Goal: Task Accomplishment & Management: Complete application form

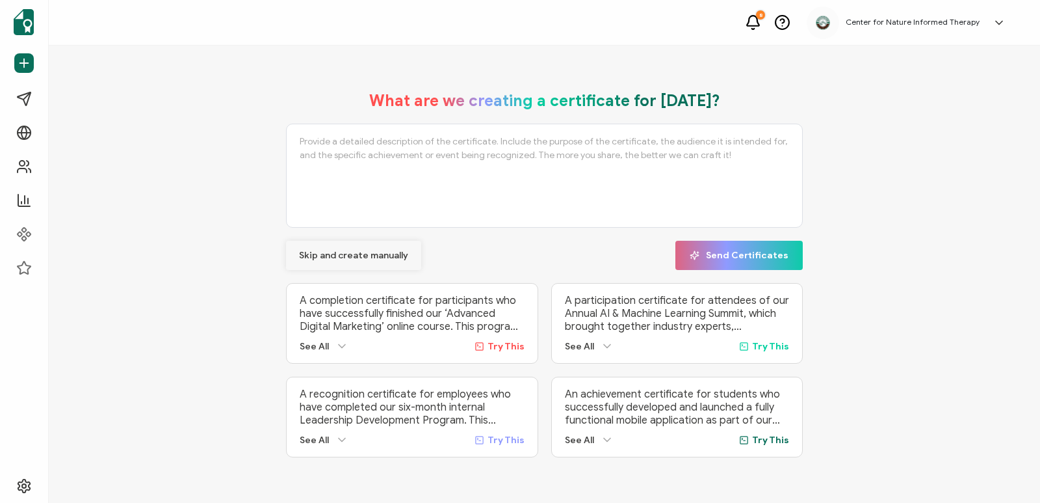
click at [362, 251] on span "Skip and create manually" at bounding box center [353, 255] width 109 height 9
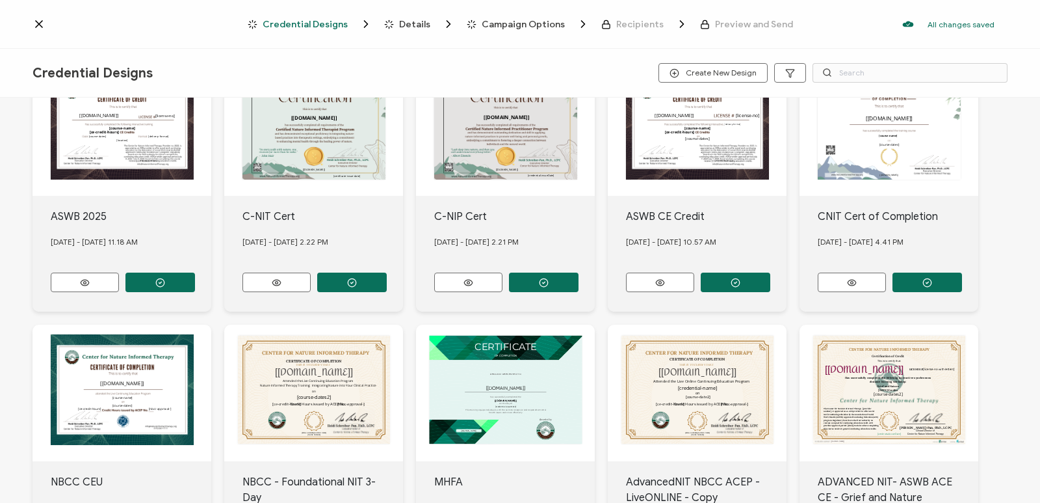
scroll to position [64, 0]
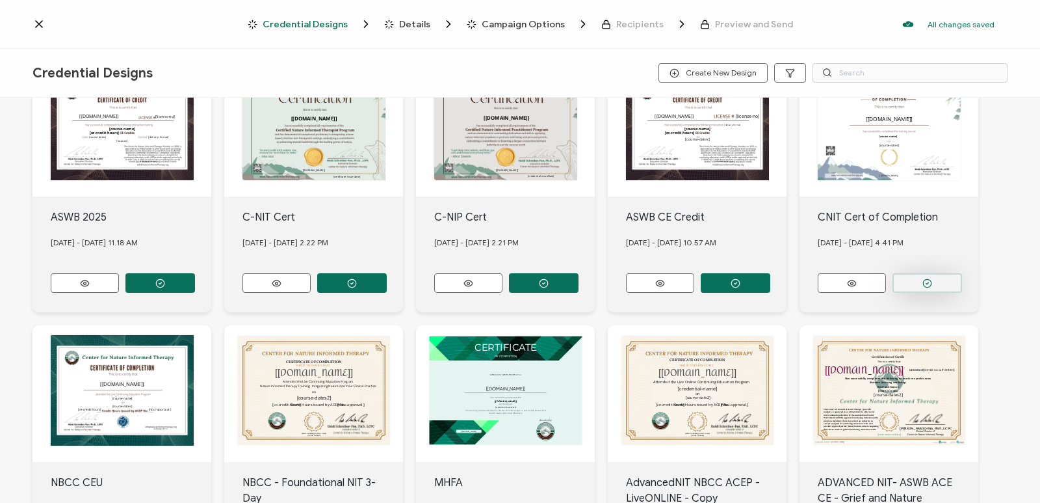
click at [927, 278] on icon "button" at bounding box center [928, 283] width 10 height 10
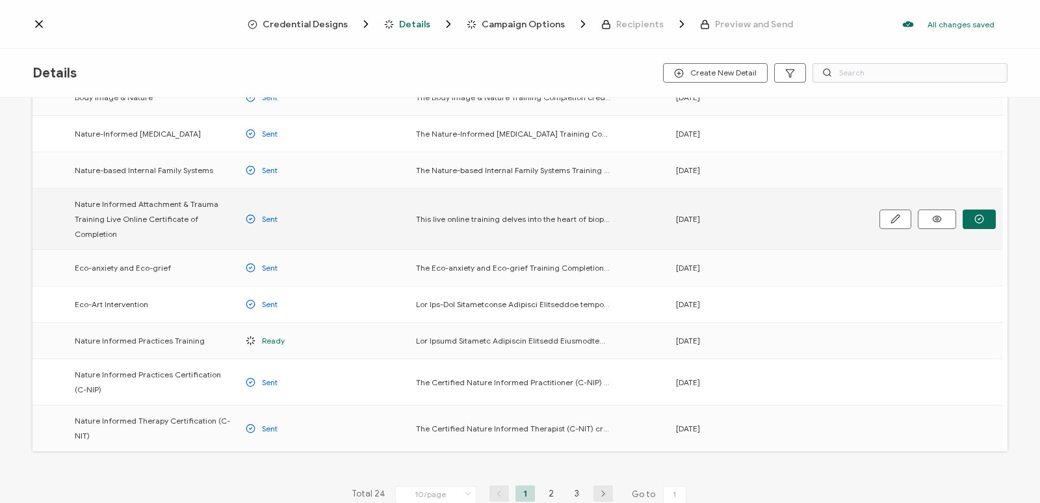
scroll to position [129, 0]
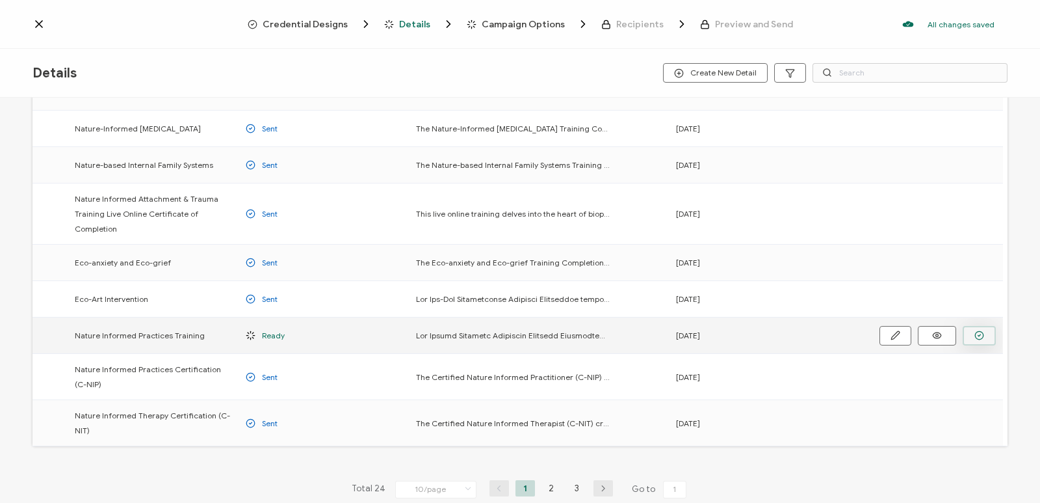
click at [972, 337] on button "button" at bounding box center [979, 336] width 33 height 20
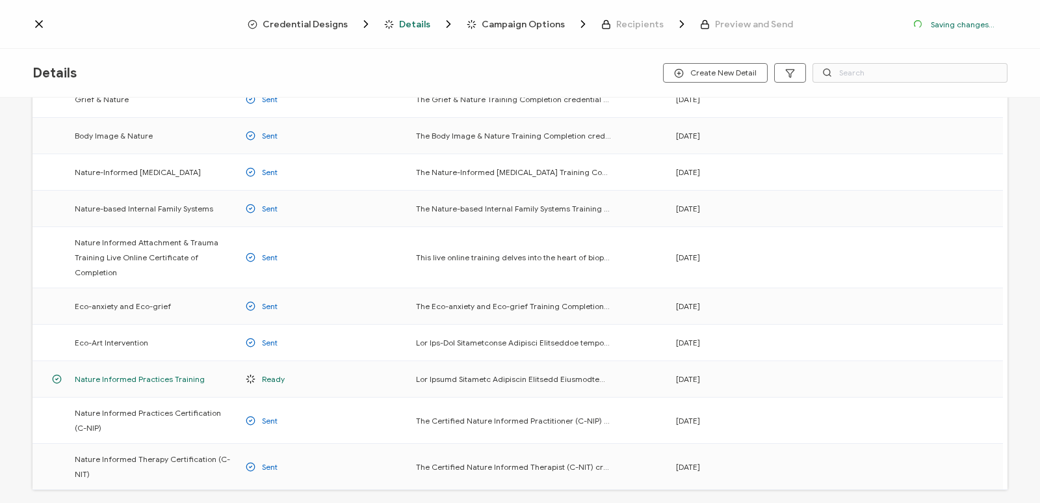
scroll to position [172, 0]
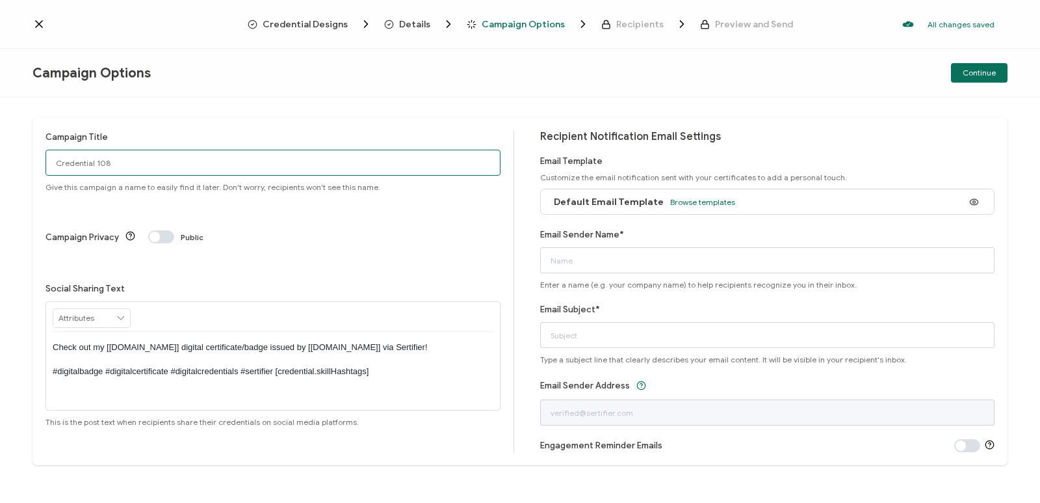
click at [160, 160] on input "Credential 108" at bounding box center [273, 163] width 455 height 26
type input "FA25 Certificate of Completion"
click at [697, 202] on span "Browse templates" at bounding box center [702, 202] width 65 height 10
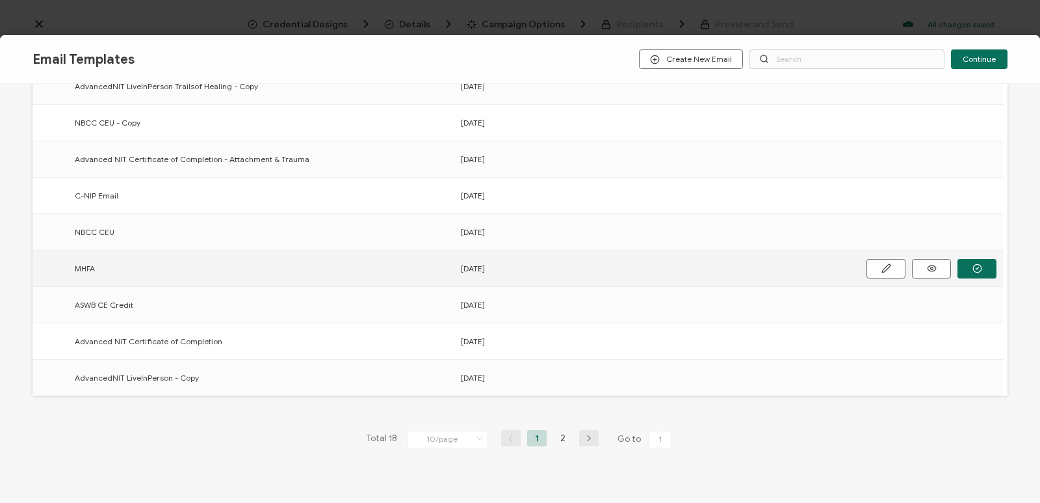
scroll to position [183, 0]
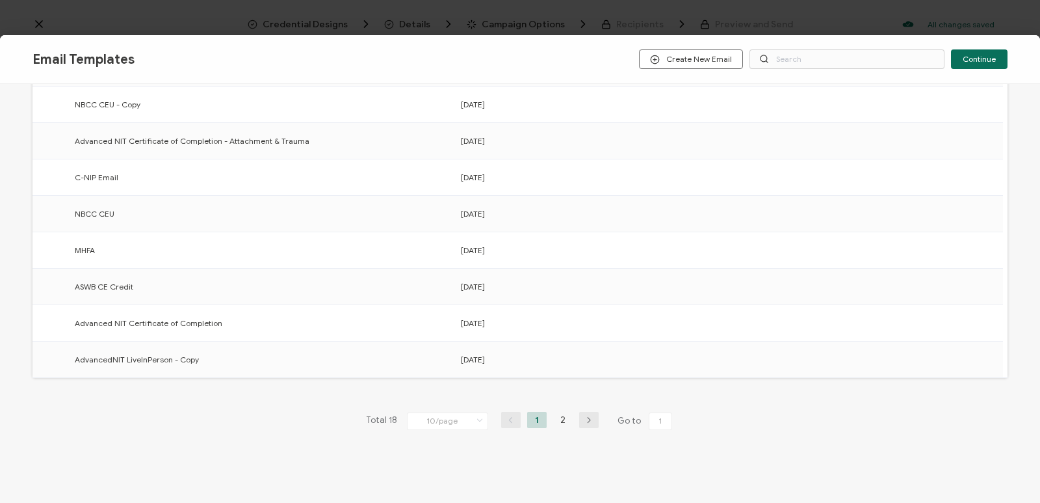
click at [579, 423] on icon "button" at bounding box center [589, 420] width 20 height 8
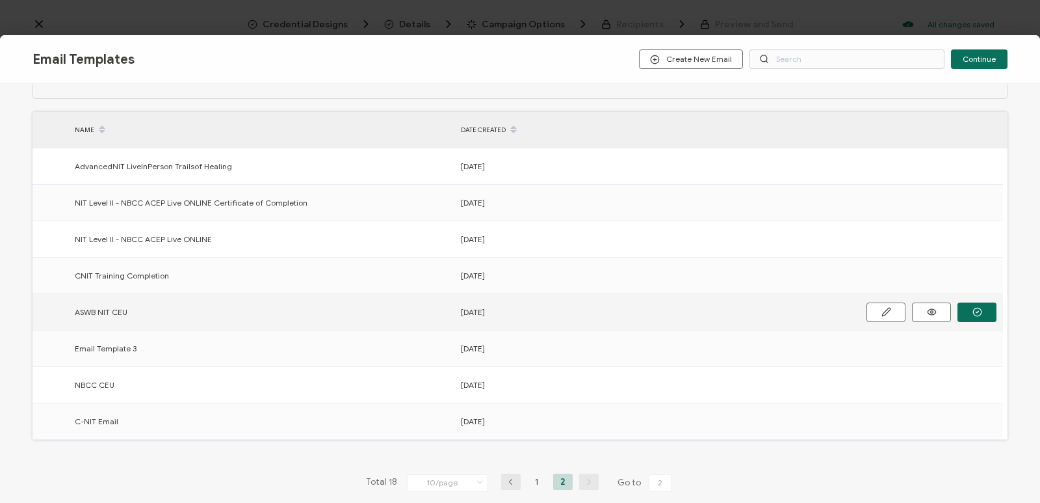
scroll to position [110, 0]
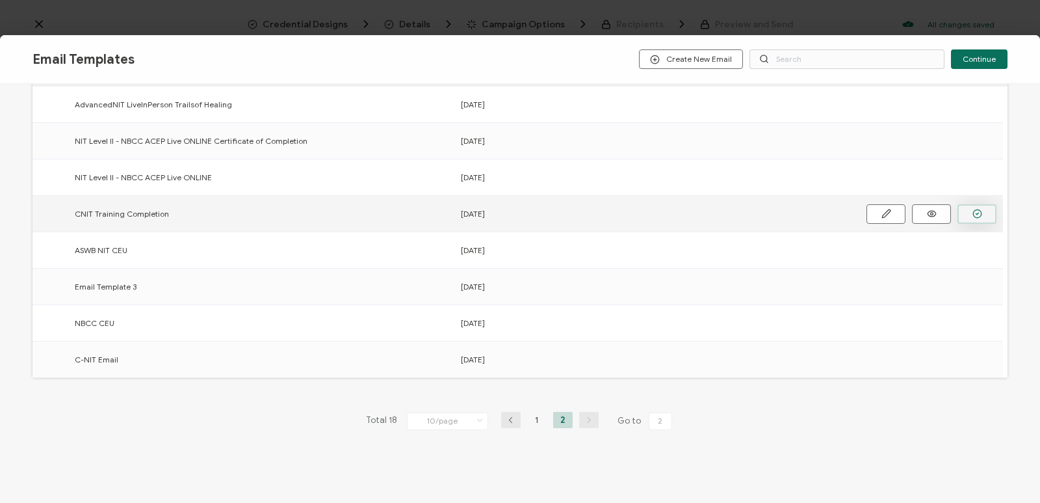
click at [970, 217] on button "button" at bounding box center [977, 214] width 39 height 20
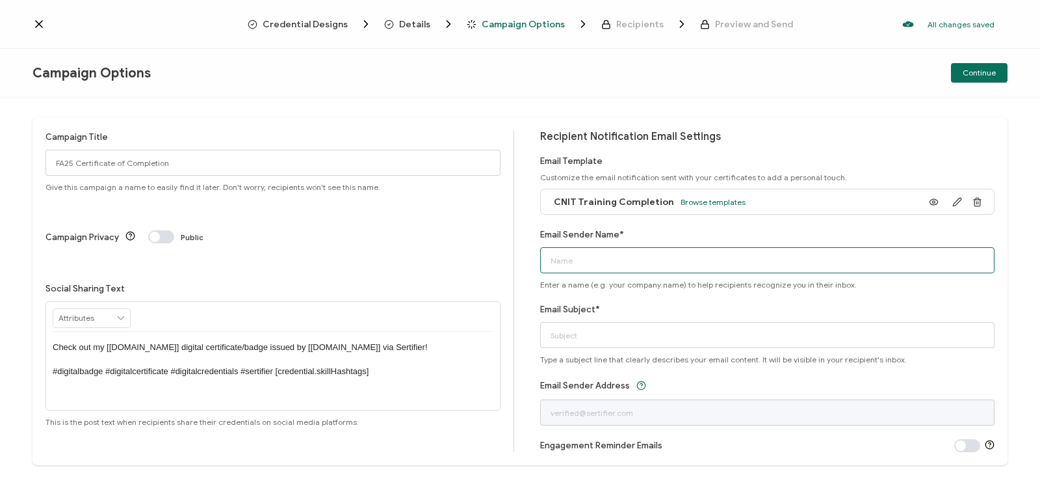
click at [611, 269] on input "Email Sender Name*" at bounding box center [767, 260] width 455 height 26
type input "Center for Nature Informed Therapy"
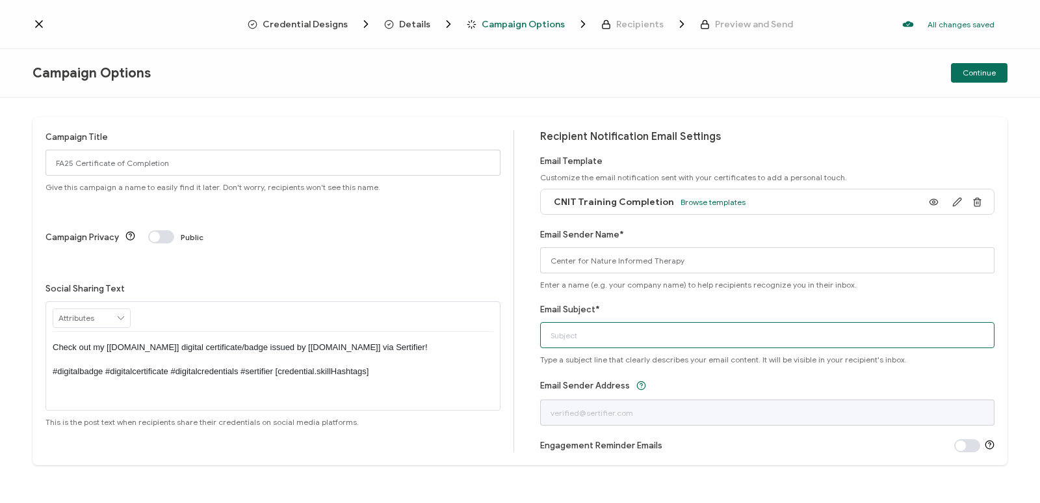
click at [590, 337] on input "Email Subject*" at bounding box center [767, 335] width 455 height 26
drag, startPoint x: 566, startPoint y: 334, endPoint x: 543, endPoint y: 332, distance: 22.9
click at [542, 332] on input "FA25 Certificate of Completion" at bounding box center [767, 335] width 455 height 26
click at [673, 332] on input "NIT Certificate of Completion" at bounding box center [767, 335] width 455 height 26
type input "NIT Certificate of Completion"
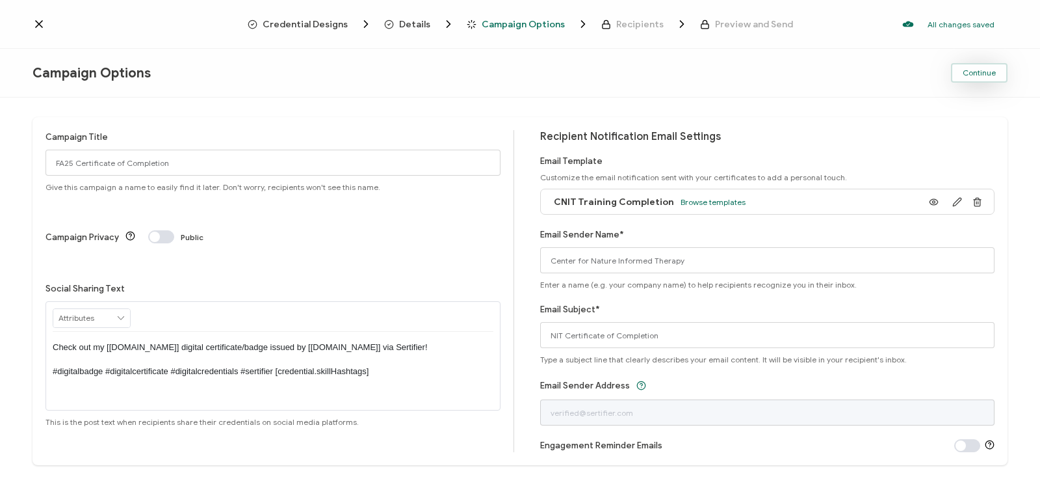
click at [979, 69] on span "Continue" at bounding box center [979, 73] width 33 height 8
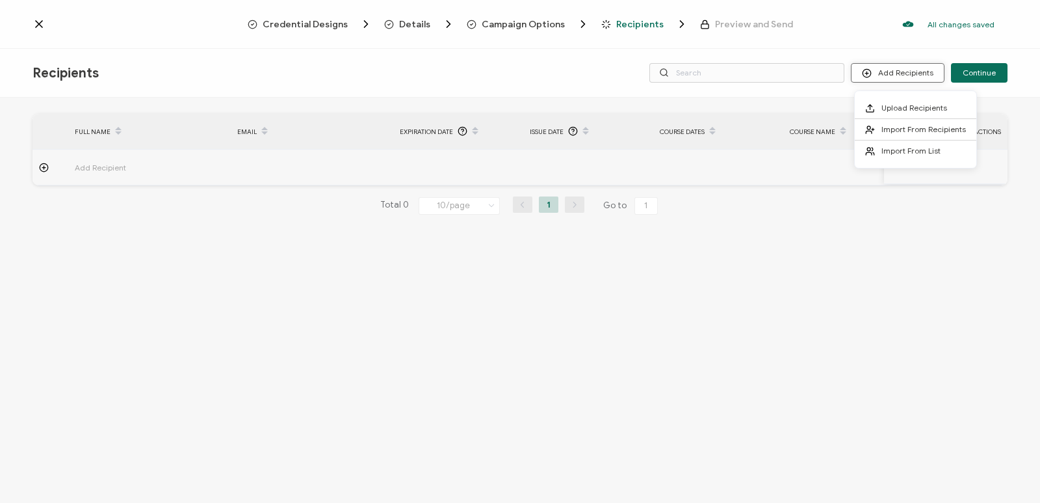
click at [907, 75] on button "Add Recipients" at bounding box center [898, 73] width 94 height 20
click at [902, 112] on span "Upload Recipients" at bounding box center [915, 108] width 66 height 10
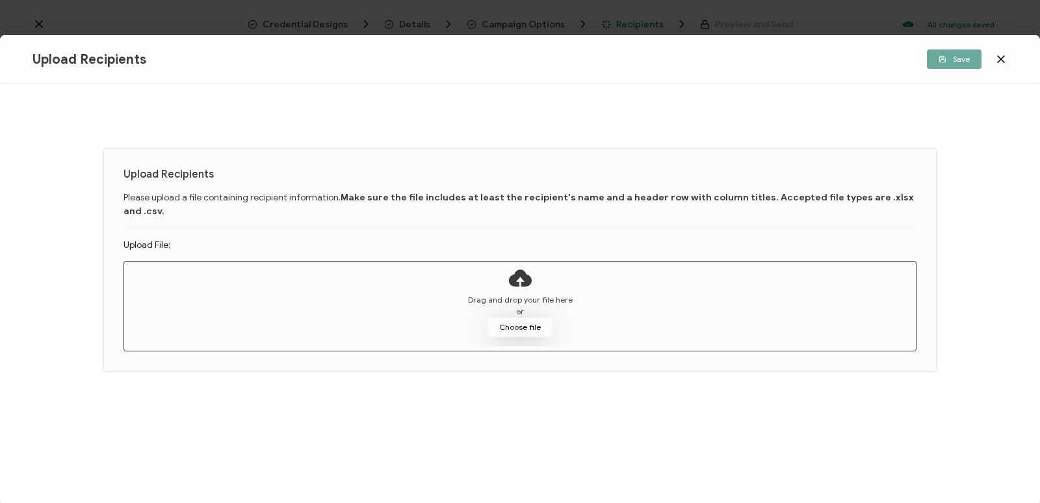
click at [522, 317] on button "Choose file" at bounding box center [520, 327] width 65 height 20
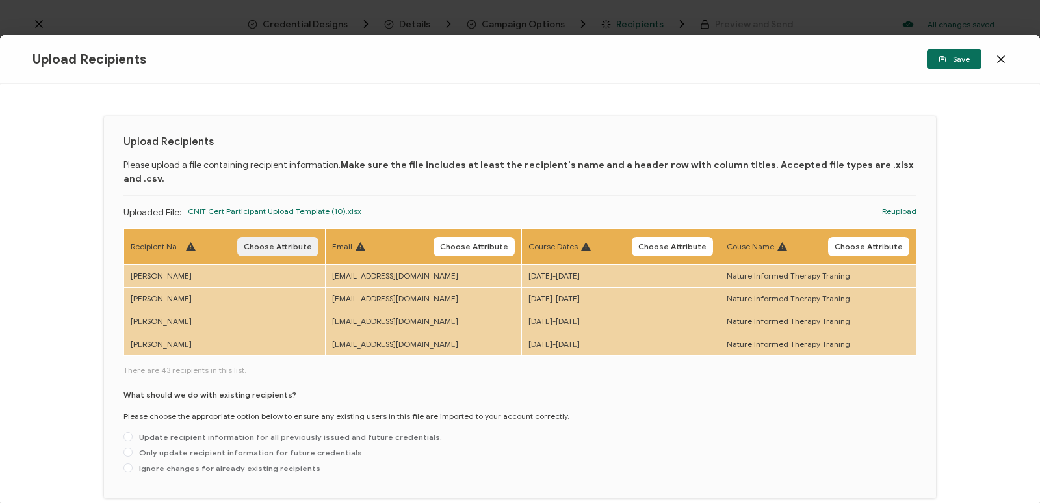
click at [276, 243] on span "Choose Attribute" at bounding box center [278, 247] width 68 height 8
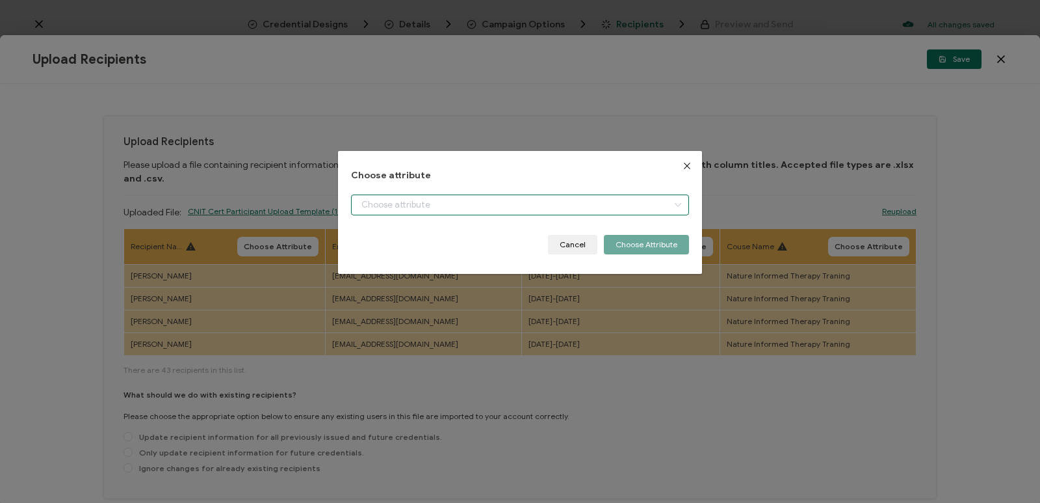
click at [484, 209] on input "dialog" at bounding box center [520, 204] width 338 height 21
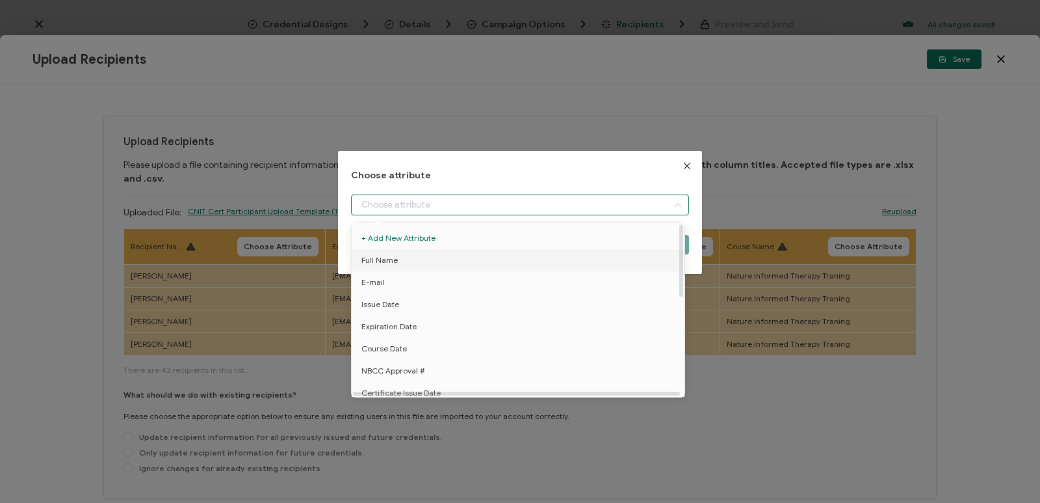
click at [470, 259] on li "Full Name" at bounding box center [521, 260] width 344 height 22
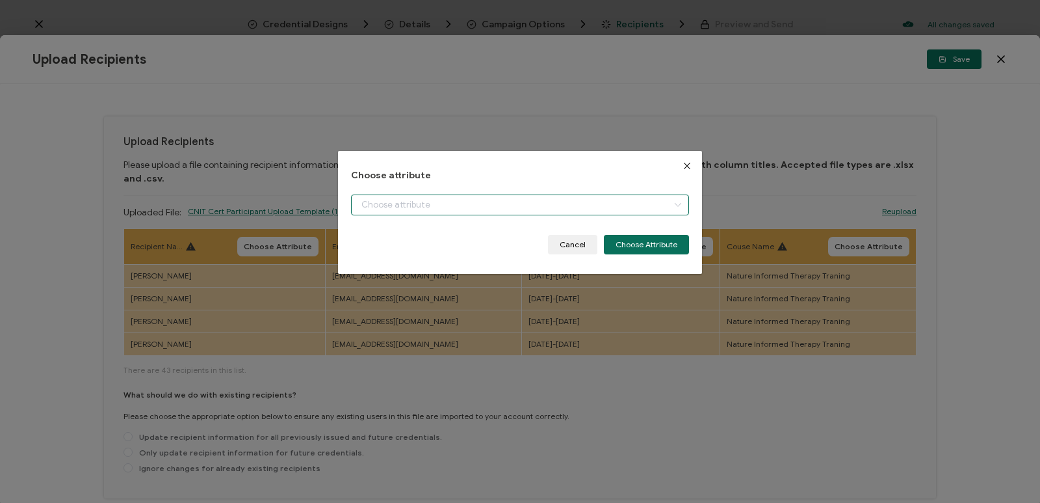
type input "Full Name"
click at [637, 249] on button "Choose Attribute" at bounding box center [646, 245] width 85 height 20
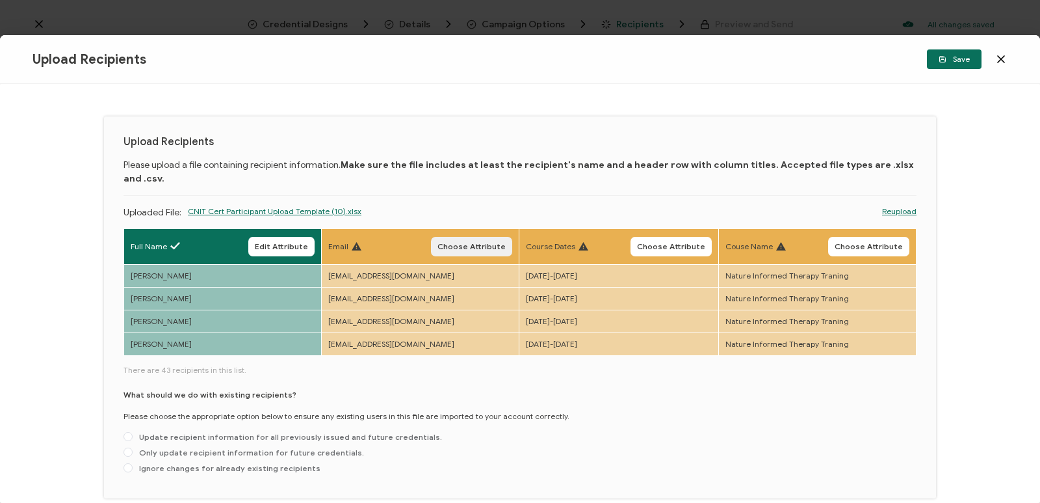
click at [461, 243] on span "Choose Attribute" at bounding box center [472, 247] width 68 height 8
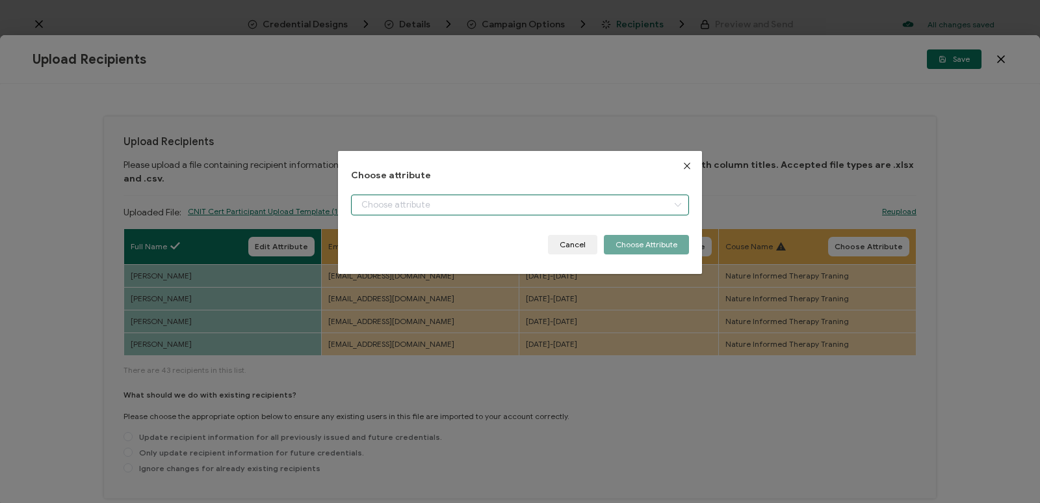
click at [534, 202] on input "dialog" at bounding box center [520, 204] width 338 height 21
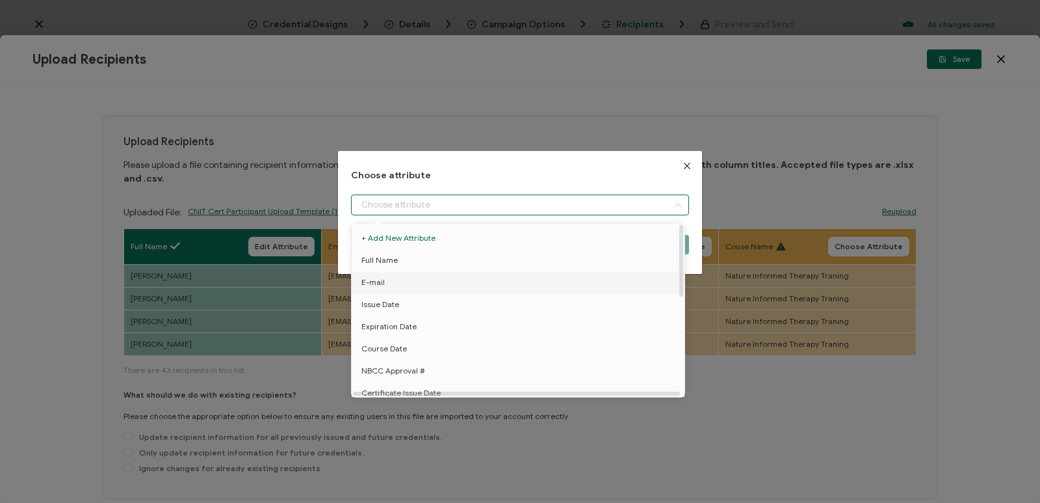
click at [484, 287] on li "E-mail" at bounding box center [521, 282] width 344 height 22
type input "E-mail"
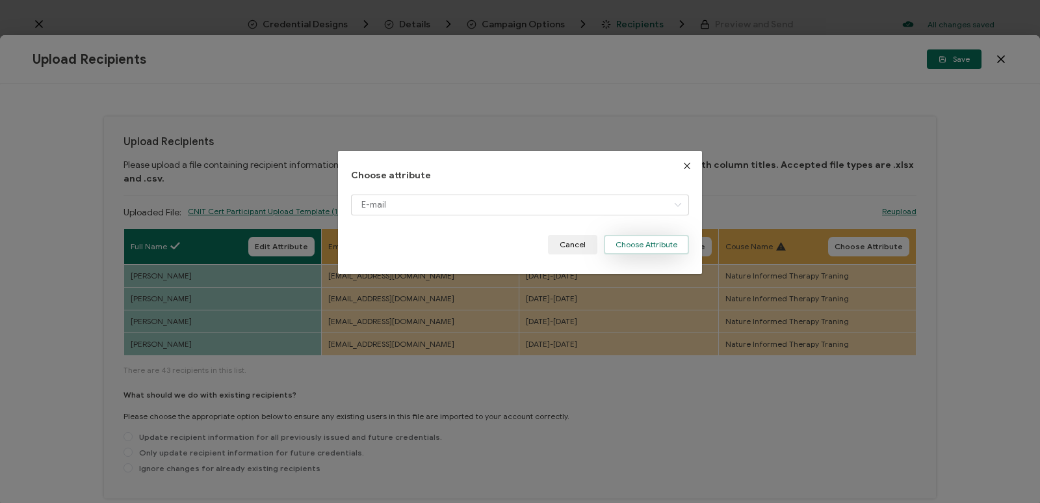
click at [629, 245] on button "Choose Attribute" at bounding box center [646, 245] width 85 height 20
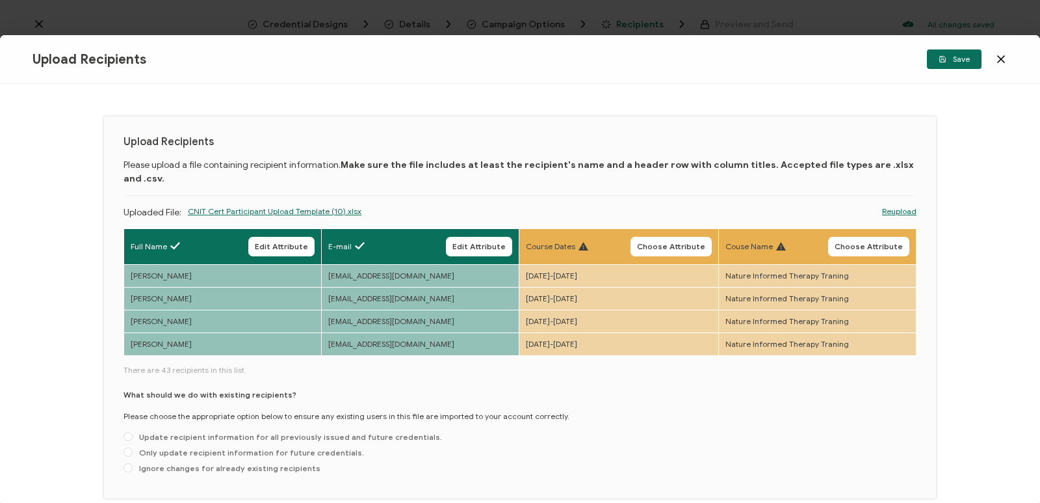
click at [901, 205] on link "Reupload" at bounding box center [899, 211] width 34 height 12
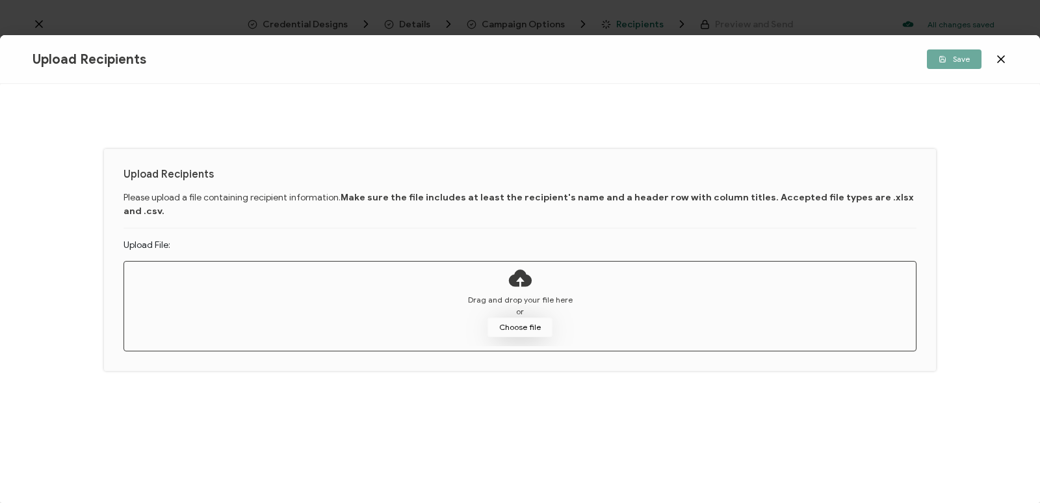
click at [511, 317] on button "Choose file" at bounding box center [520, 327] width 65 height 20
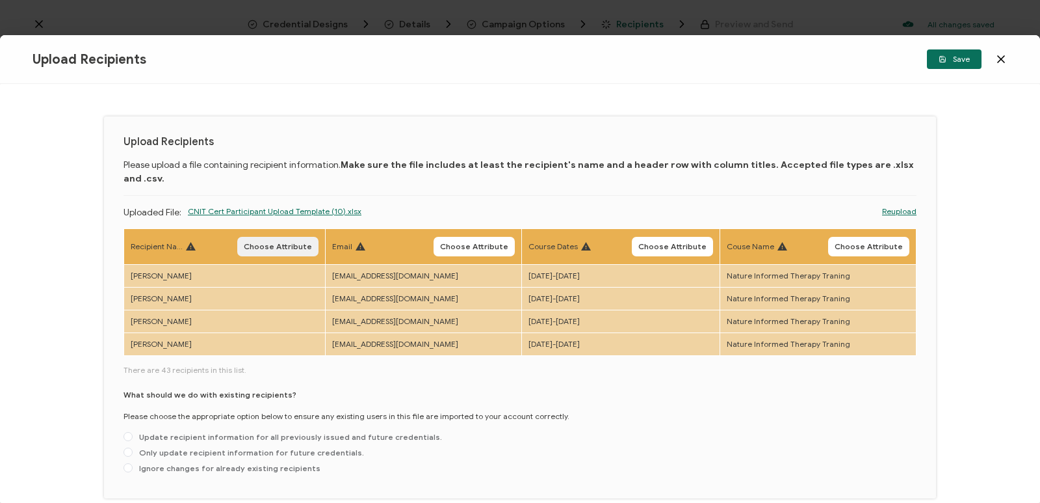
click at [267, 243] on span "Choose Attribute" at bounding box center [278, 247] width 68 height 8
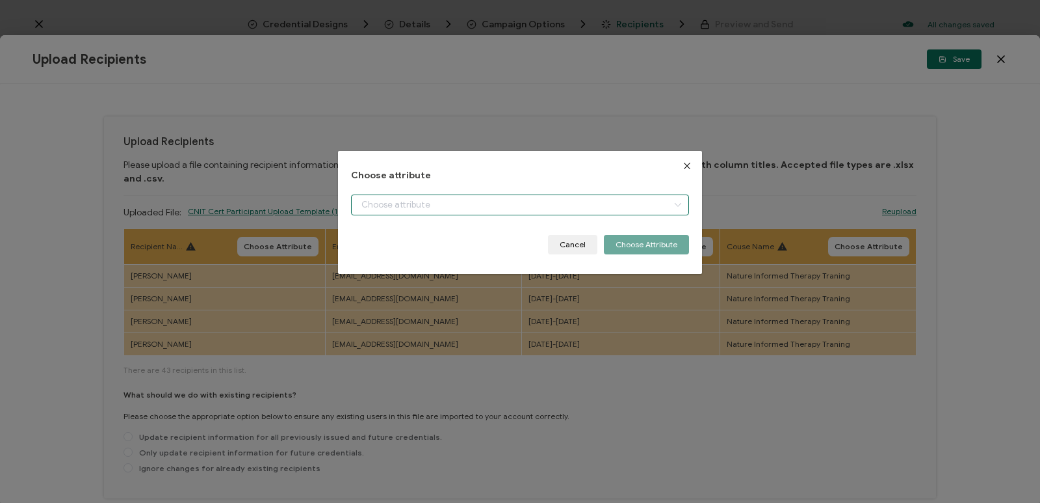
click at [451, 205] on input "dialog" at bounding box center [520, 204] width 338 height 21
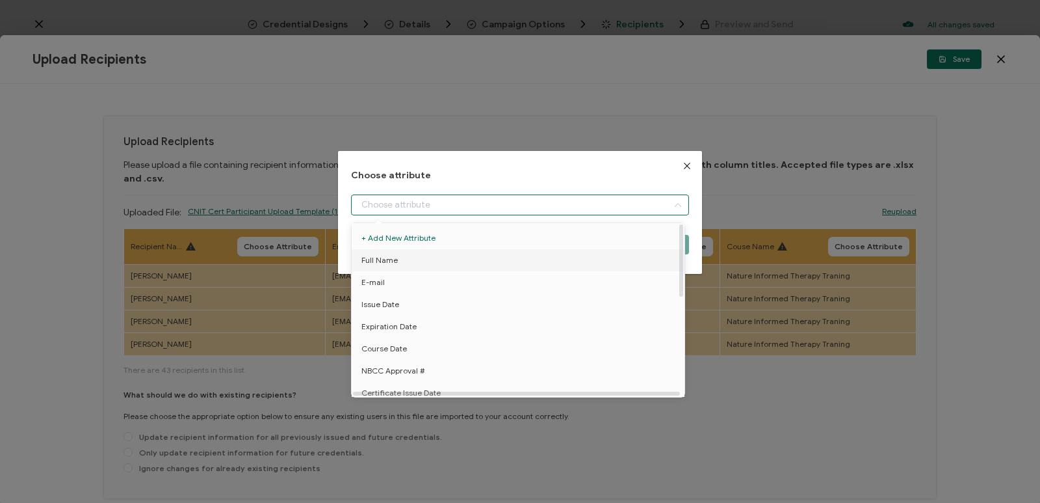
click at [440, 261] on li "Full Name" at bounding box center [521, 260] width 344 height 22
type input "Full Name"
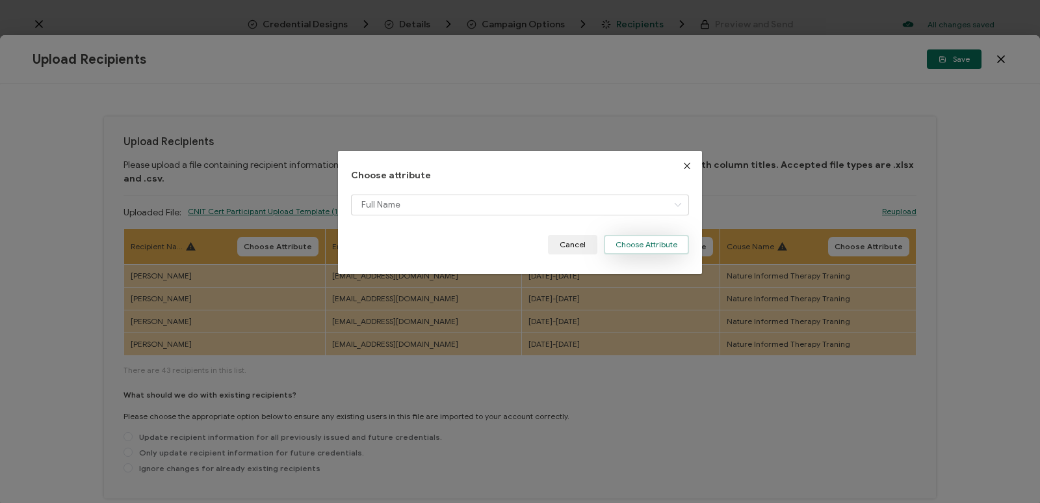
click at [636, 251] on button "Choose Attribute" at bounding box center [646, 245] width 85 height 20
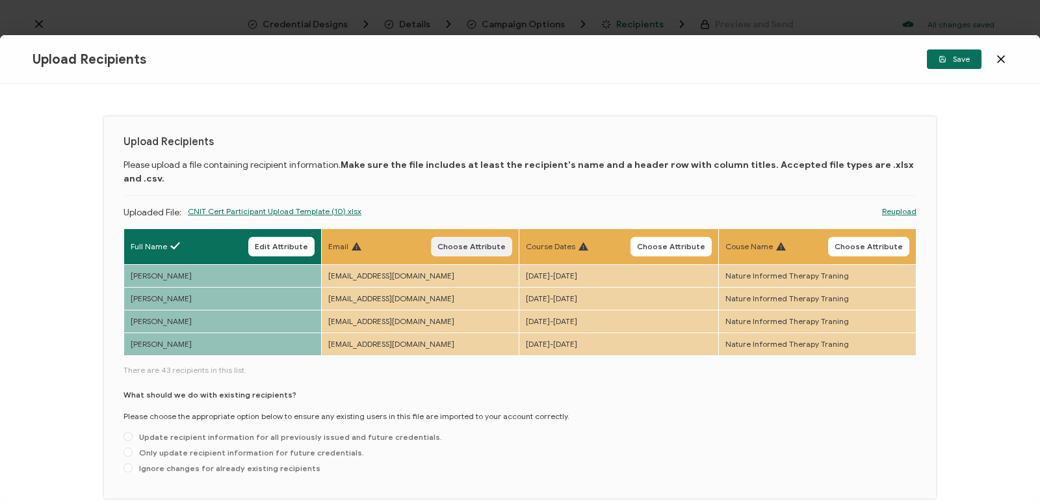
click at [460, 243] on span "Choose Attribute" at bounding box center [472, 247] width 68 height 8
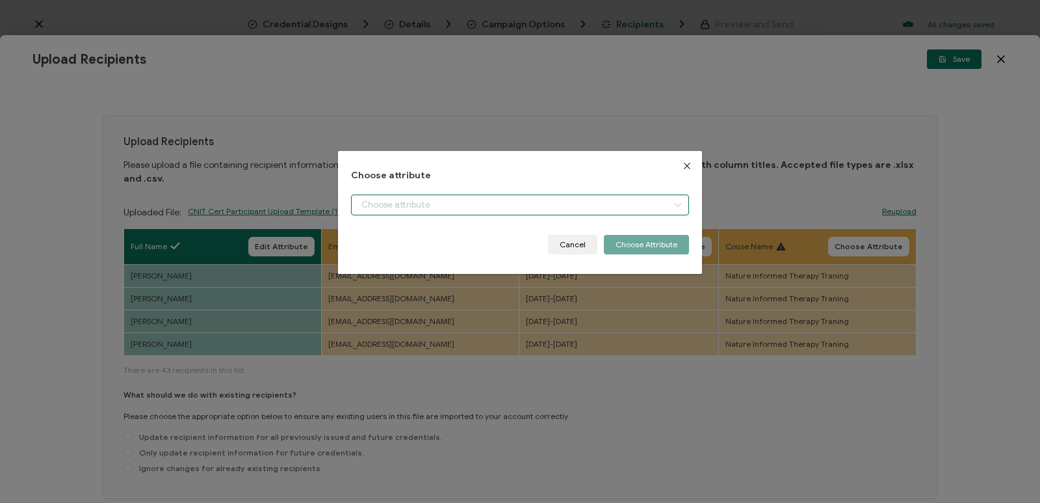
click at [536, 197] on input "dialog" at bounding box center [520, 204] width 338 height 21
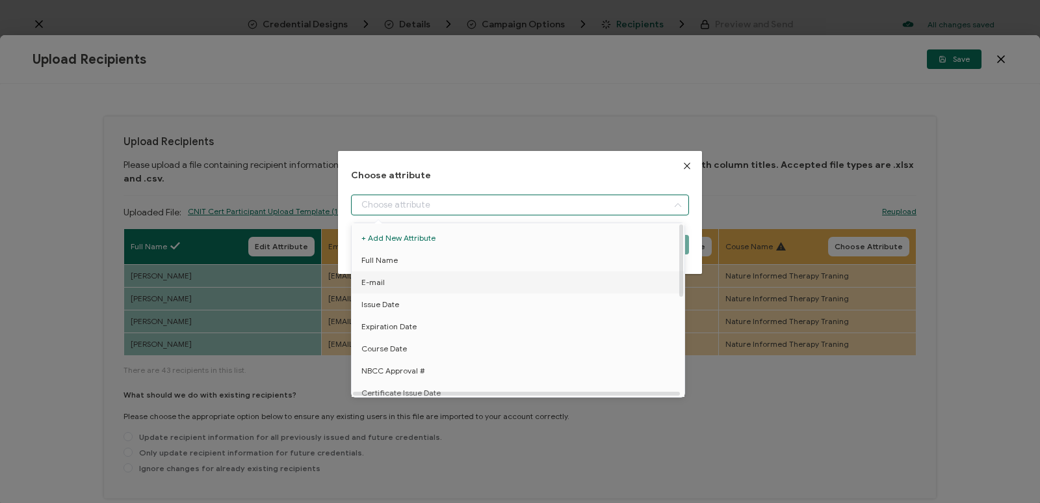
click at [423, 287] on li "E-mail" at bounding box center [521, 282] width 344 height 22
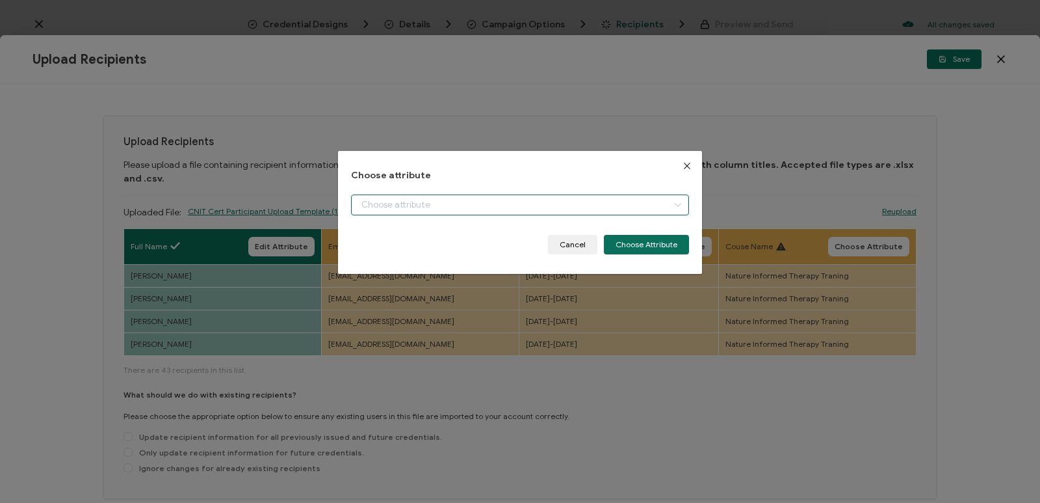
type input "E-mail"
click at [659, 242] on button "Choose Attribute" at bounding box center [646, 245] width 85 height 20
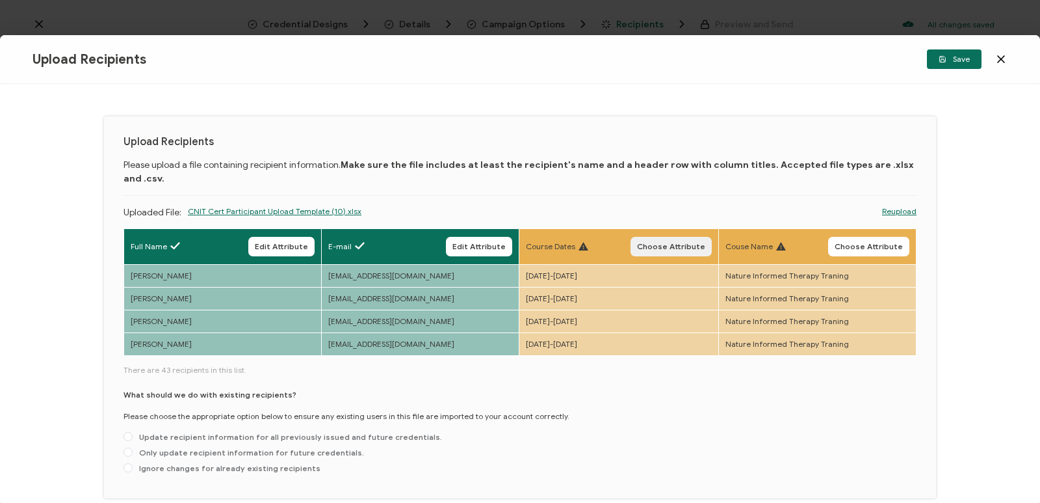
click at [682, 243] on span "Choose Attribute" at bounding box center [671, 247] width 68 height 8
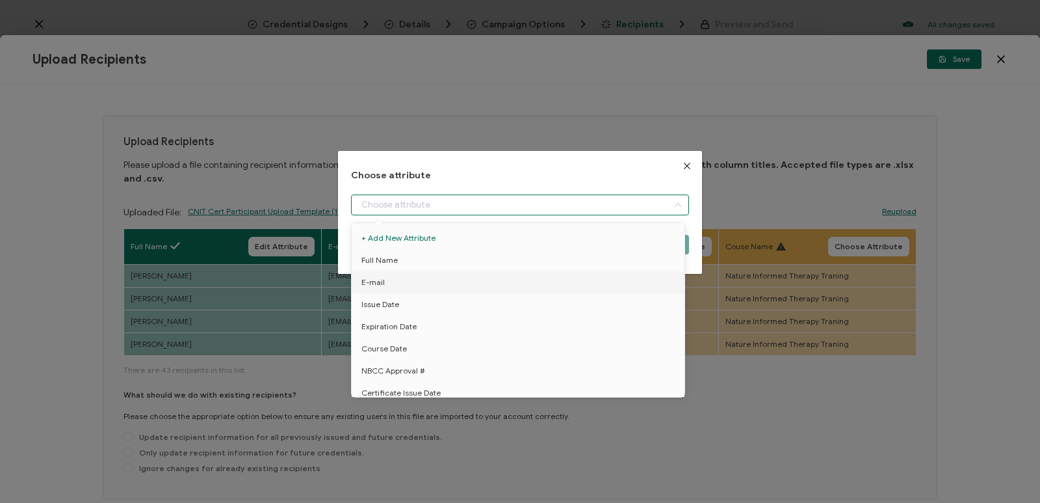
click at [510, 207] on input "dialog" at bounding box center [520, 204] width 338 height 21
click at [429, 330] on li "Course Dates" at bounding box center [521, 326] width 344 height 22
type input "Course Dates"
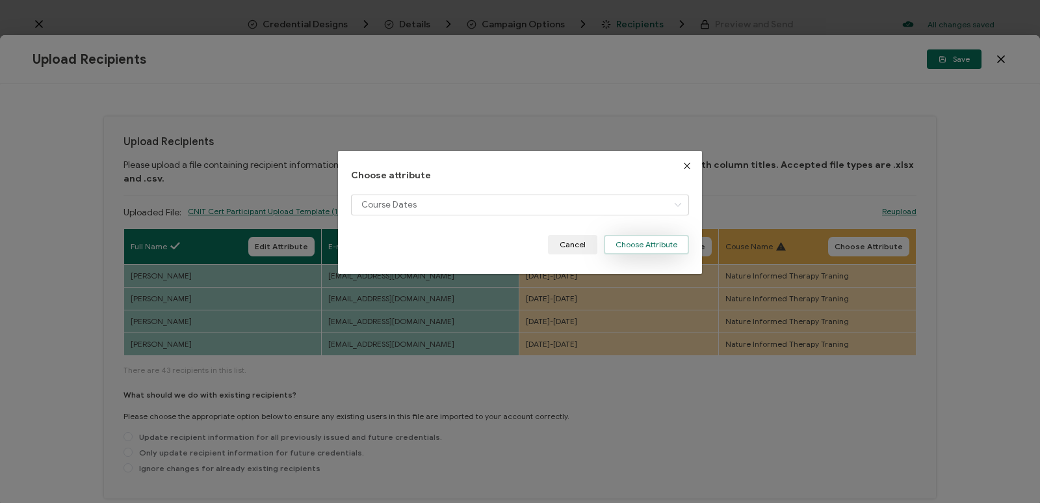
click at [666, 248] on button "Choose Attribute" at bounding box center [646, 245] width 85 height 20
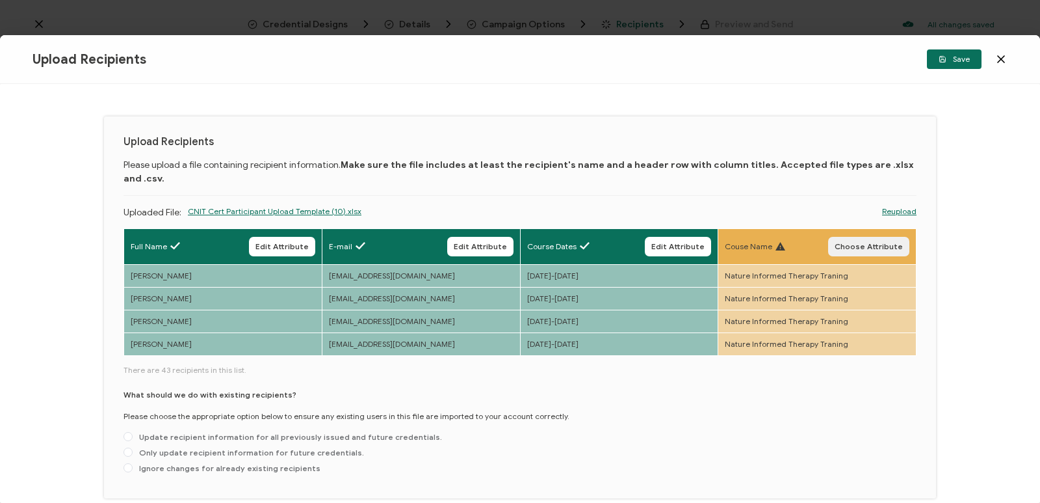
click at [865, 243] on span "Choose Attribute" at bounding box center [869, 247] width 68 height 8
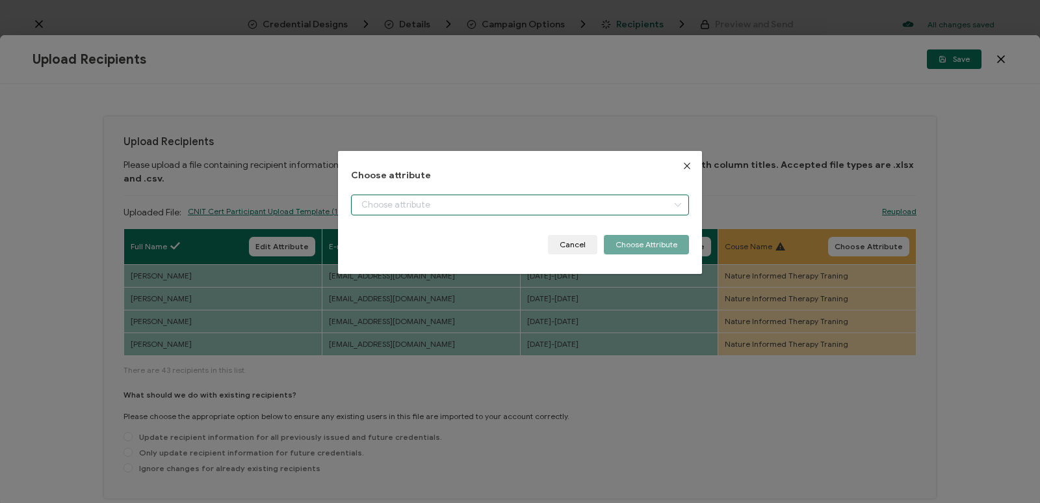
click at [538, 209] on input "dialog" at bounding box center [520, 204] width 338 height 21
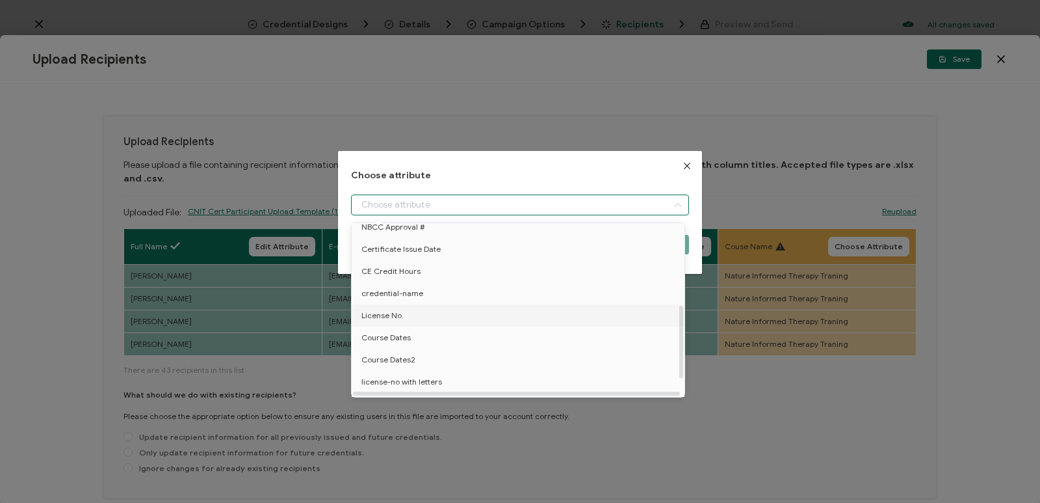
scroll to position [234, 0]
click at [433, 309] on li "Course Name" at bounding box center [521, 320] width 344 height 22
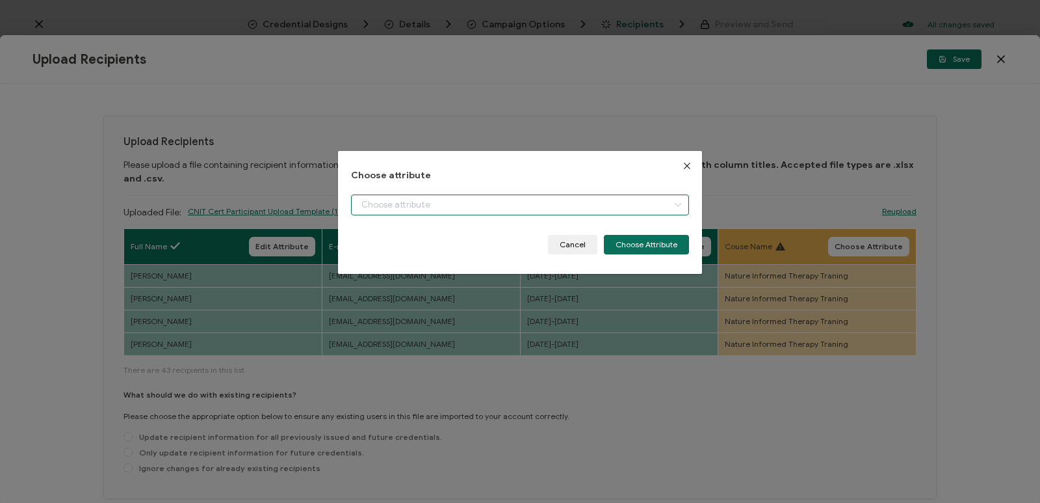
type input "Course Name"
click at [653, 246] on button "Choose Attribute" at bounding box center [646, 245] width 85 height 20
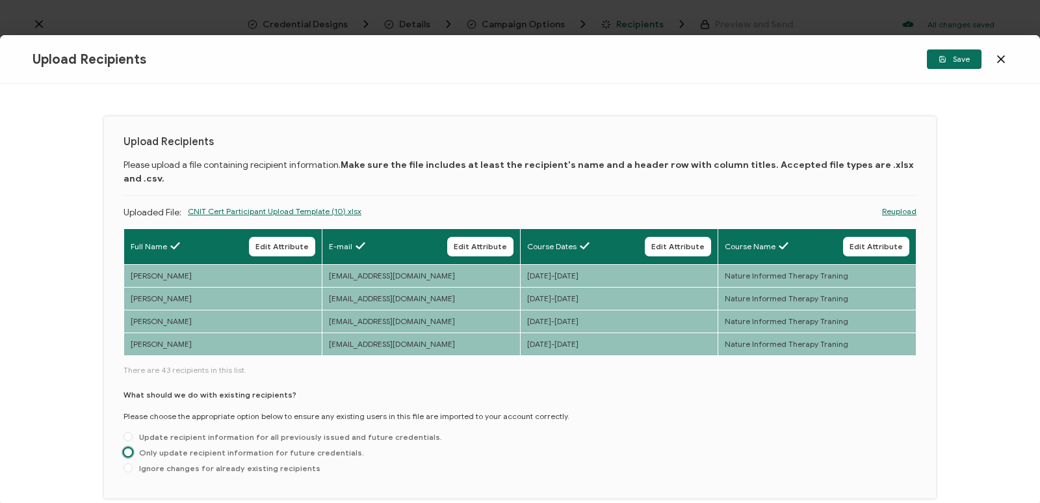
click at [127, 447] on span at bounding box center [128, 451] width 9 height 9
click at [127, 447] on input "Only update recipient information for future credentials." at bounding box center [128, 452] width 9 height 10
radio input "true"
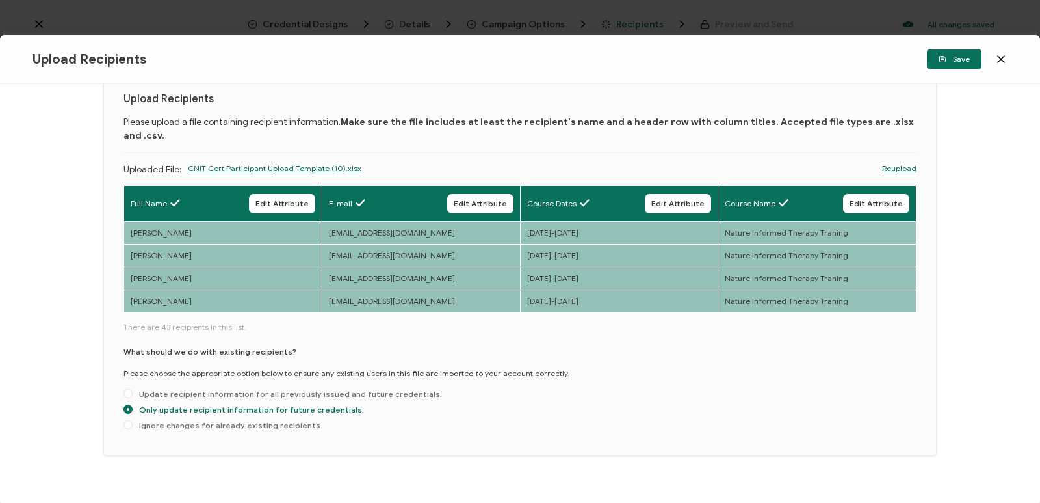
scroll to position [47, 0]
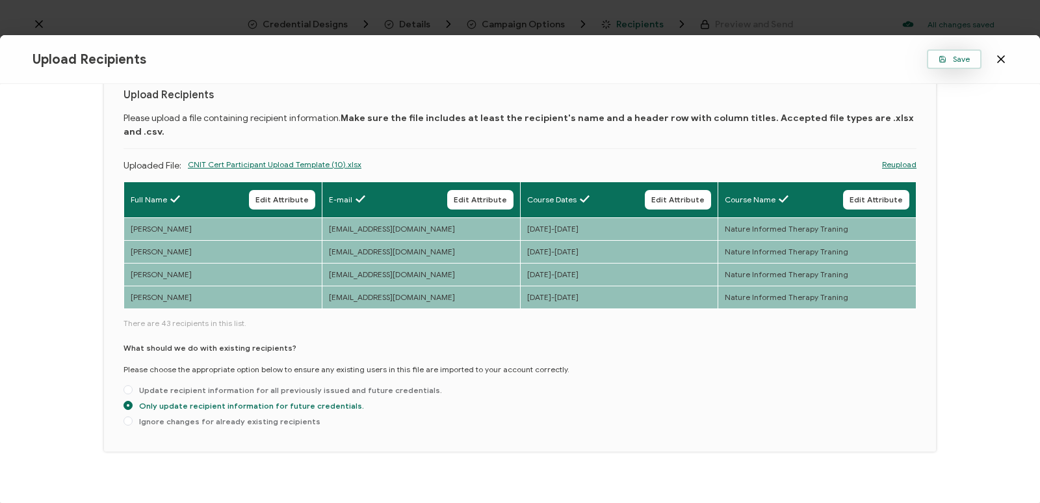
click at [969, 64] on button "Save" at bounding box center [954, 59] width 55 height 20
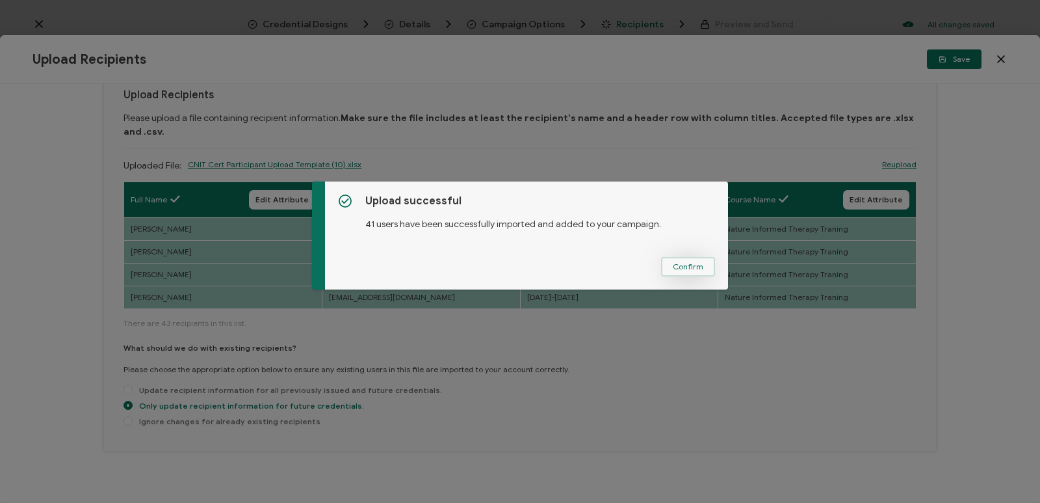
click at [669, 269] on button "Confirm" at bounding box center [688, 267] width 54 height 20
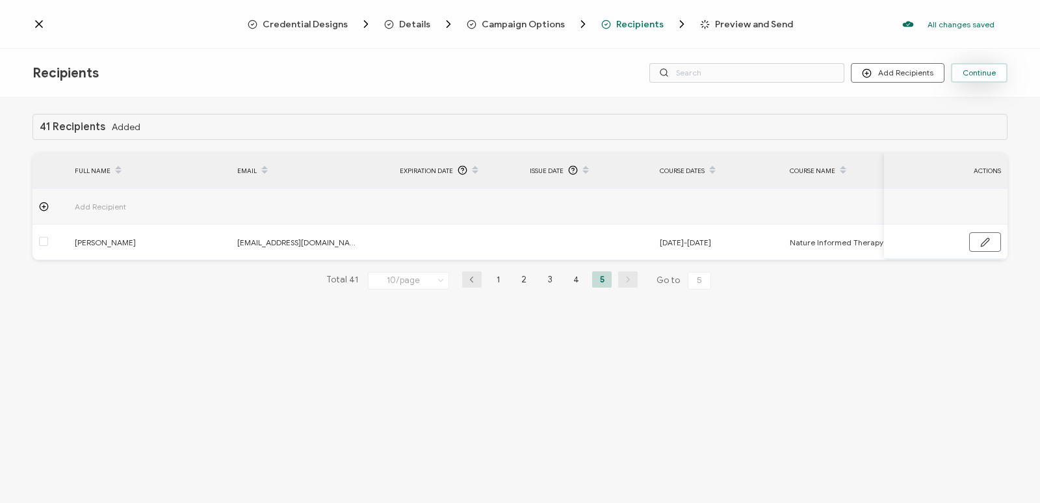
click at [986, 75] on span "Continue" at bounding box center [979, 73] width 33 height 8
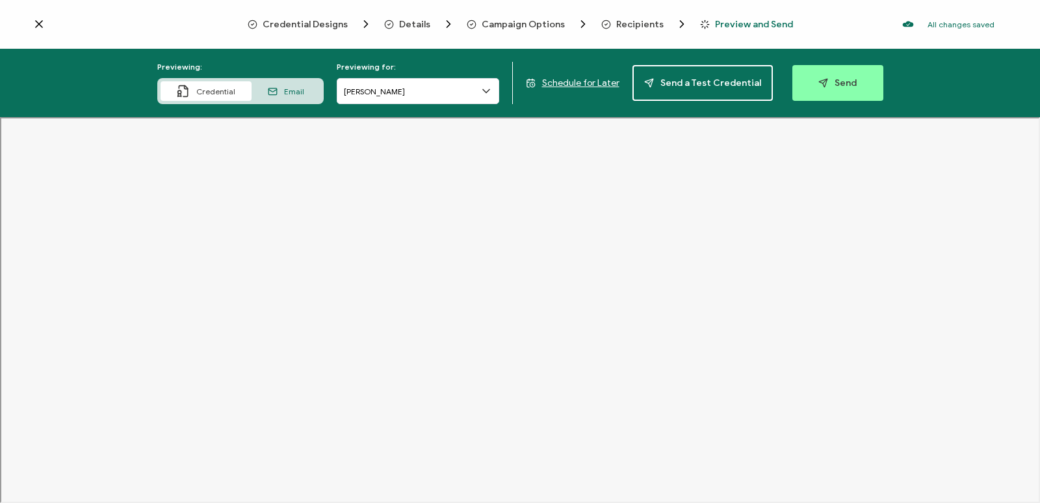
click at [296, 96] on span "Email" at bounding box center [294, 91] width 20 height 10
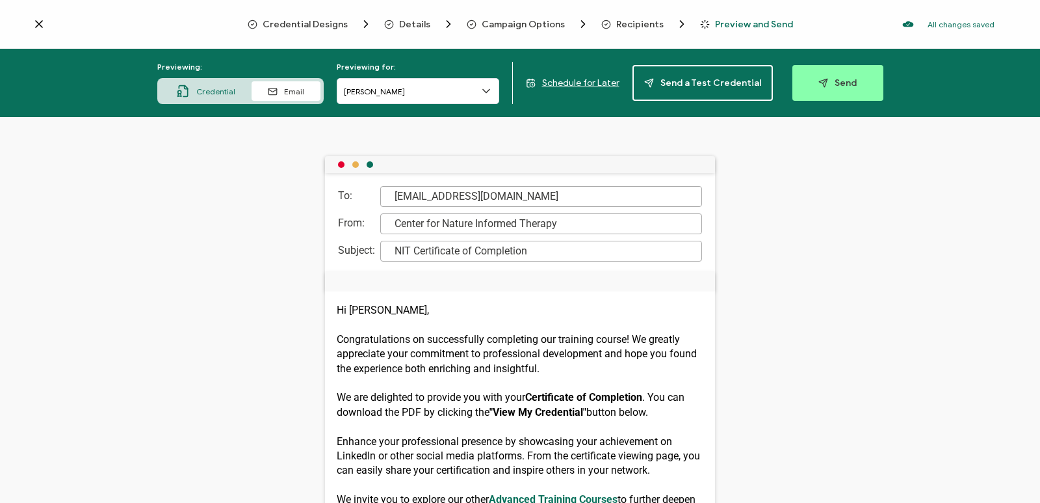
click at [488, 92] on icon at bounding box center [486, 91] width 7 height 3
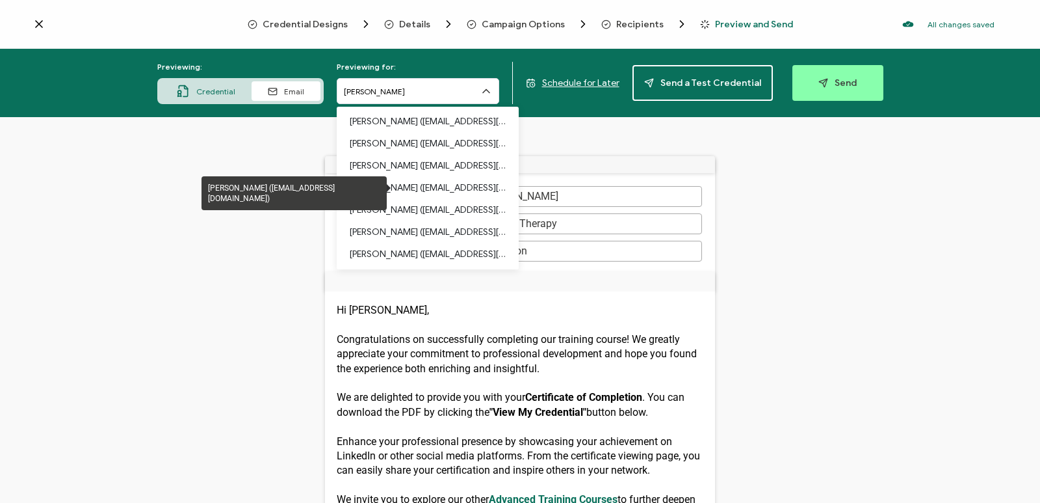
click at [841, 246] on div "To: emccarthy@thehealingself.com From: Center for Nature Informed Therapy Subje…" at bounding box center [520, 310] width 1040 height 386
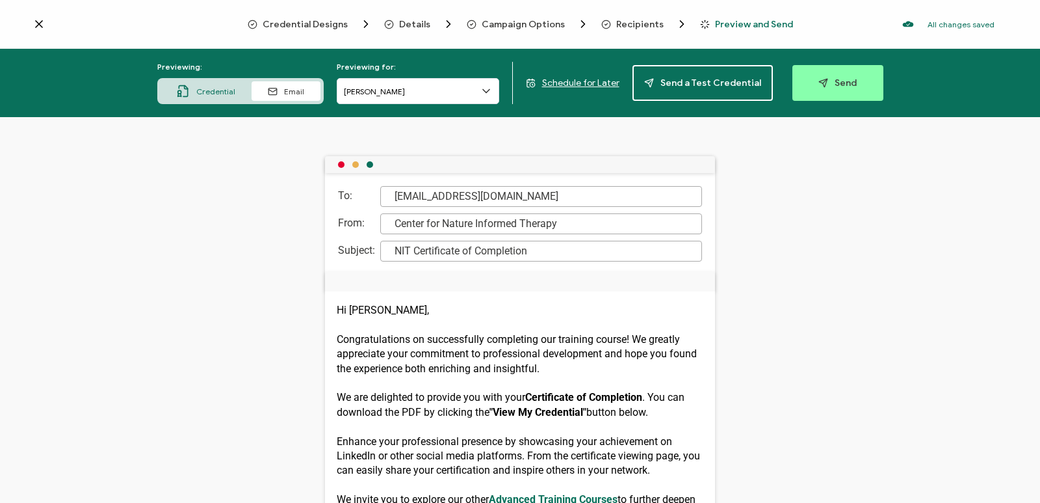
click at [204, 90] on span "Credential" at bounding box center [215, 91] width 39 height 10
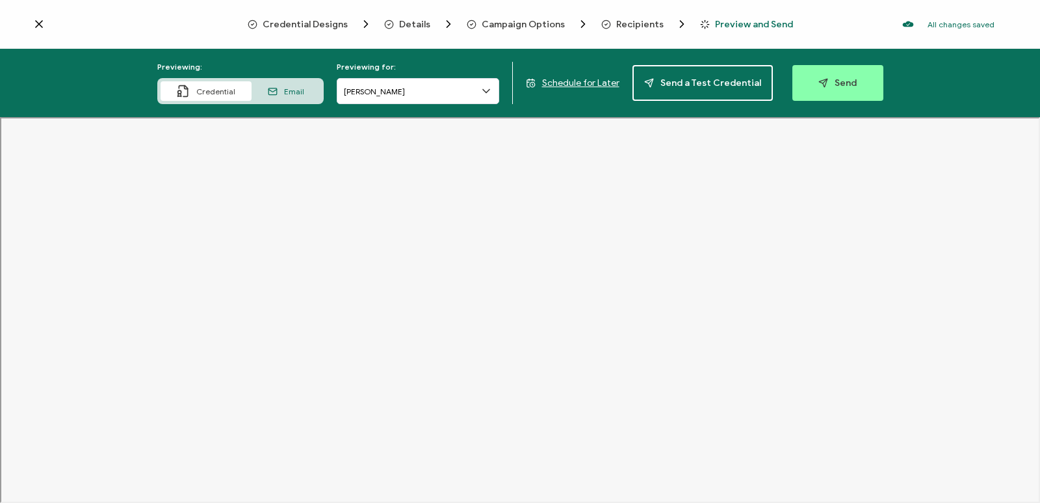
click at [592, 83] on span "Schedule for Later" at bounding box center [580, 82] width 77 height 11
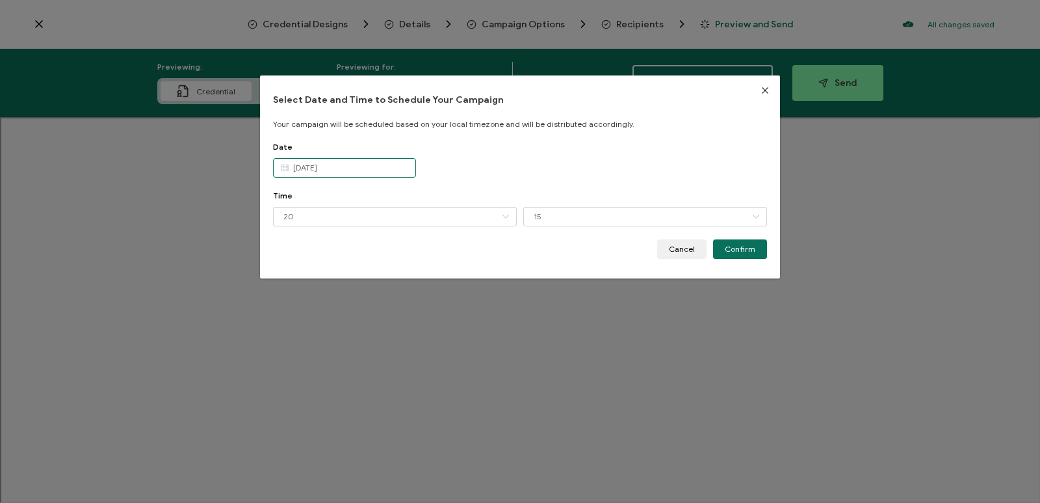
click at [334, 166] on input "Sep 19 2025" at bounding box center [344, 168] width 143 height 20
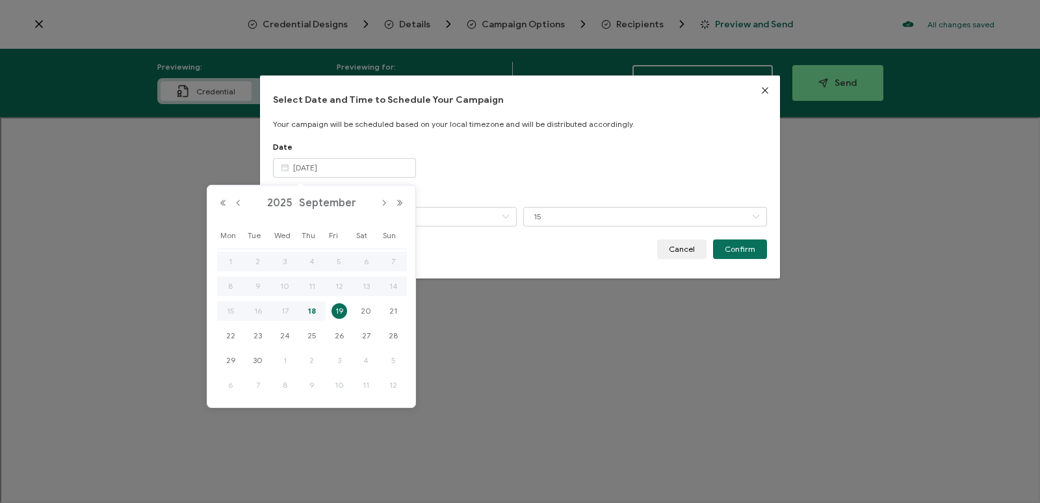
click at [487, 161] on div "Date Sep 19 2025" at bounding box center [520, 166] width 494 height 49
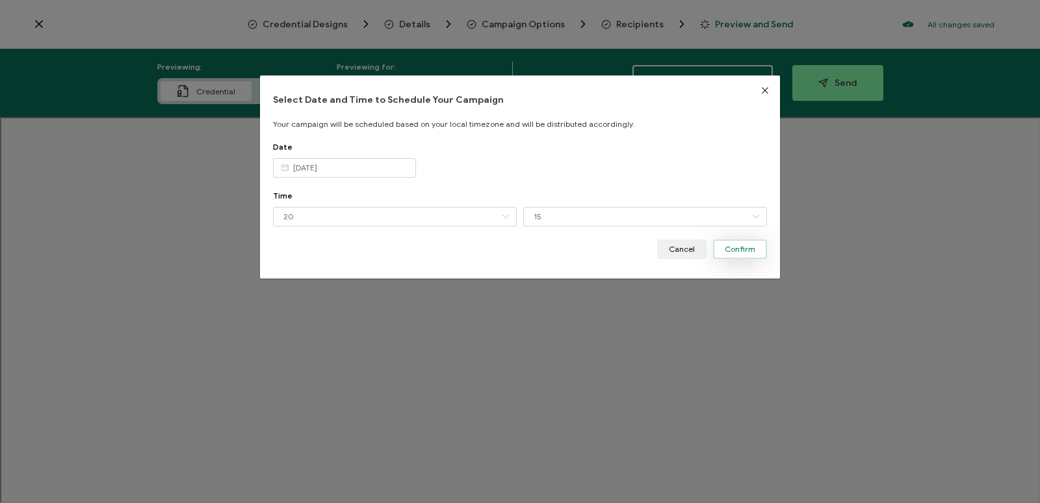
click at [747, 252] on span "Confirm" at bounding box center [740, 249] width 31 height 8
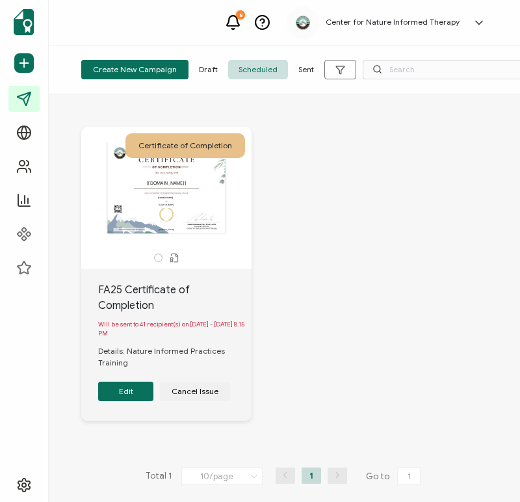
click at [315, 159] on div "Certificate of Completion This box will change accordingly to the corresponding…" at bounding box center [284, 283] width 432 height 365
click at [190, 23] on div "8 Center for Nature Informed Therapy CNIT Training training@natureinformedthera…" at bounding box center [284, 23] width 471 height 46
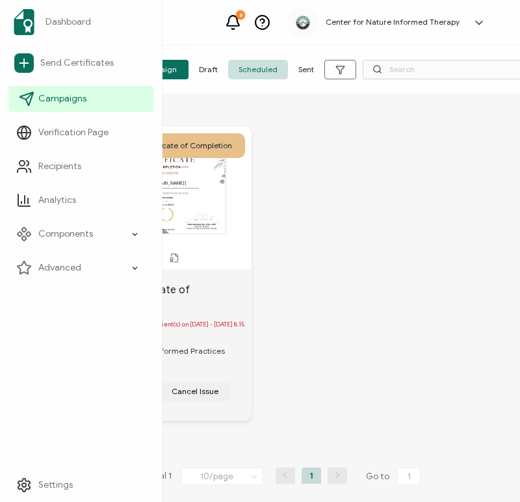
click at [60, 96] on span "Campaigns" at bounding box center [62, 98] width 48 height 13
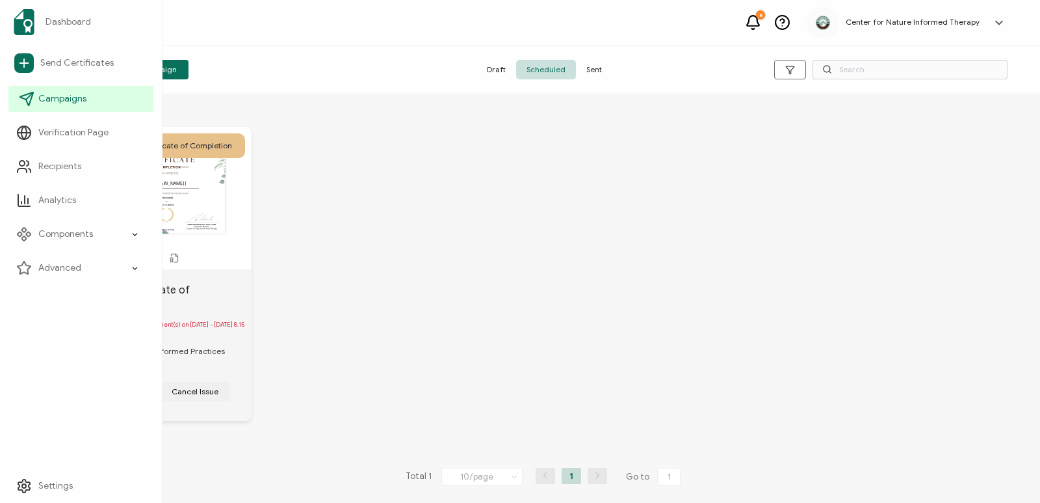
click at [74, 106] on link "Campaigns" at bounding box center [80, 99] width 145 height 26
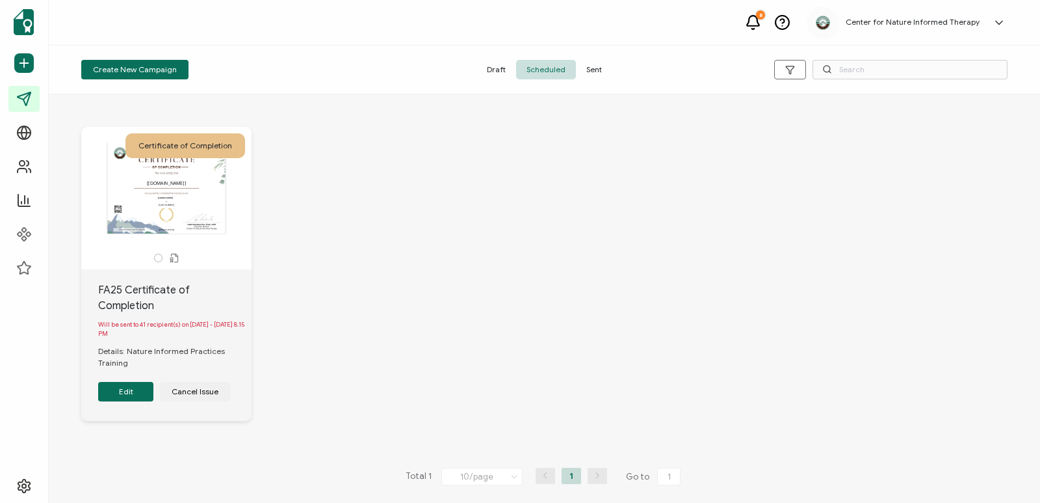
click at [365, 212] on div "Certificate of Completion This box will change accordingly to the corresponding…" at bounding box center [544, 283] width 953 height 365
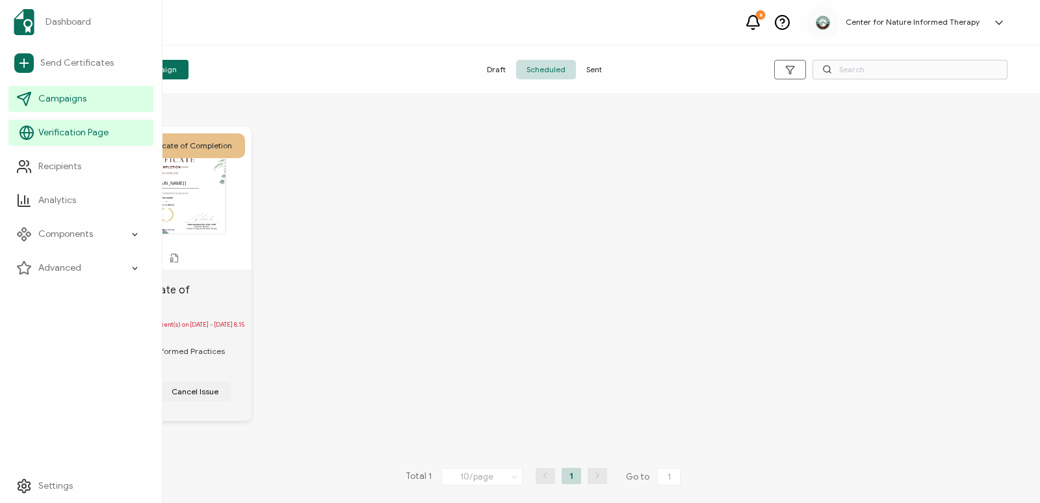
click at [40, 122] on link "Verification Page" at bounding box center [80, 133] width 145 height 26
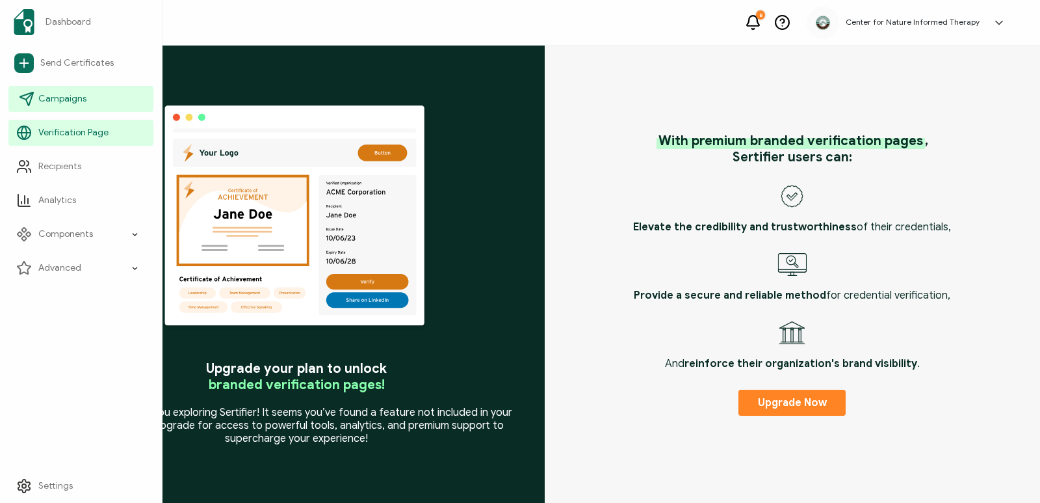
click at [54, 101] on span "Campaigns" at bounding box center [62, 98] width 48 height 13
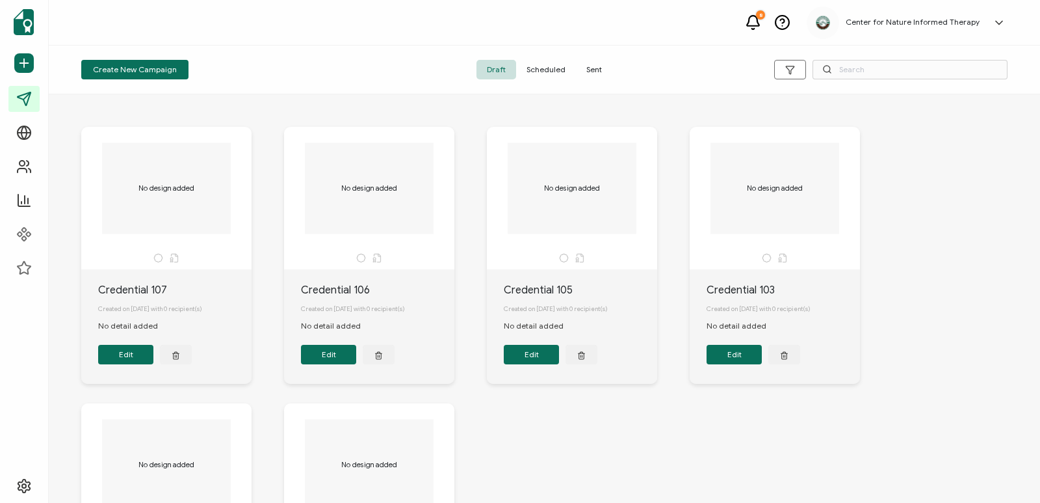
click at [598, 73] on span "Sent" at bounding box center [594, 70] width 36 height 20
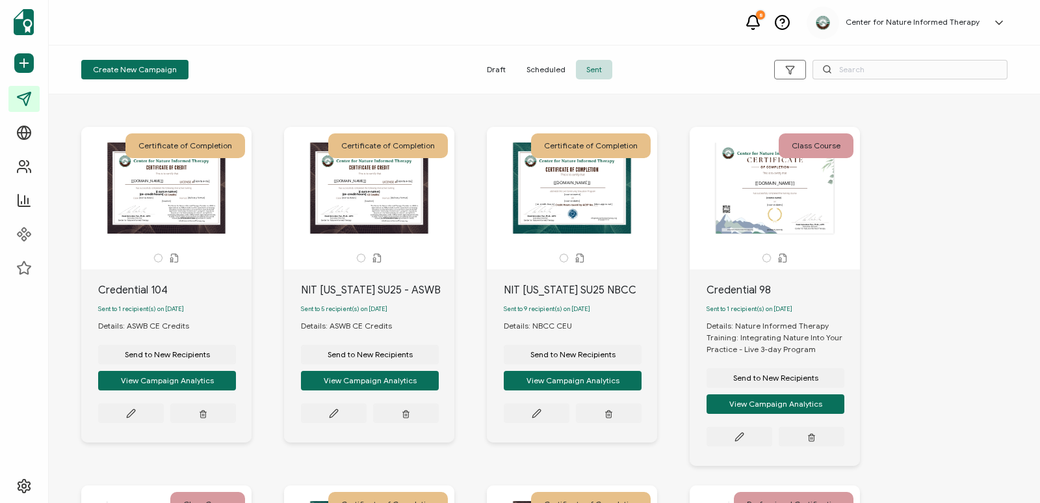
click at [554, 66] on span "Scheduled" at bounding box center [546, 70] width 60 height 20
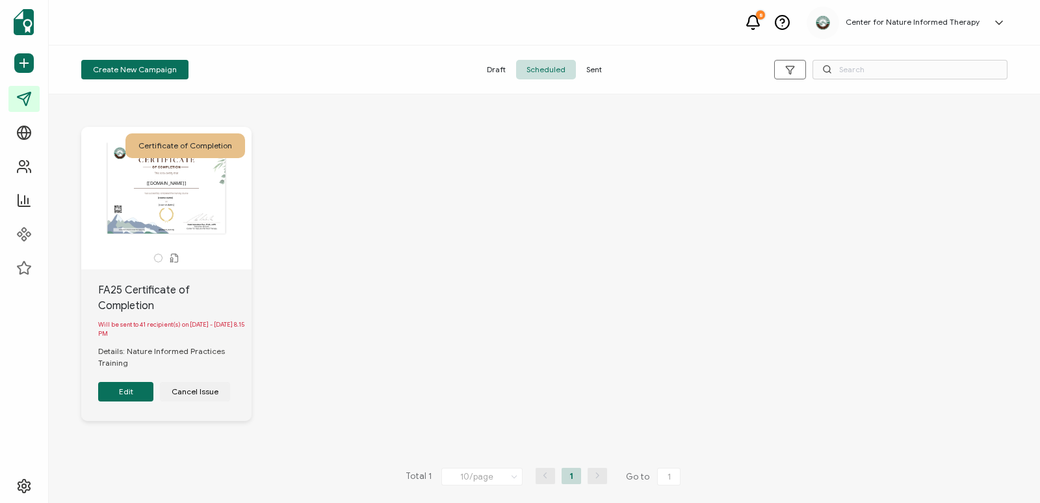
click at [594, 67] on span "Sent" at bounding box center [594, 70] width 36 height 20
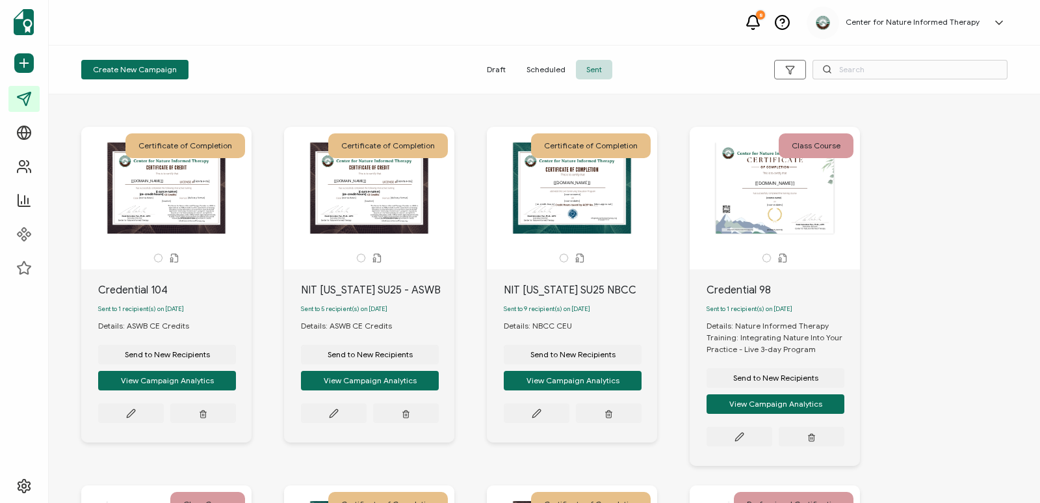
click at [545, 75] on span "Scheduled" at bounding box center [546, 70] width 60 height 20
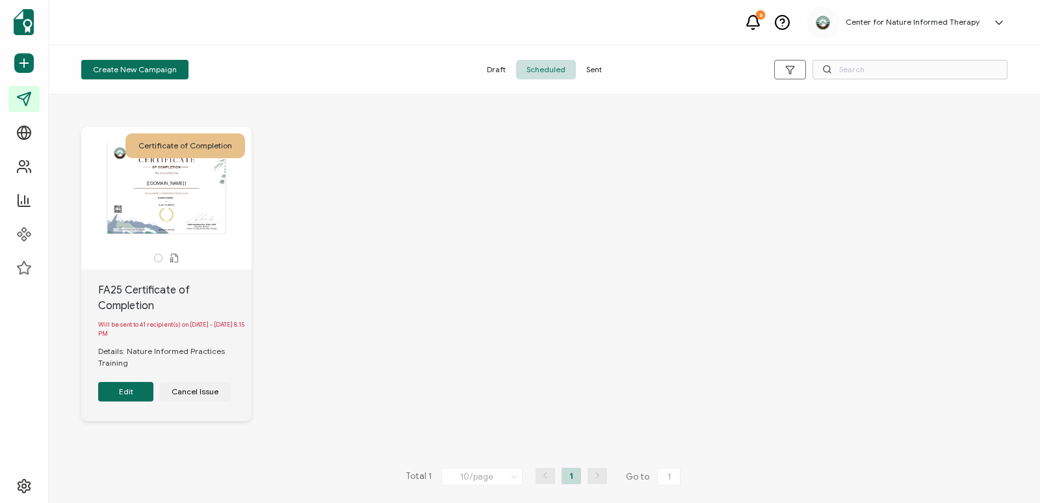
click at [356, 144] on div "Certificate of Completion This box will change accordingly to the corresponding…" at bounding box center [544, 283] width 953 height 365
click at [373, 155] on div "Certificate of Completion This box will change accordingly to the corresponding…" at bounding box center [544, 283] width 953 height 365
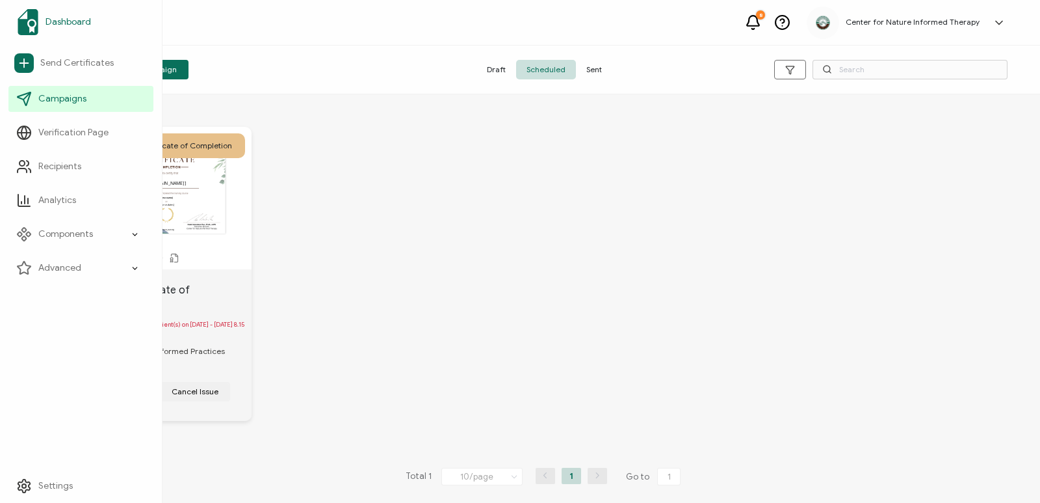
click at [65, 17] on span "Dashboard" at bounding box center [69, 22] width 46 height 13
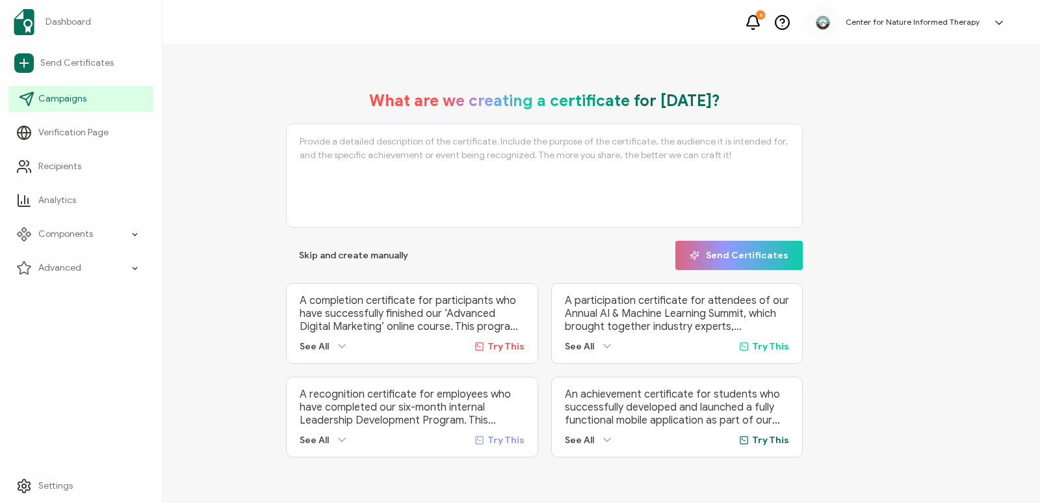
click at [57, 108] on link "Campaigns" at bounding box center [80, 99] width 145 height 26
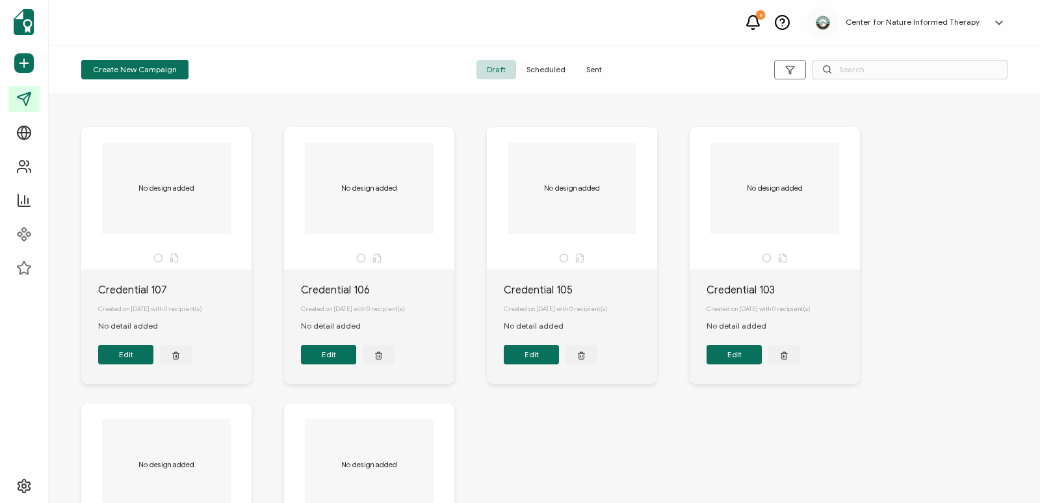
click at [551, 66] on span "Scheduled" at bounding box center [546, 70] width 60 height 20
click at [549, 75] on span "Scheduled" at bounding box center [546, 70] width 60 height 20
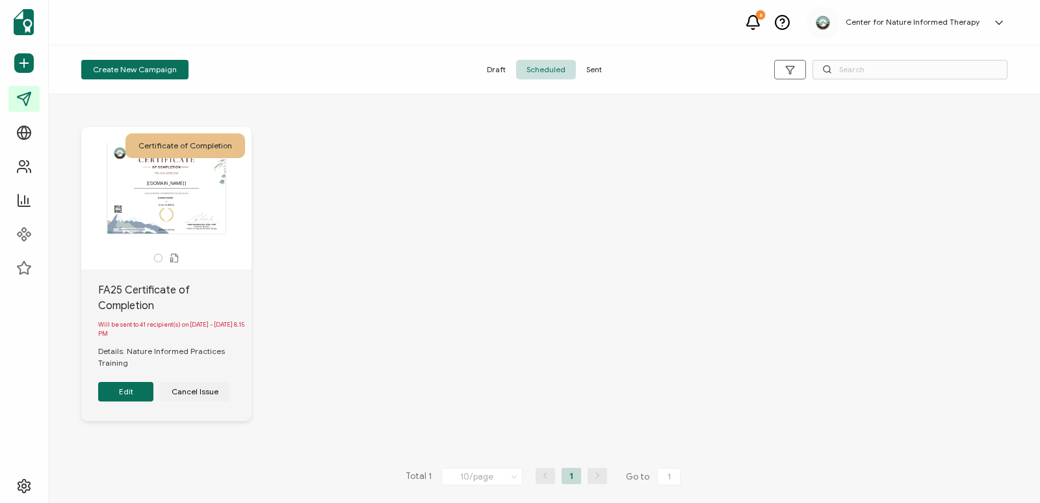
click at [589, 72] on span "Sent" at bounding box center [594, 70] width 36 height 20
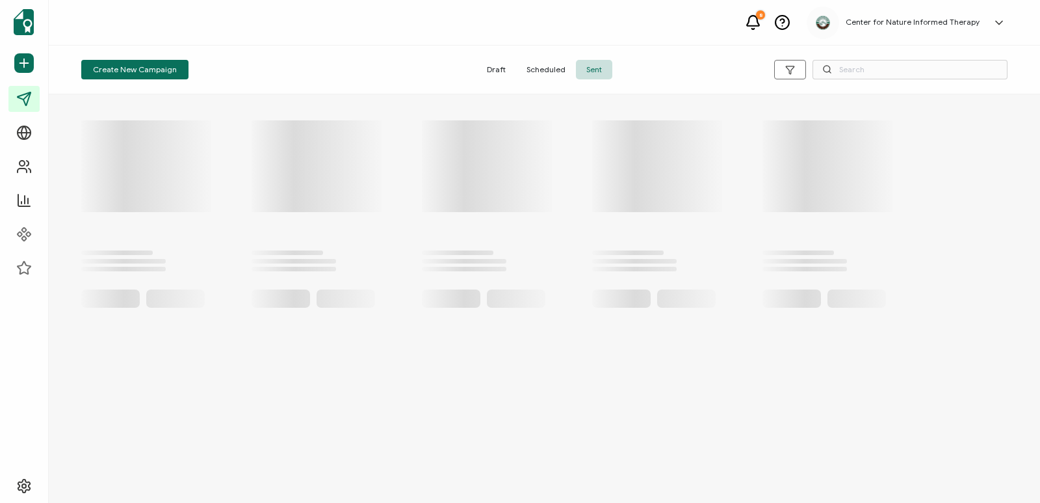
click at [596, 72] on span "Sent" at bounding box center [594, 70] width 36 height 20
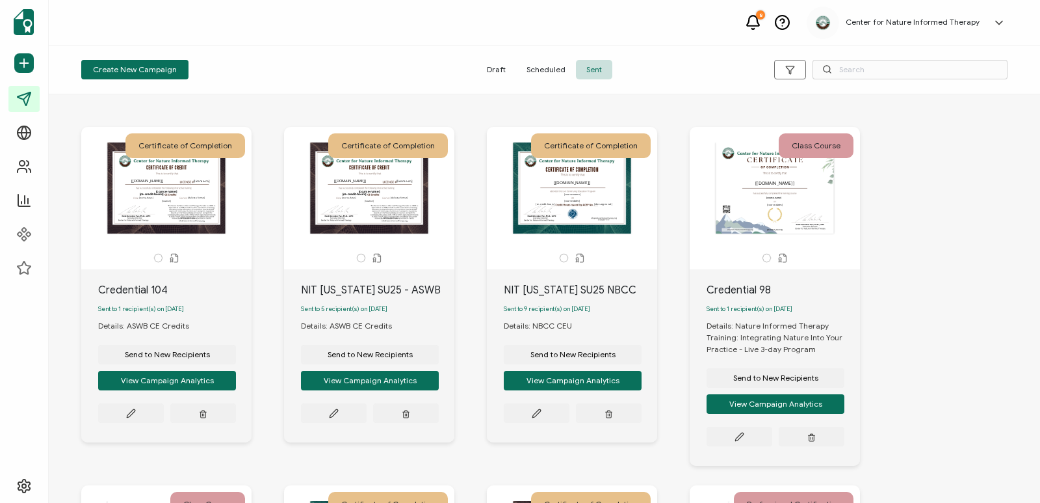
click at [551, 70] on span "Scheduled" at bounding box center [546, 70] width 60 height 20
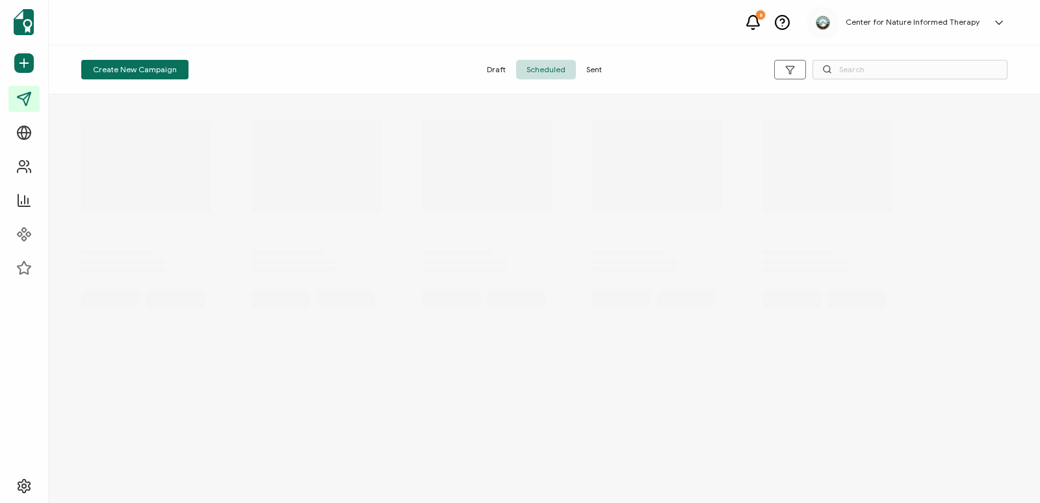
click at [551, 70] on span "Scheduled" at bounding box center [546, 70] width 60 height 20
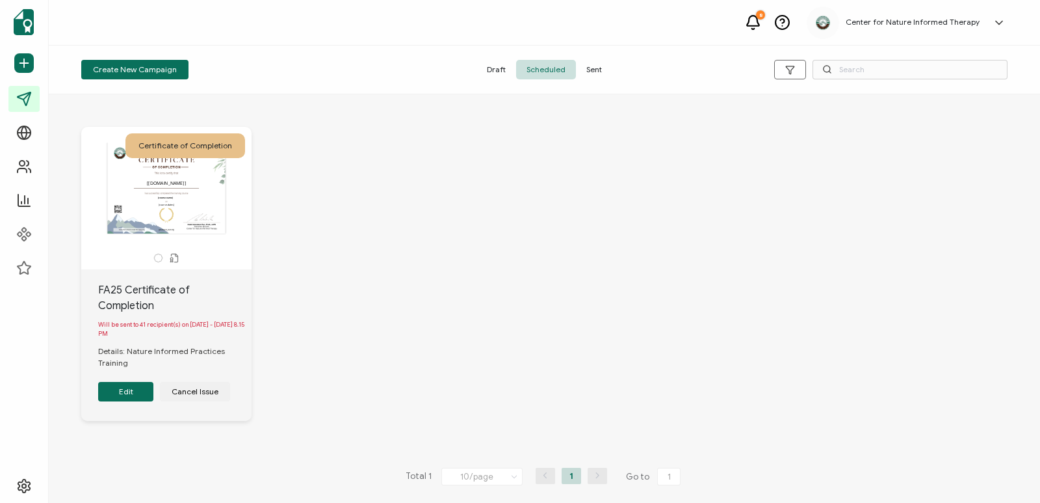
click at [120, 396] on button "Edit" at bounding box center [125, 392] width 55 height 20
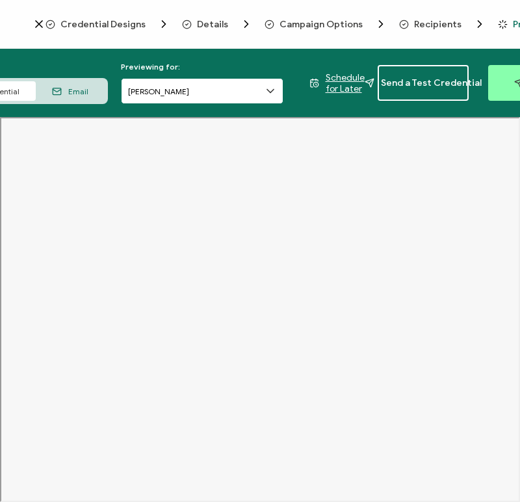
click at [201, 88] on input "[PERSON_NAME]" at bounding box center [202, 91] width 163 height 26
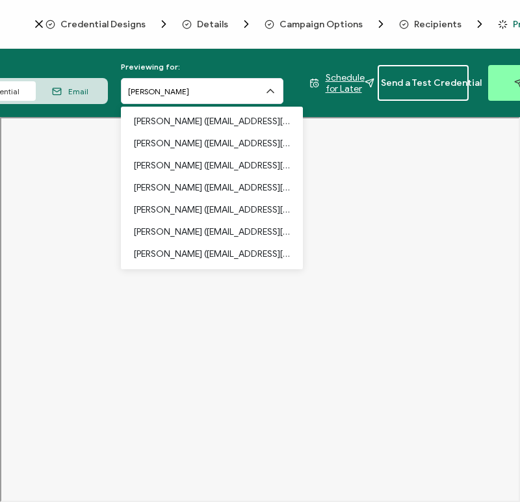
click at [291, 58] on div "Previewing: Credential Email Previewing for: [PERSON_NAME] [PERSON_NAME] ([EMAI…" at bounding box center [260, 83] width 520 height 68
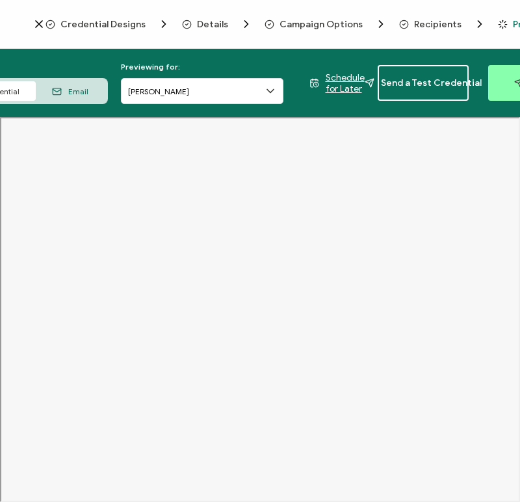
click at [268, 91] on icon at bounding box center [270, 91] width 13 height 13
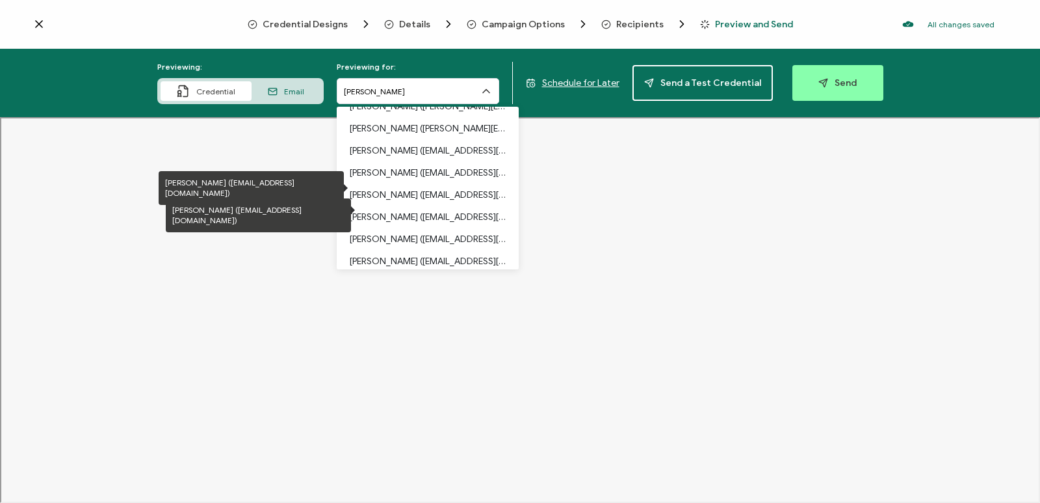
scroll to position [752, 0]
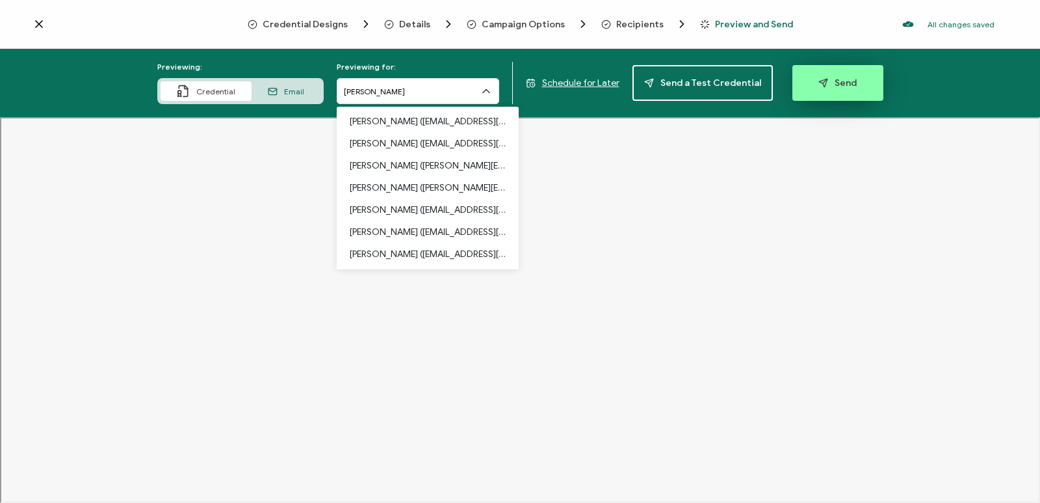
click at [836, 84] on span "Send" at bounding box center [838, 83] width 38 height 10
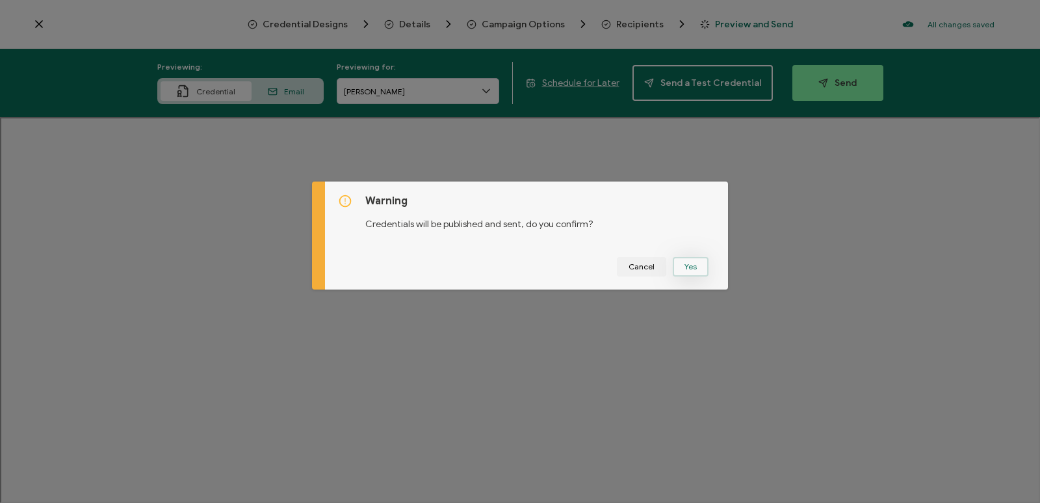
click at [695, 270] on button "Yes" at bounding box center [691, 267] width 36 height 20
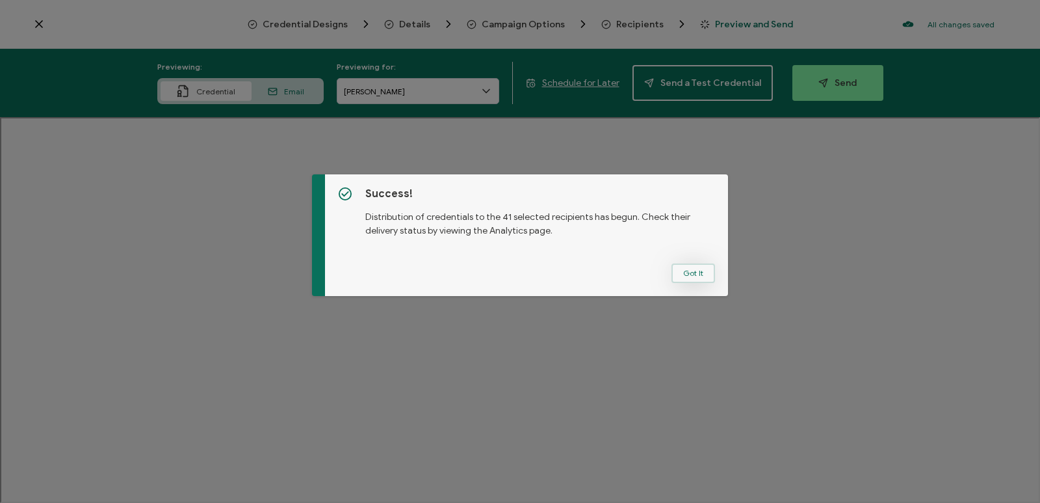
click at [690, 279] on button "Got It" at bounding box center [694, 273] width 44 height 20
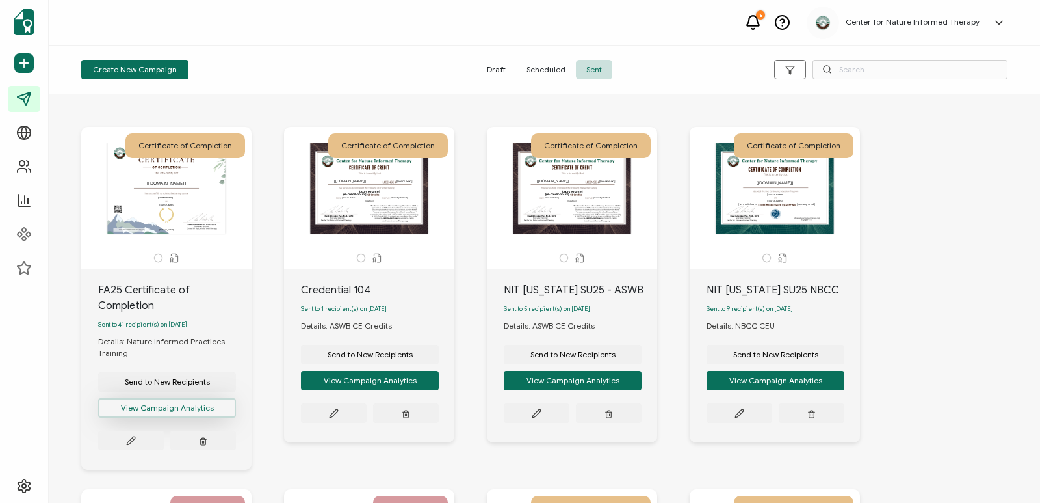
click at [202, 417] on button "View Campaign Analytics" at bounding box center [167, 408] width 138 height 20
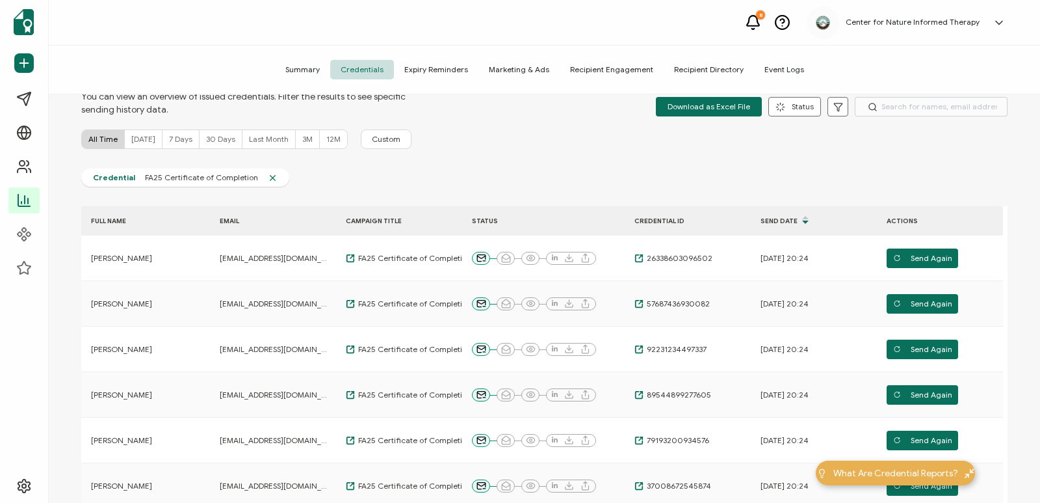
scroll to position [28, 0]
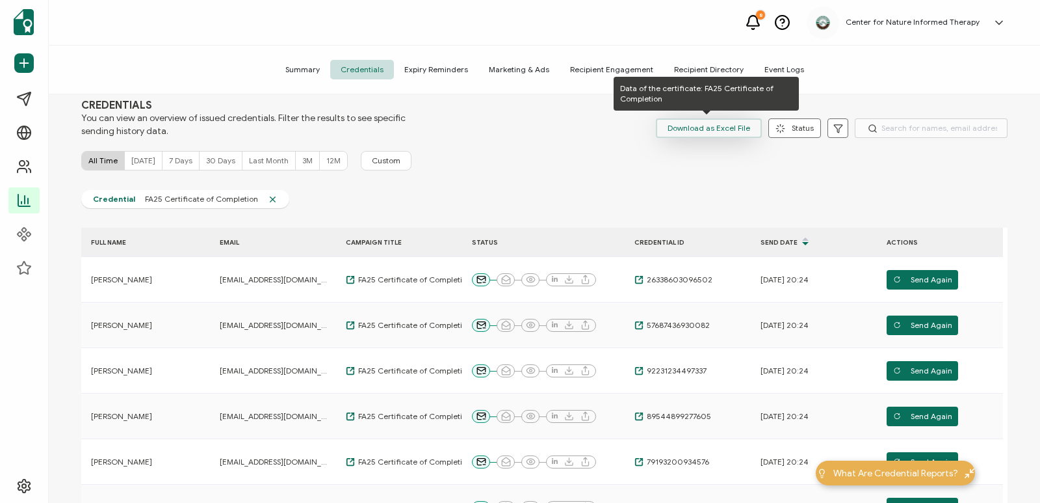
click at [709, 127] on span "Download as Excel File" at bounding box center [709, 128] width 83 height 20
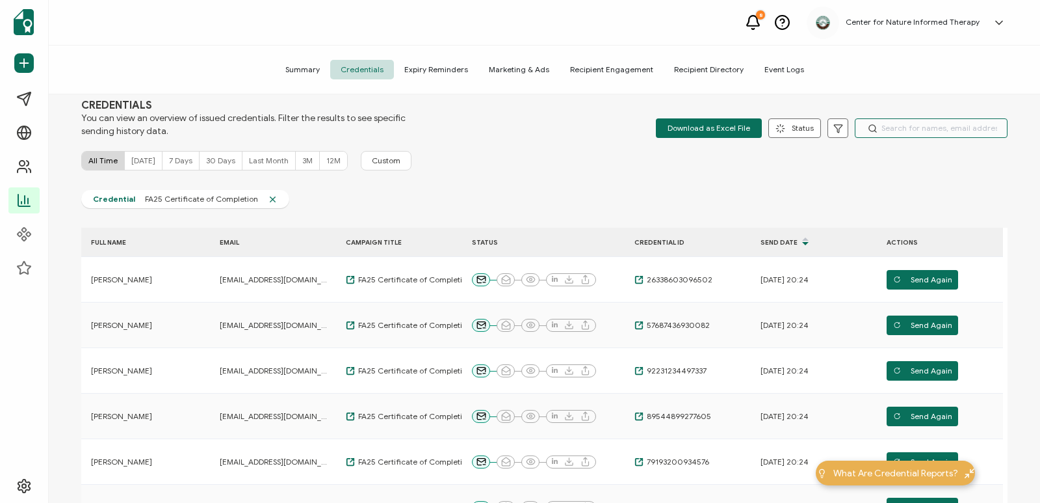
click at [905, 132] on input "text" at bounding box center [931, 128] width 153 height 20
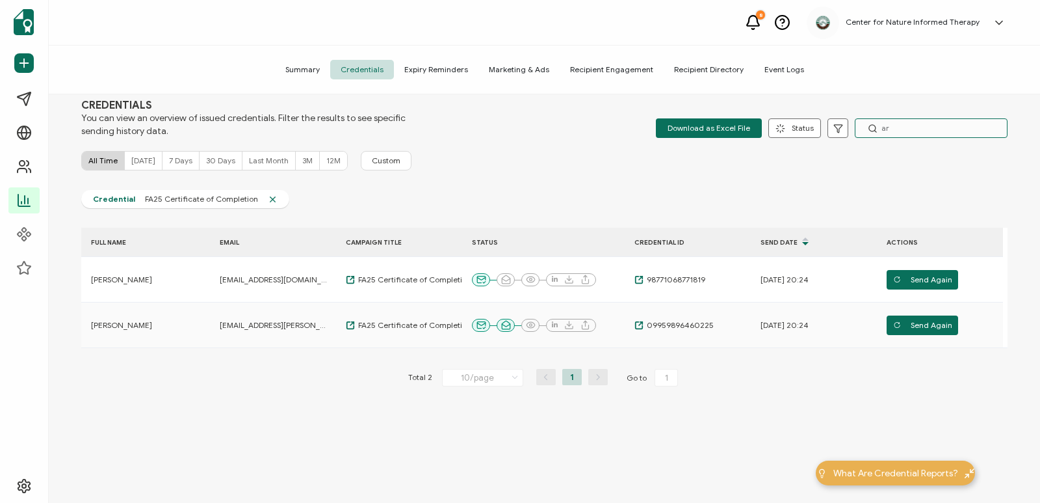
type input "ari"
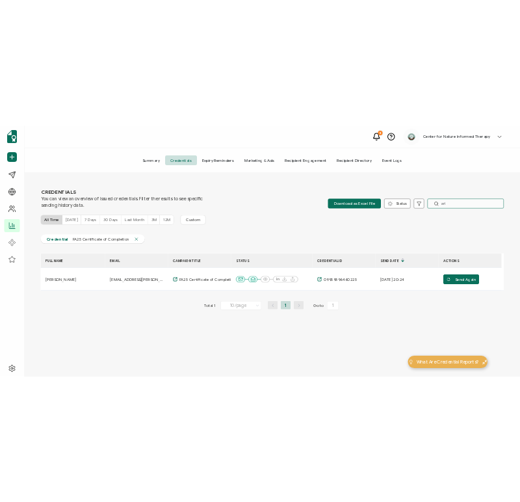
scroll to position [0, 0]
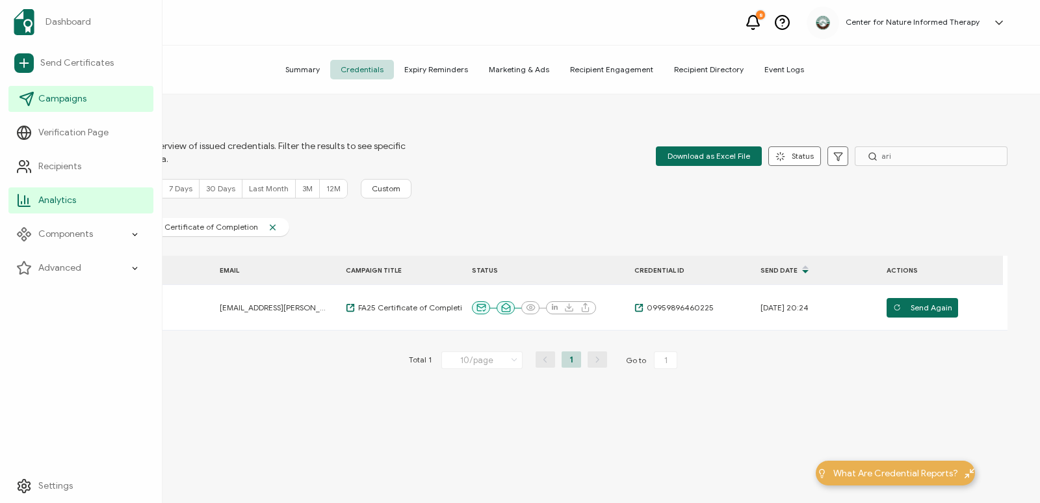
click at [53, 101] on span "Campaigns" at bounding box center [62, 98] width 48 height 13
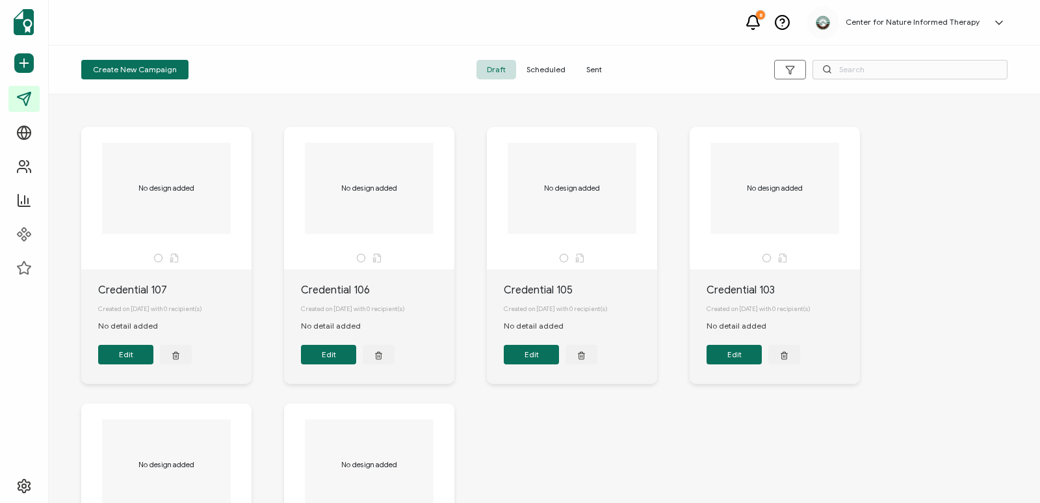
click at [600, 74] on span "Sent" at bounding box center [594, 70] width 36 height 20
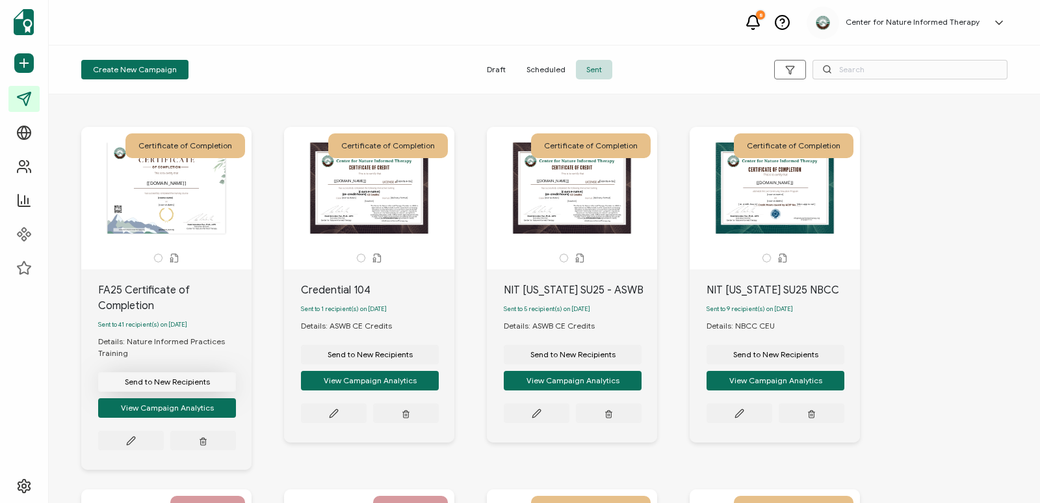
click at [178, 391] on button "Send to New Recipients" at bounding box center [167, 382] width 138 height 20
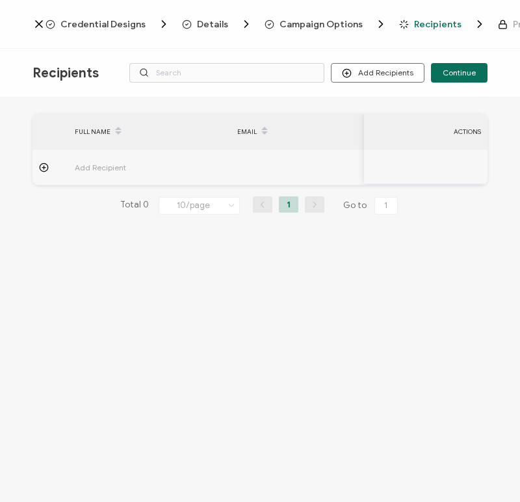
click at [48, 167] on circle at bounding box center [44, 167] width 8 height 8
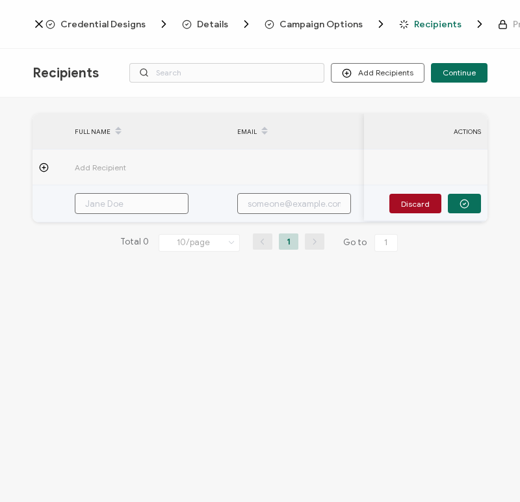
click at [114, 196] on input "text" at bounding box center [132, 203] width 114 height 21
type input "A"
type input "Ar"
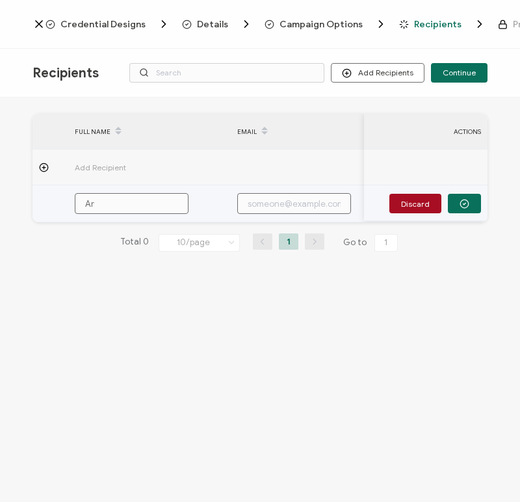
type input "[PERSON_NAME]"
type input "Aria"
type input "Ariad"
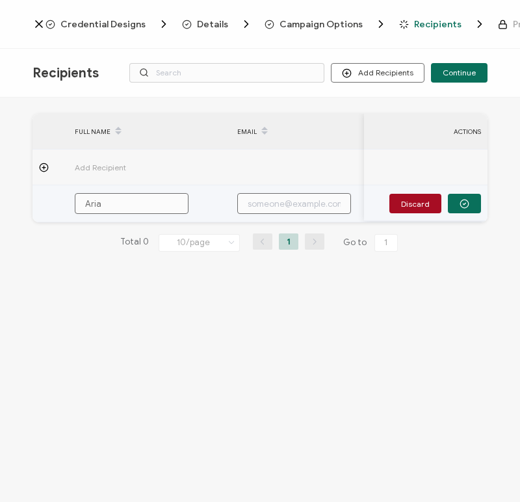
type input "Ariad"
type input "Ariadn"
type input "Ariadna"
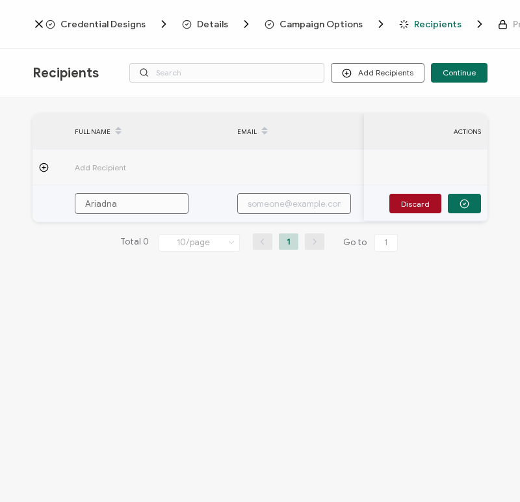
type input "Ariadna"
type input "Ariadna R"
type input "Ariadna Re"
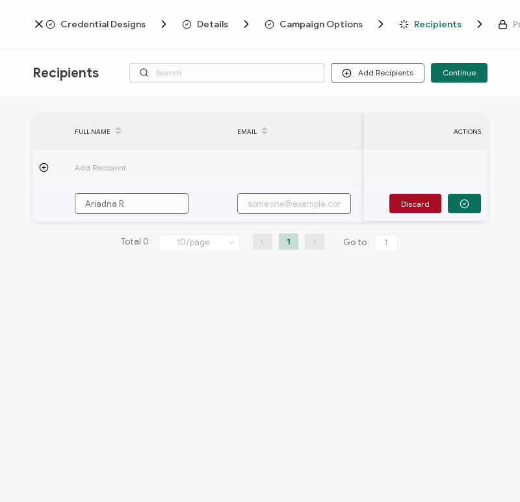
type input "Ariadna Re"
type input "[PERSON_NAME]"
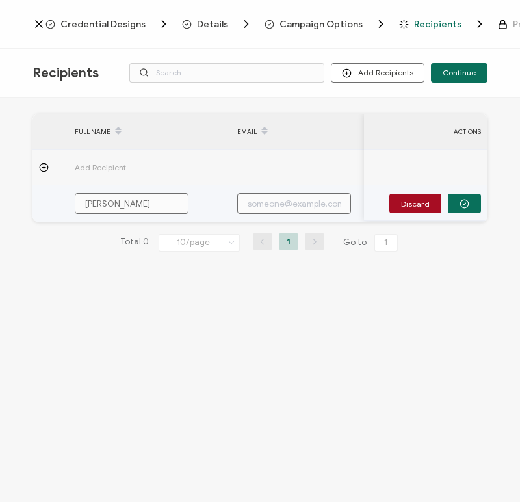
type input "[PERSON_NAME]"
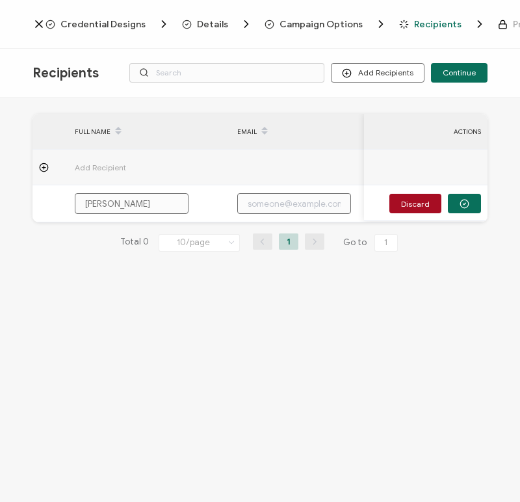
paste input "[EMAIL_ADDRESS][PERSON_NAME][DOMAIN_NAME]"
type input "[EMAIL_ADDRESS][PERSON_NAME][DOMAIN_NAME]"
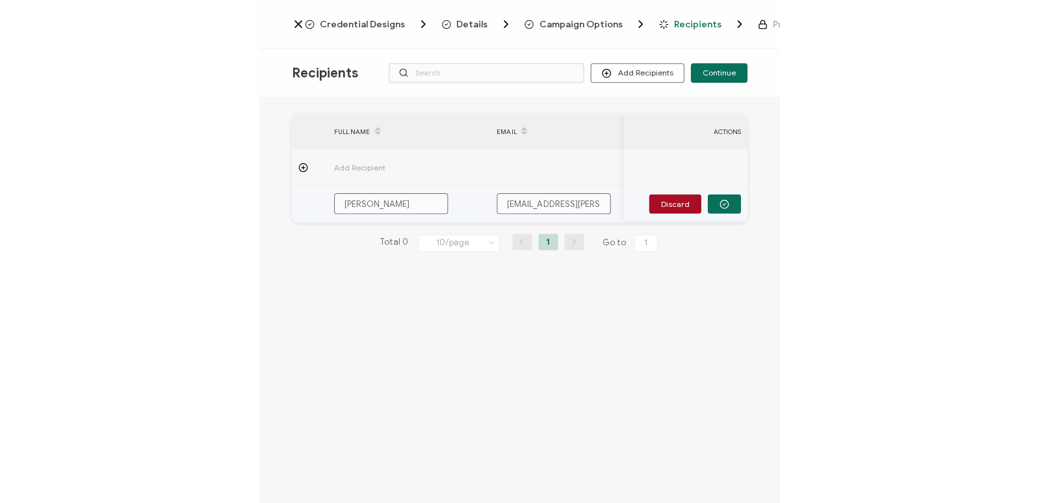
scroll to position [0, 3]
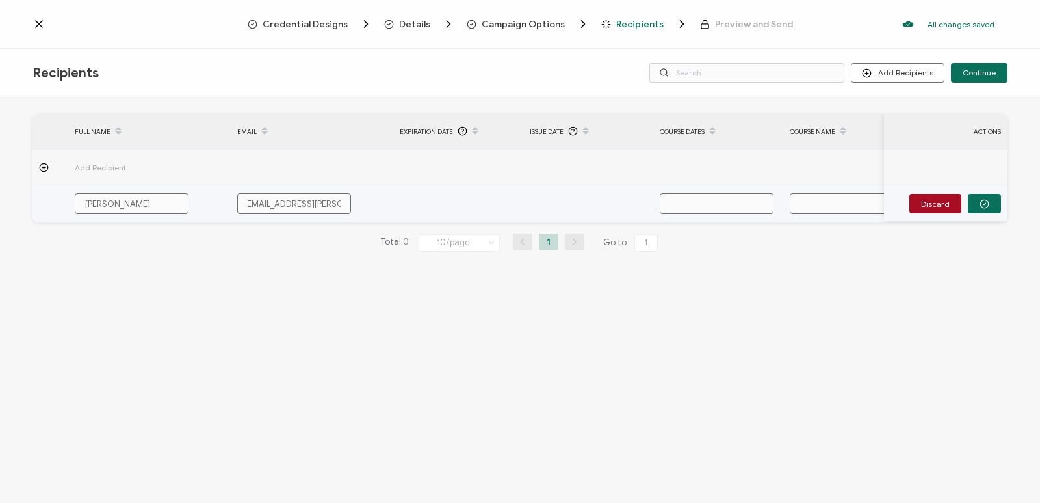
type input "[EMAIL_ADDRESS][PERSON_NAME][DOMAIN_NAME]"
click at [688, 196] on input "text" at bounding box center [717, 203] width 114 height 21
type input "S"
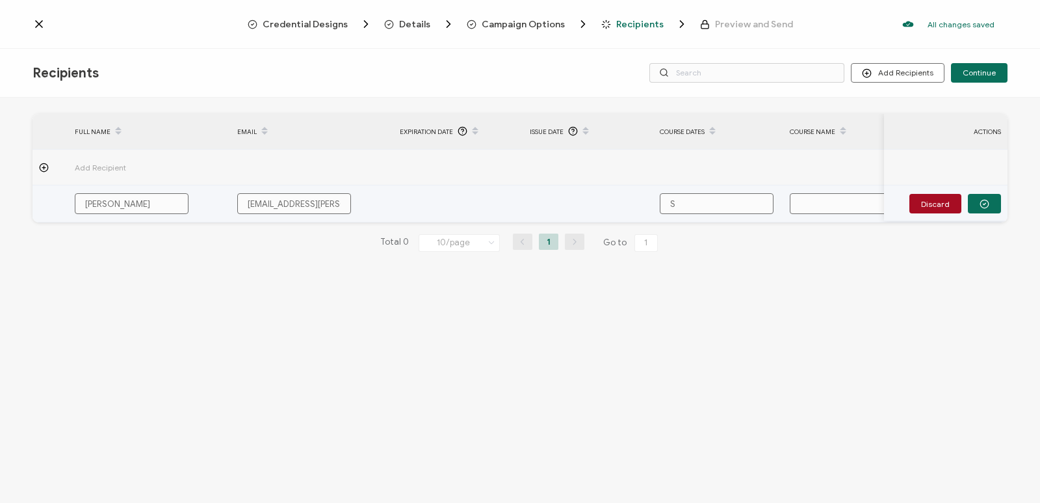
type input "Se"
type input "Sep"
type input "Sept"
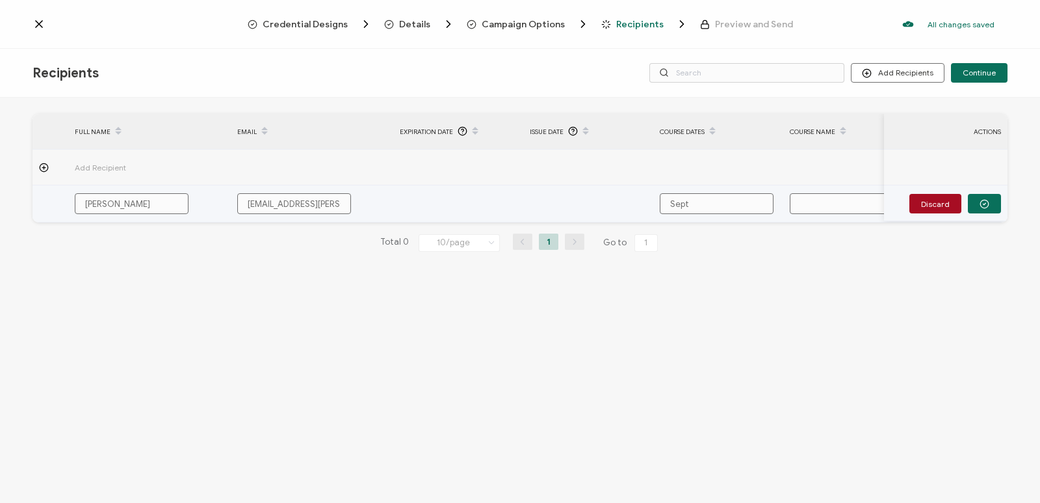
type input "Sept"
type input "Septe"
type input "Septem"
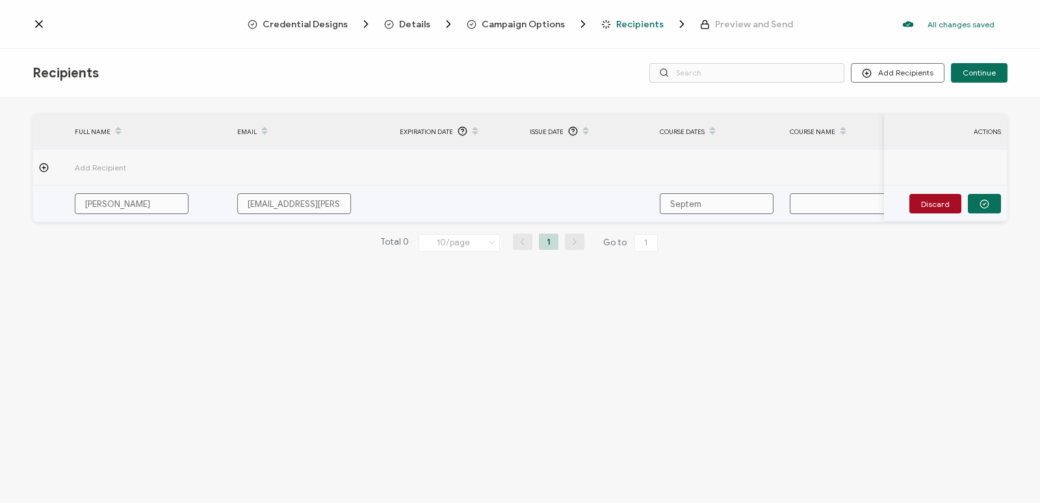
type input "Septemb"
type input "Septembe"
type input "September"
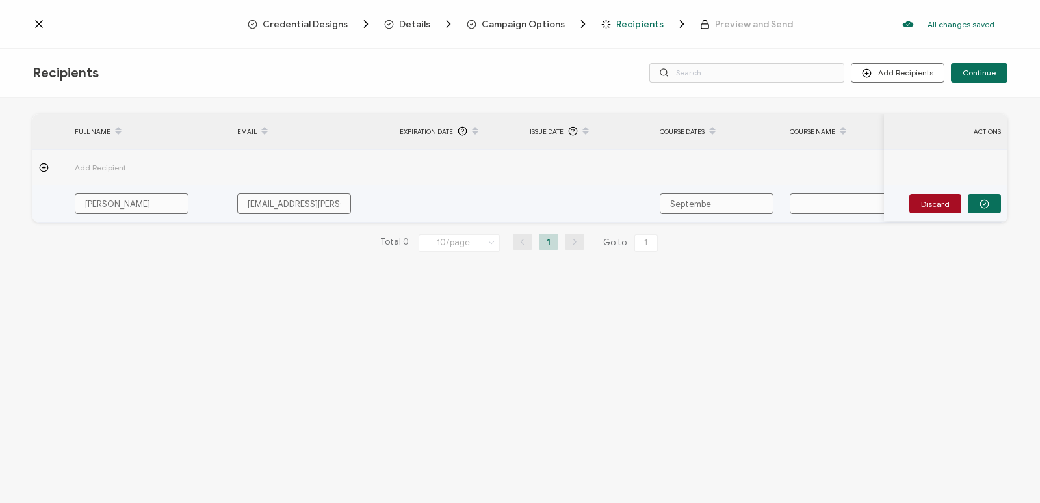
type input "September"
type input "[DATE]"
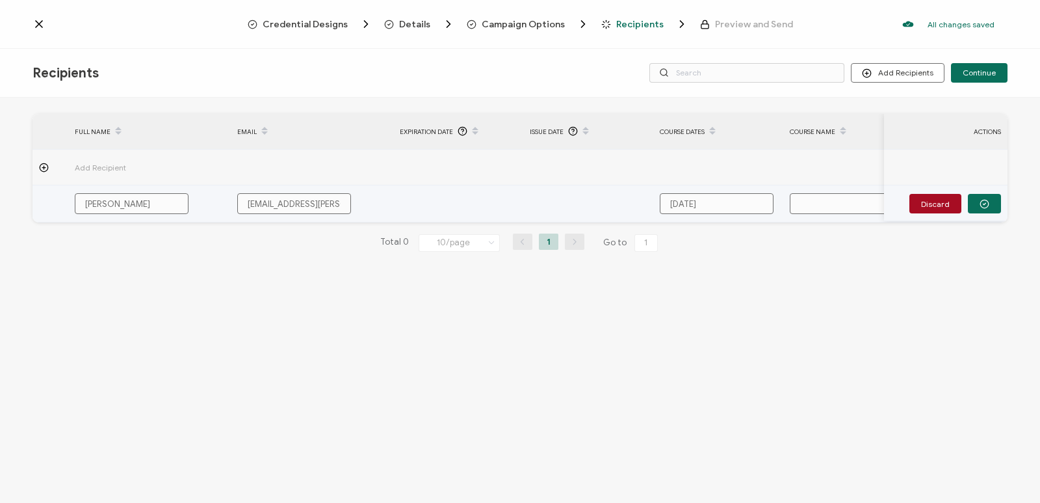
type input "[DATE]-"
type input "September 9-1"
type input "[DATE]-[DATE]"
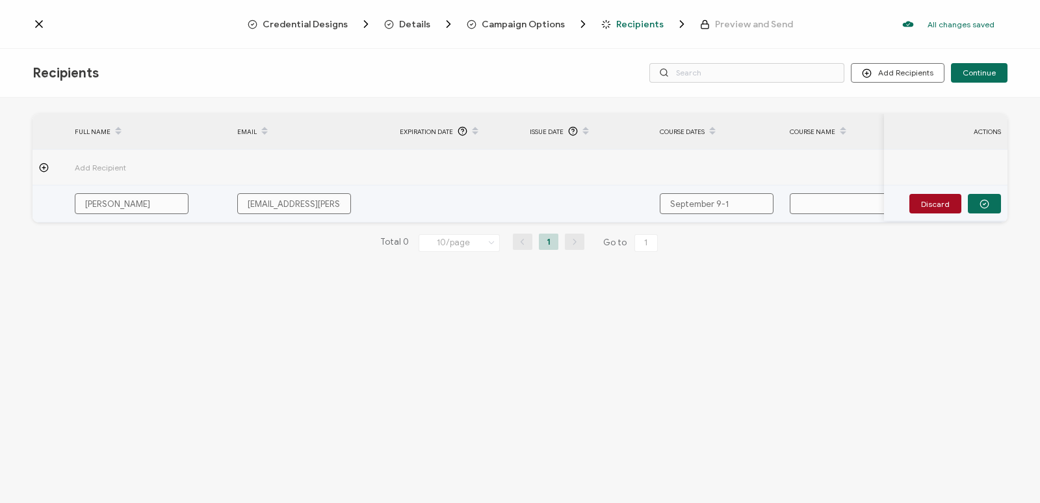
type input "[DATE]-[DATE]"
type input "[DATE]-[DATE],"
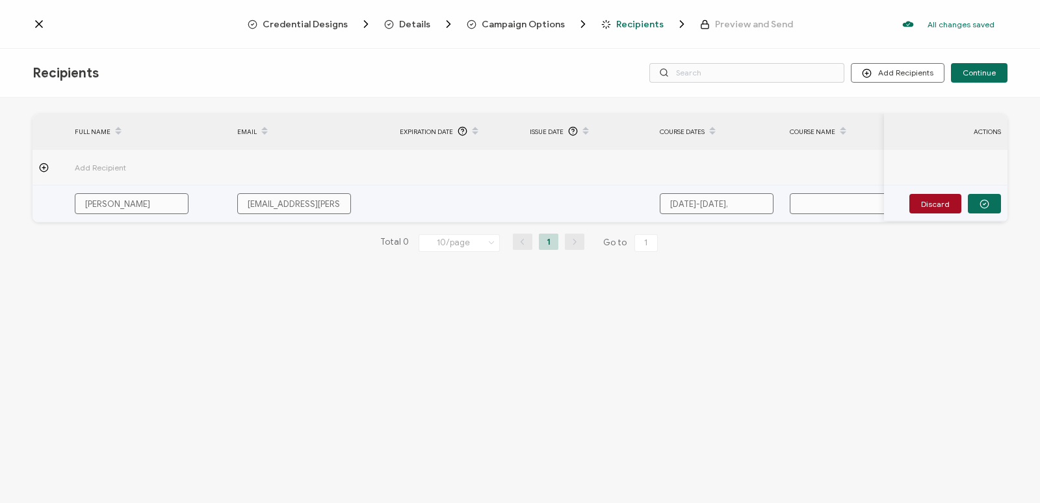
type input "[DATE]-[DATE], 2"
type input "[DATE]-[DATE], 20"
type input "[DATE]-[DATE], 202"
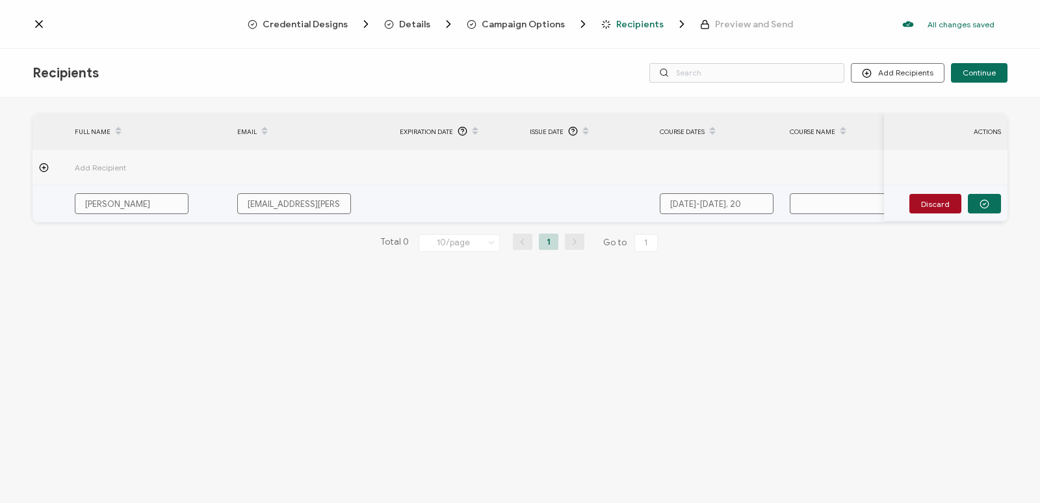
type input "[DATE]-[DATE], 202"
type input "[DATE]-[DATE]"
click at [841, 208] on input "text" at bounding box center [847, 203] width 114 height 21
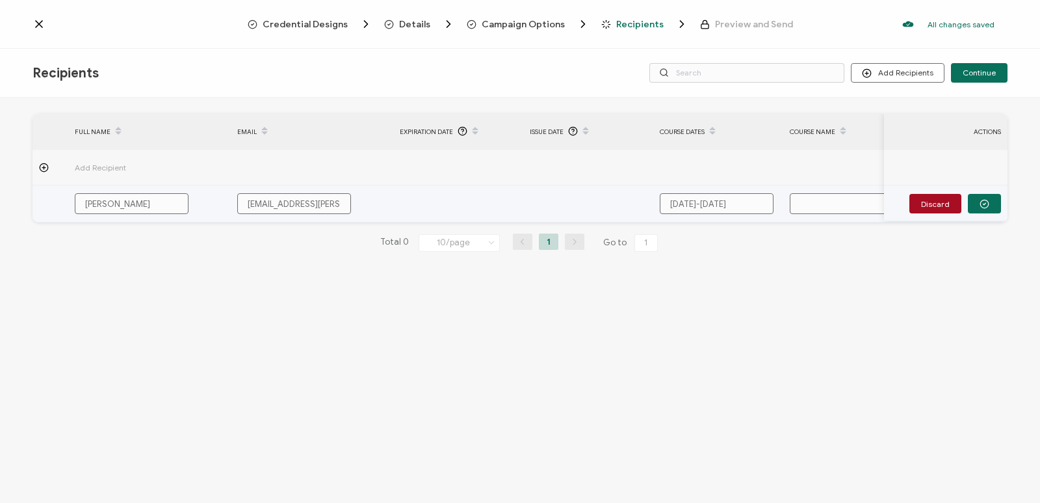
click at [841, 209] on input "text" at bounding box center [847, 203] width 114 height 21
type input "N"
type input "Na"
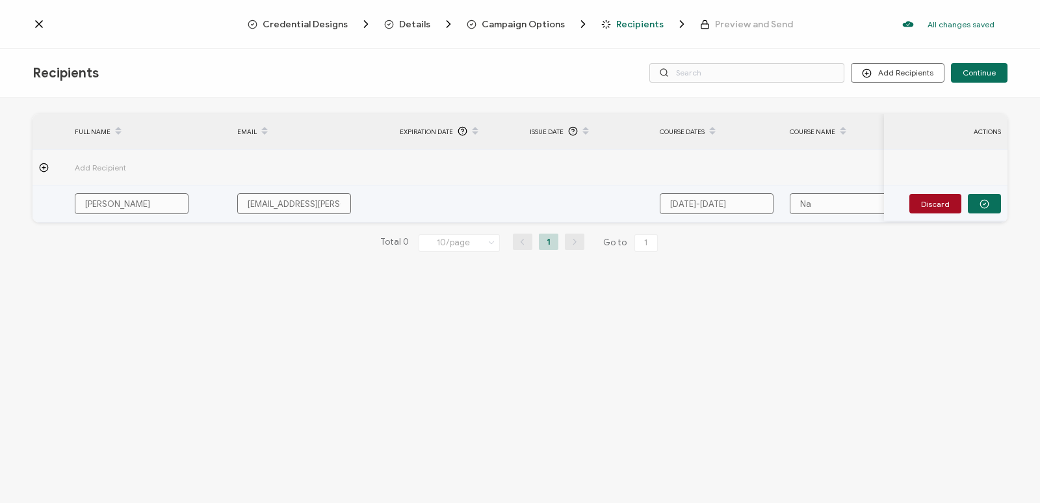
type input "Nat"
type input "Natu"
type input "Natur"
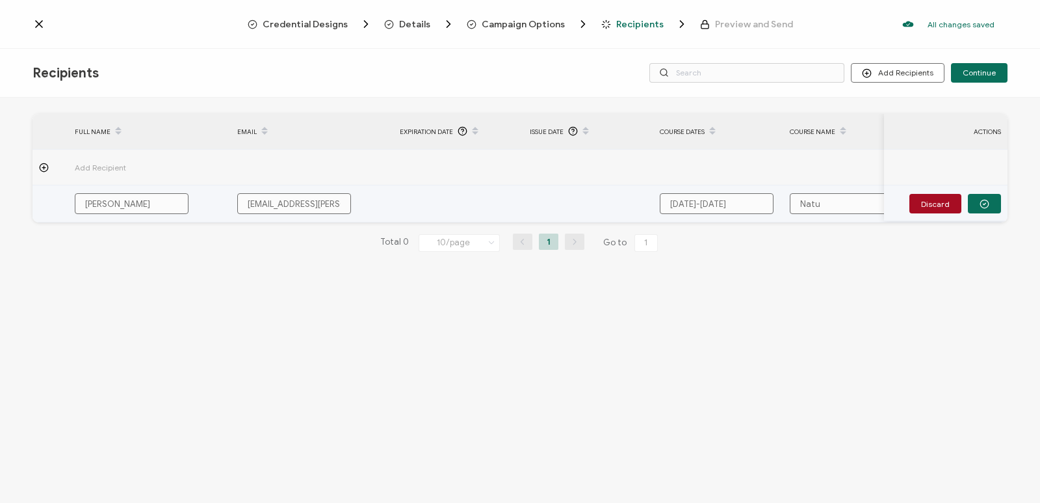
type input "Natur"
type input "Nature"
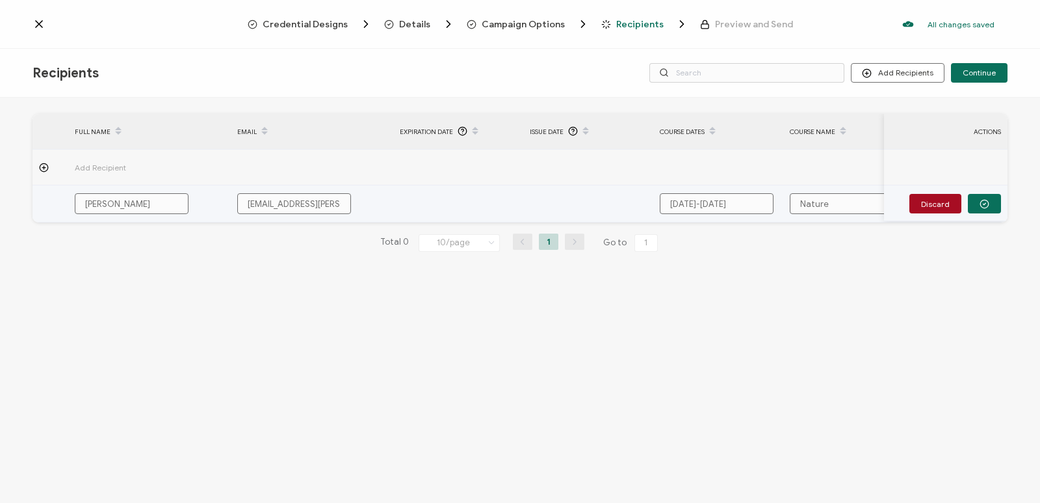
type input "Nature I"
type input "Nature In"
type input "Nature Inf"
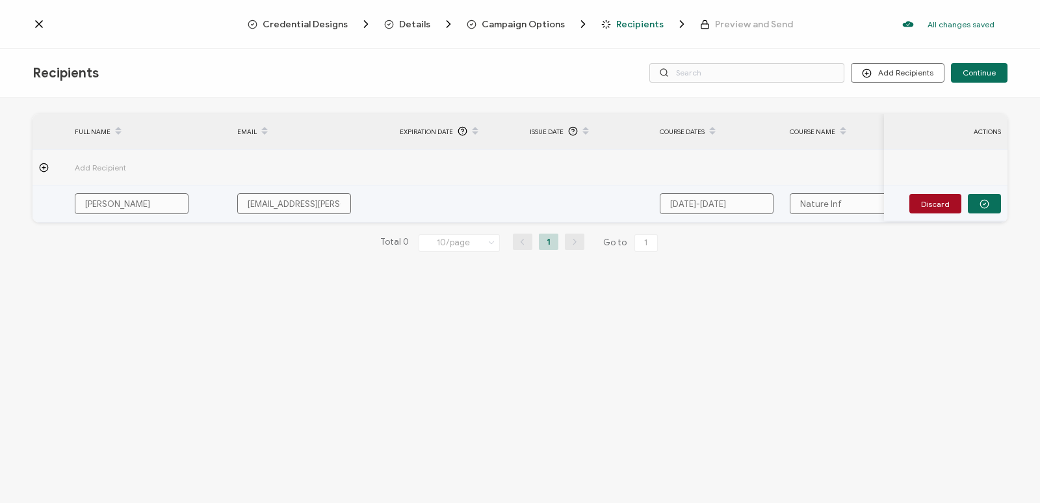
type input "Nature Inf"
type input "Nature Info"
type input "Nature Infor"
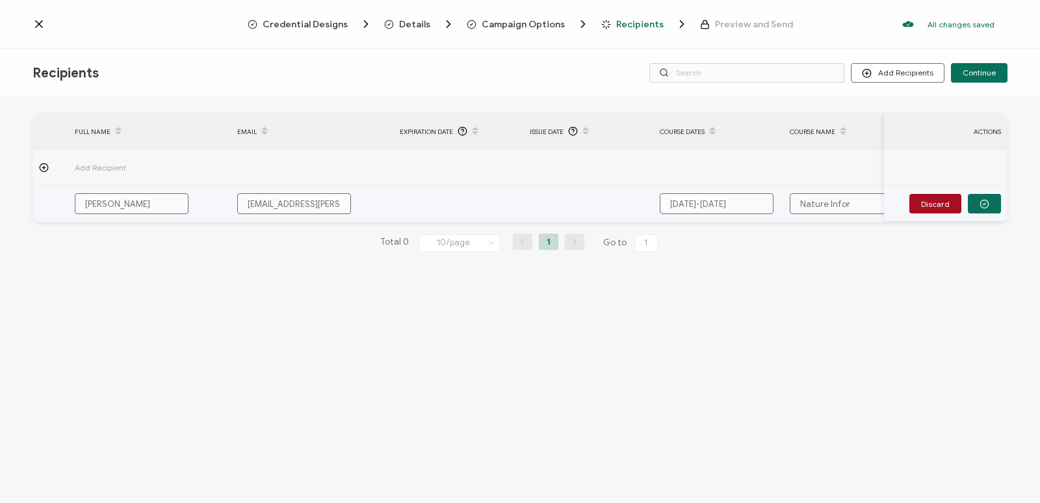
type input "Nature Inform"
type input "Nature Informe"
type input "Nature Informed"
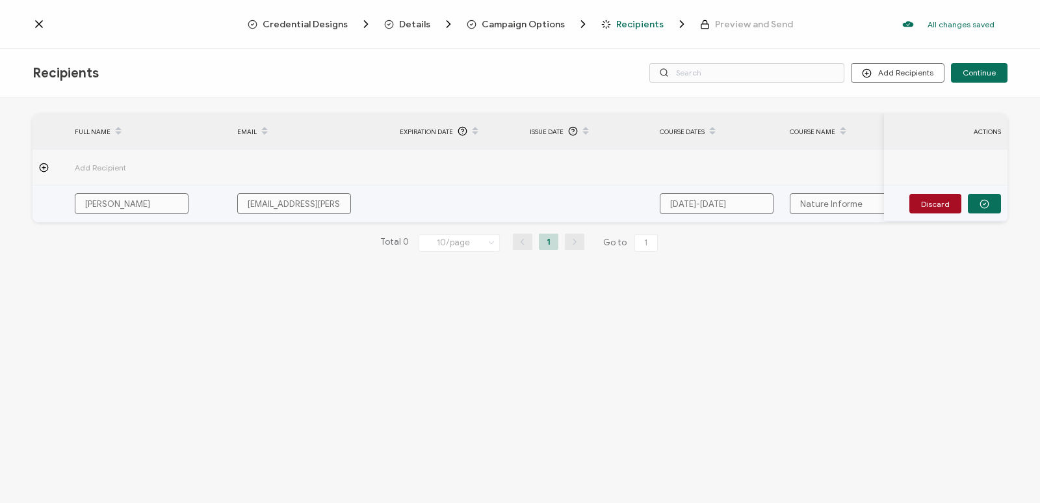
type input "Nature Informed"
type input "Nature Informed R"
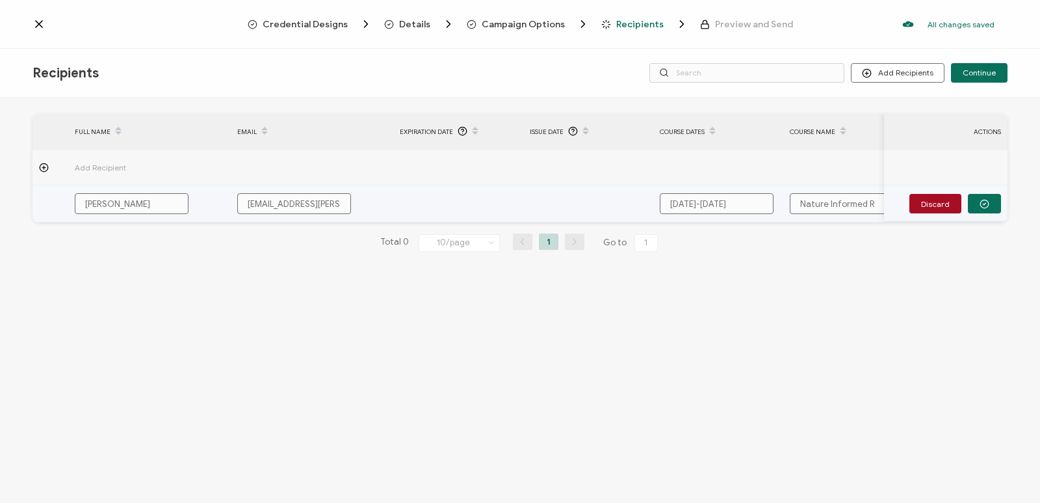
type input "Nature Informed"
type input "Nature Informed T"
type input "Nature Informed Th"
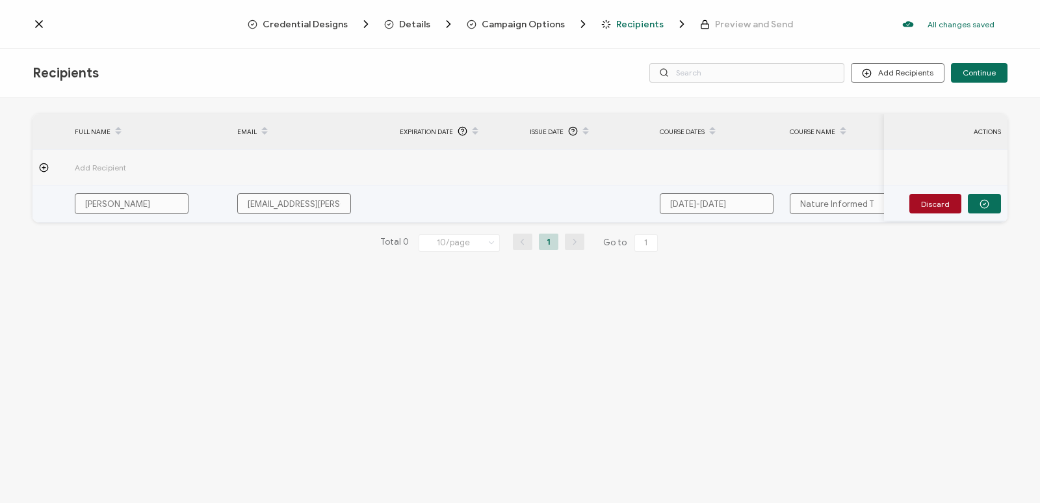
type input "Nature Informed Th"
type input "Nature Informed The"
type input "Nature Informed Ther"
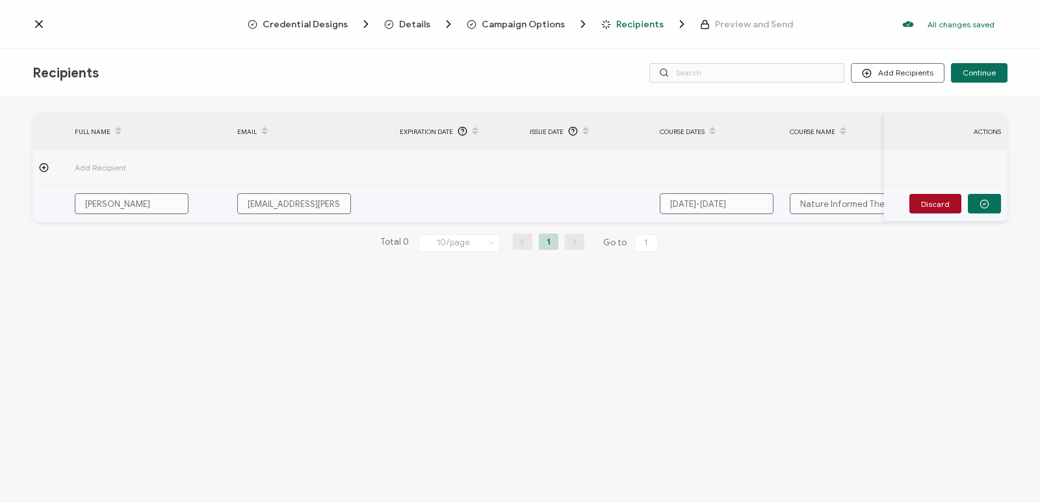
type input "Nature Informed Thera"
type input "Nature Informed Therap"
type input "Nature Informed Therapy"
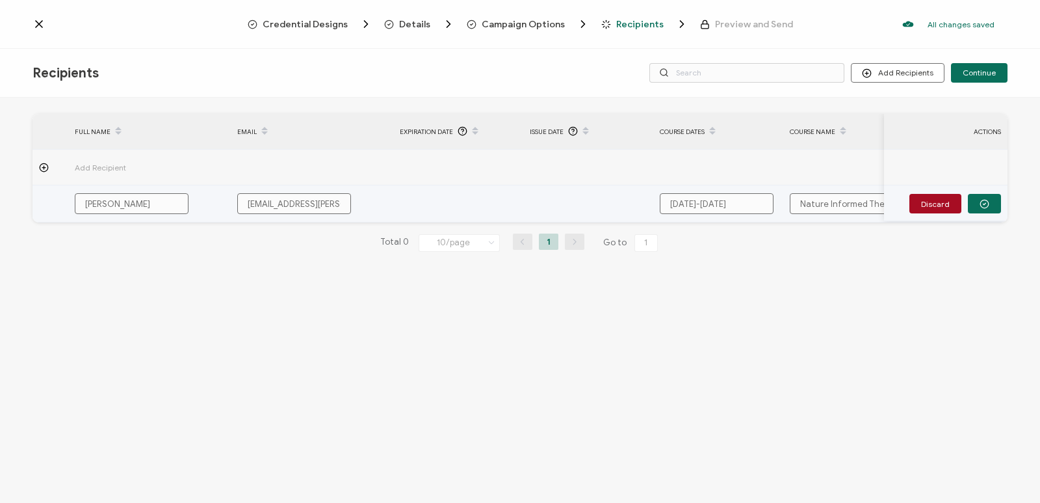
type input "Nature Informed Therapy"
type input "Nature Informed Therapy T"
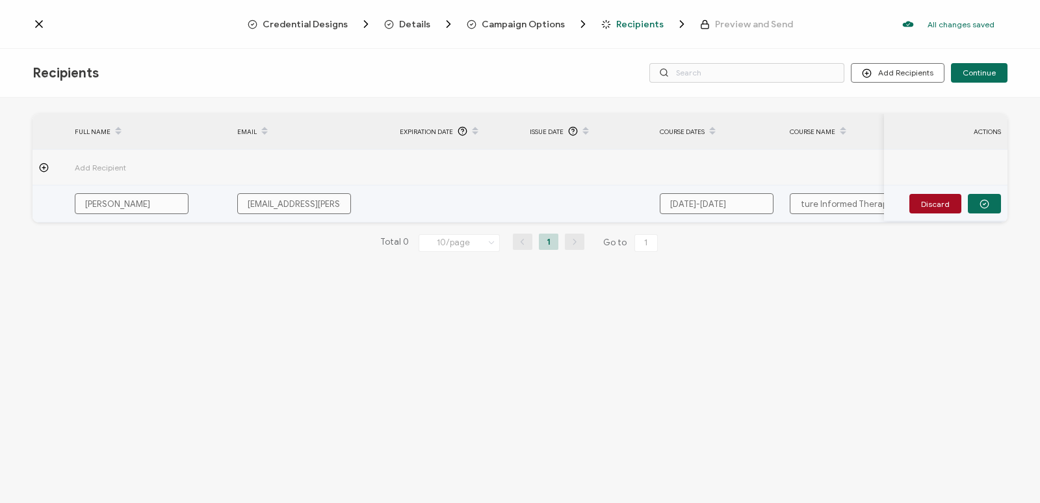
type input "Nature Informed Therapy Tr"
type input "Nature Informed Therapy Trai"
type input "Nature Informed Therapy Train"
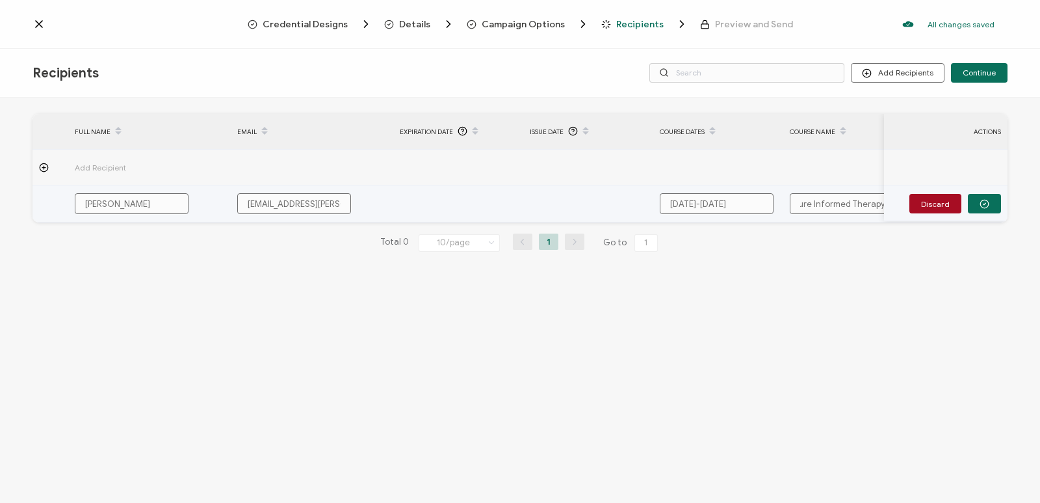
type input "Nature Informed Therapy Train"
type input "Nature Informed Therapy Traini"
type input "Nature Informed Therapy Trainin"
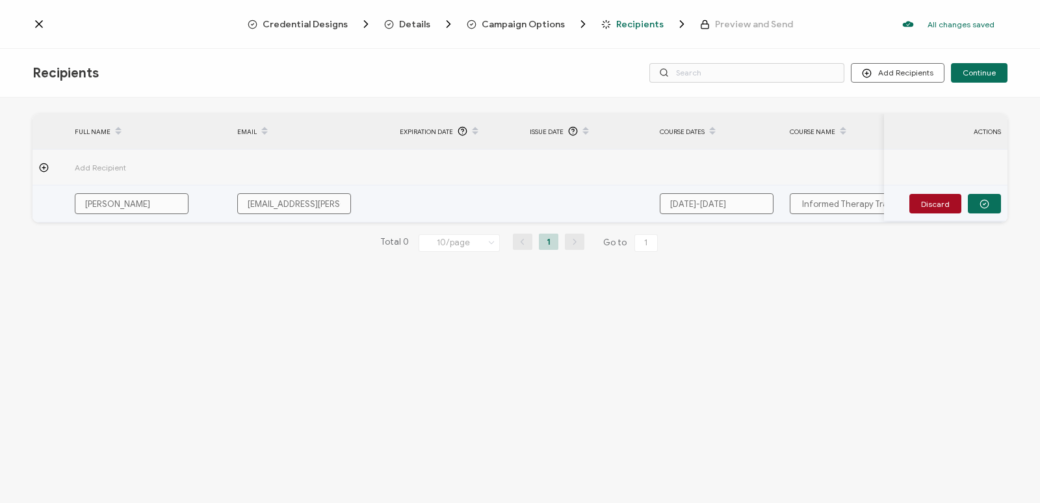
type input "Nature Informed Therapy Training"
drag, startPoint x: 821, startPoint y: 205, endPoint x: 784, endPoint y: 204, distance: 36.4
click at [784, 204] on div "Nature Informed Therapy Training" at bounding box center [848, 203] width 129 height 21
click at [830, 202] on input "Nature Informed Therapy Training" at bounding box center [847, 203] width 114 height 21
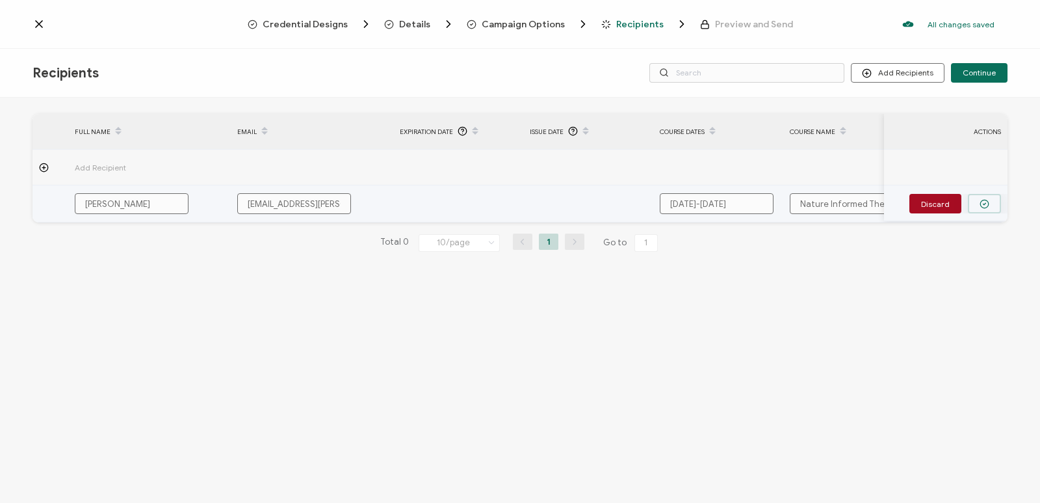
type input "Nature Informed Therapy Training"
click at [982, 194] on button "button" at bounding box center [984, 204] width 33 height 20
click at [982, 194] on div "Discard" at bounding box center [956, 204] width 92 height 20
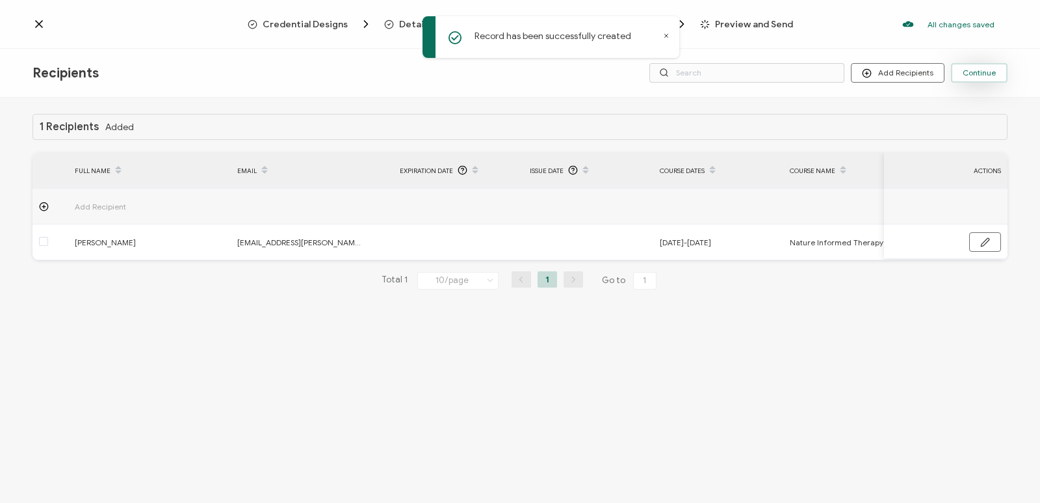
click at [984, 77] on button "Continue" at bounding box center [979, 73] width 57 height 20
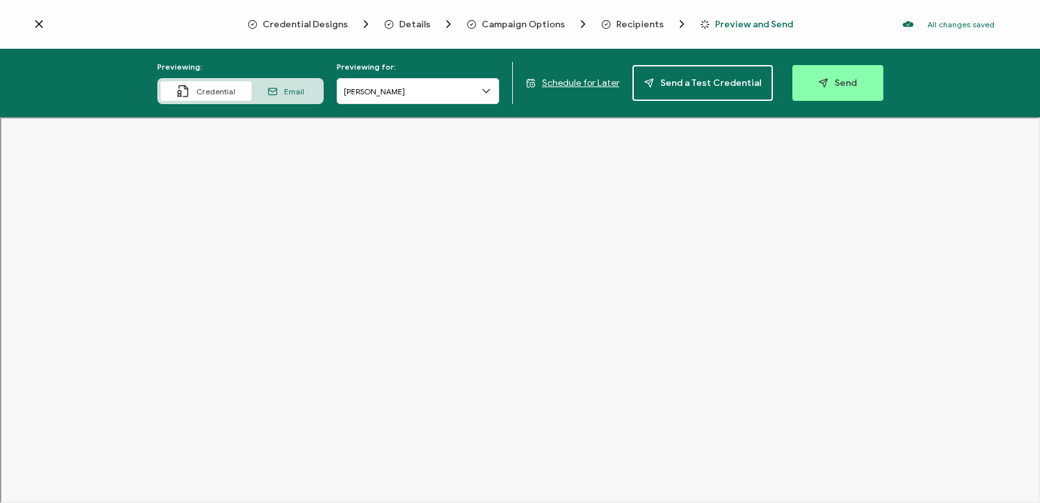
click at [292, 92] on span "Email" at bounding box center [294, 91] width 20 height 10
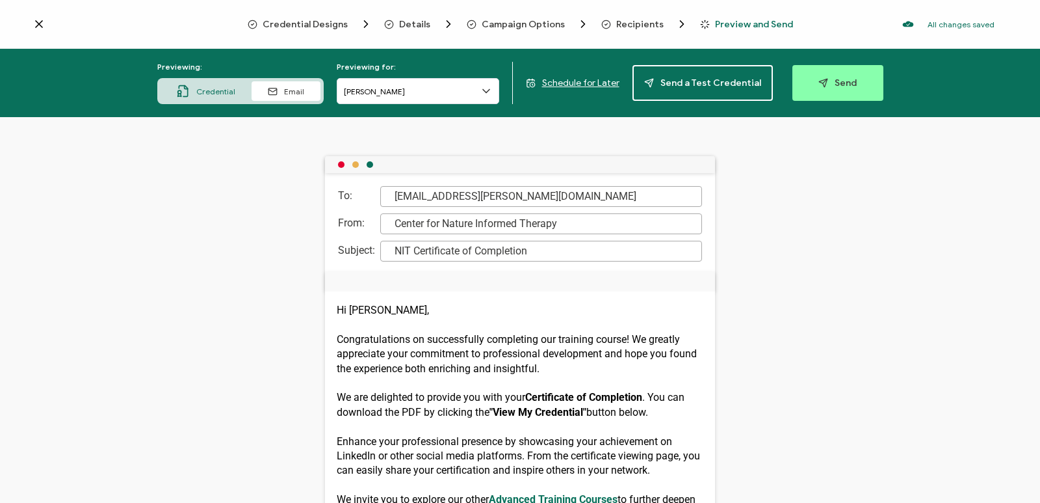
click at [205, 95] on span "Credential" at bounding box center [215, 91] width 39 height 10
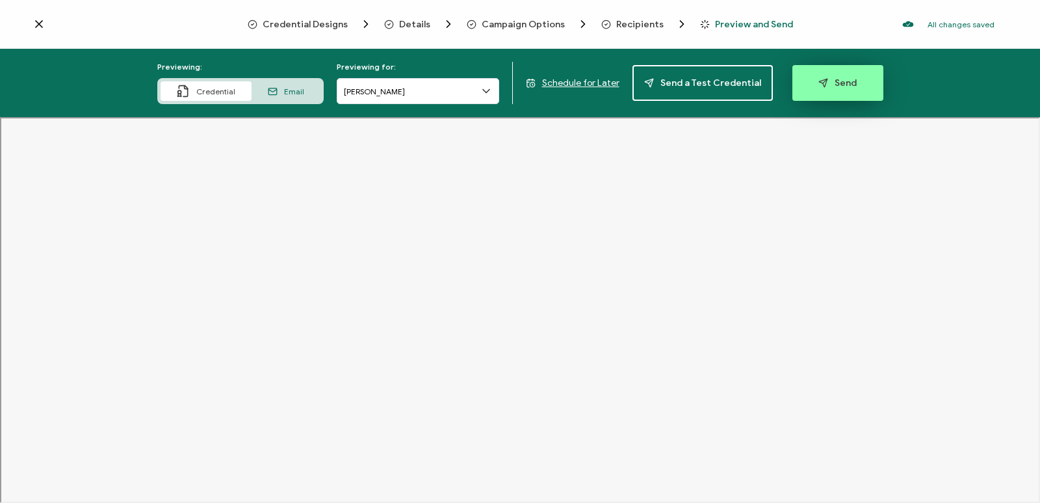
click at [840, 80] on span "Send" at bounding box center [838, 83] width 38 height 10
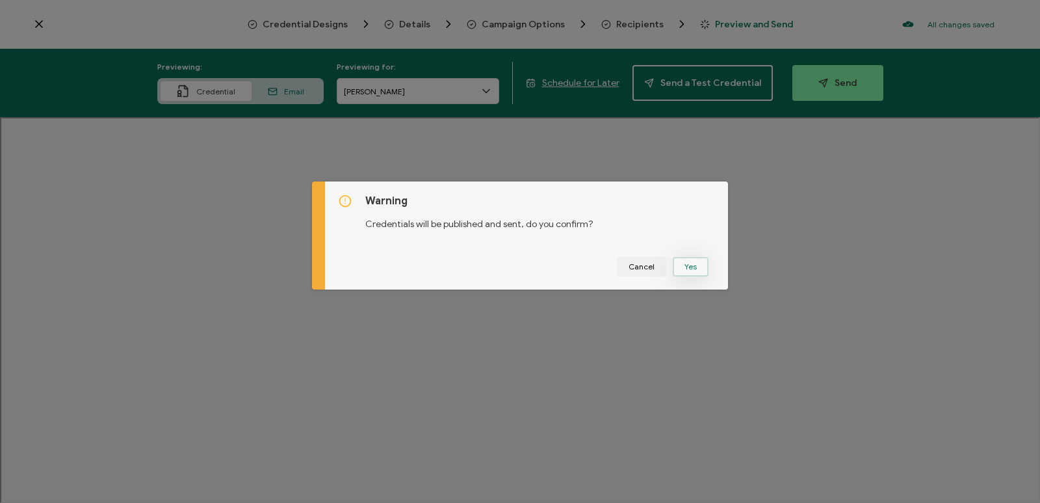
click at [680, 268] on button "Yes" at bounding box center [691, 267] width 36 height 20
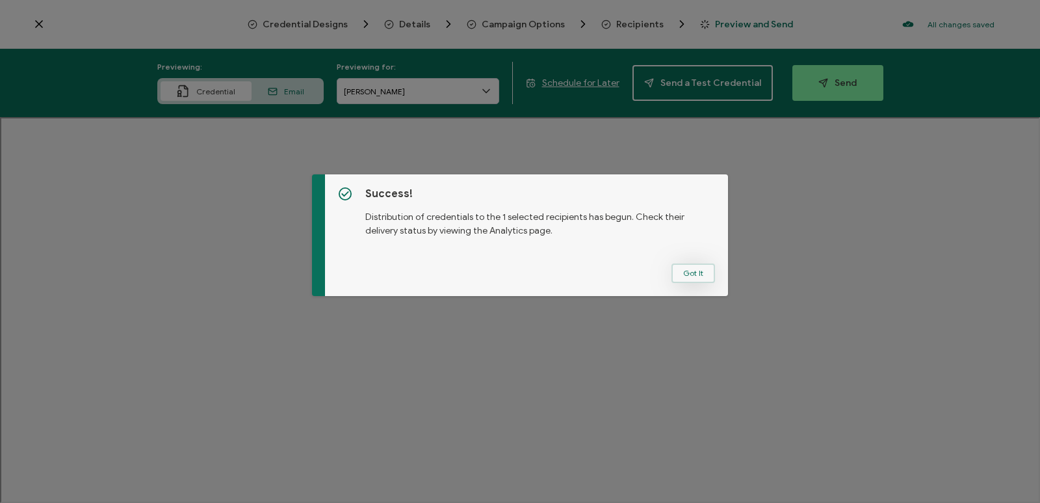
click at [682, 276] on button "Got It" at bounding box center [694, 273] width 44 height 20
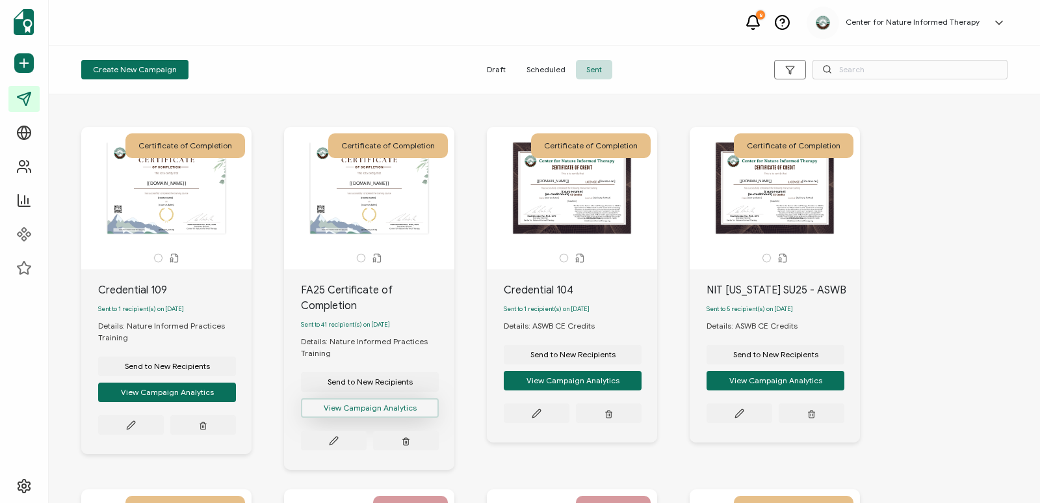
click at [350, 411] on button "View Campaign Analytics" at bounding box center [370, 408] width 138 height 20
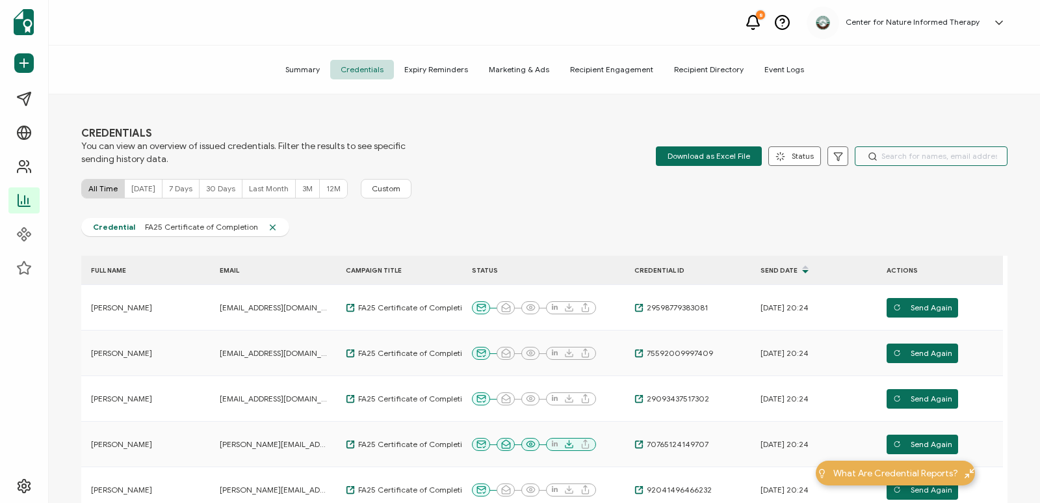
click at [916, 157] on input "text" at bounding box center [931, 156] width 153 height 20
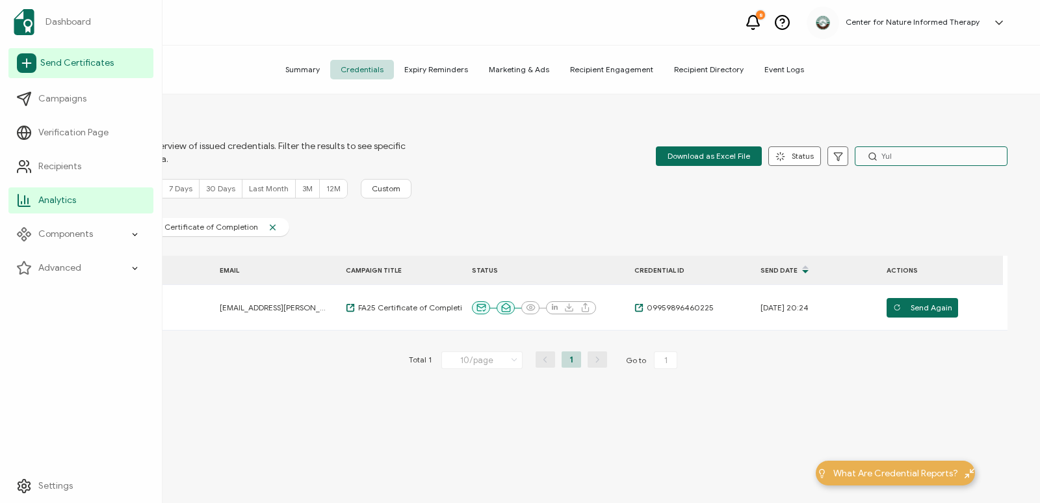
type input "Yul"
click at [71, 77] on link "Send Certificates" at bounding box center [80, 63] width 145 height 30
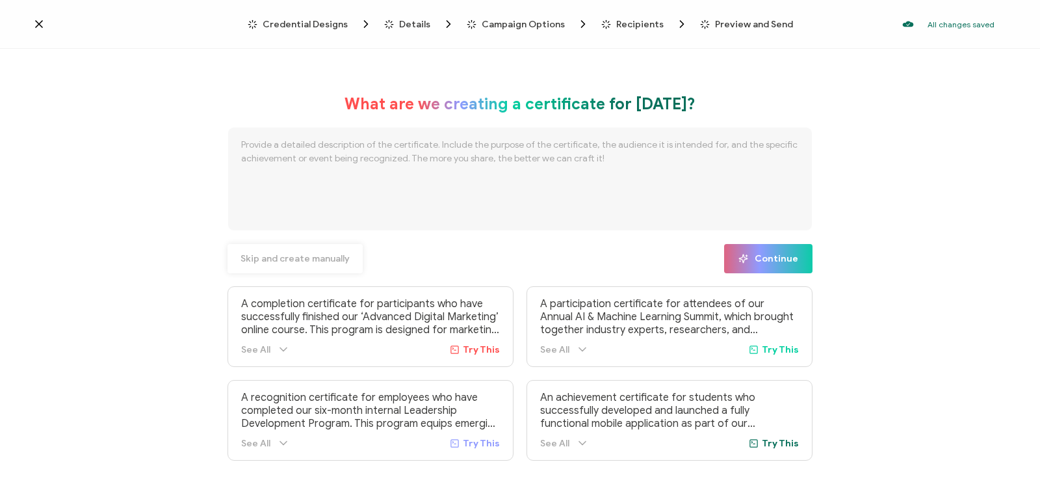
click at [307, 264] on button "Skip and create manually" at bounding box center [295, 258] width 135 height 29
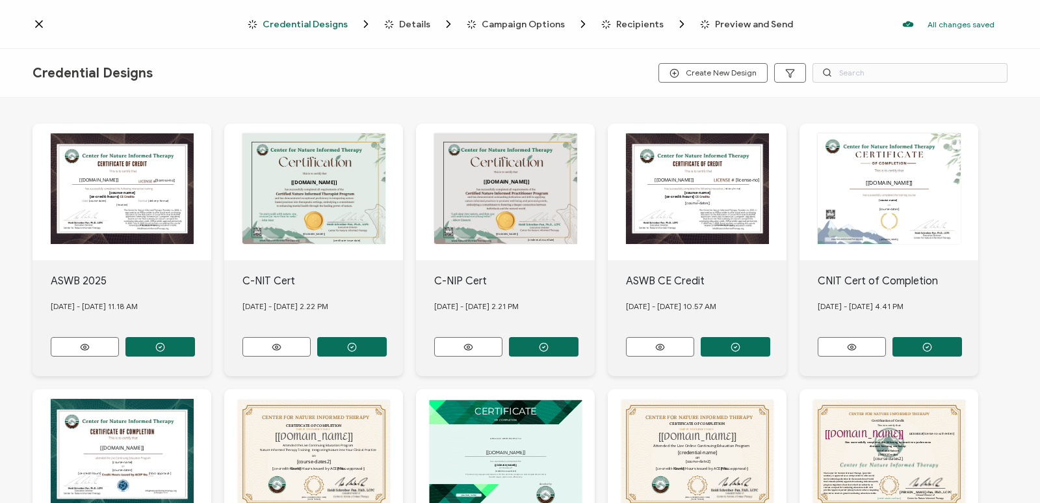
click at [40, 25] on icon at bounding box center [39, 24] width 7 height 7
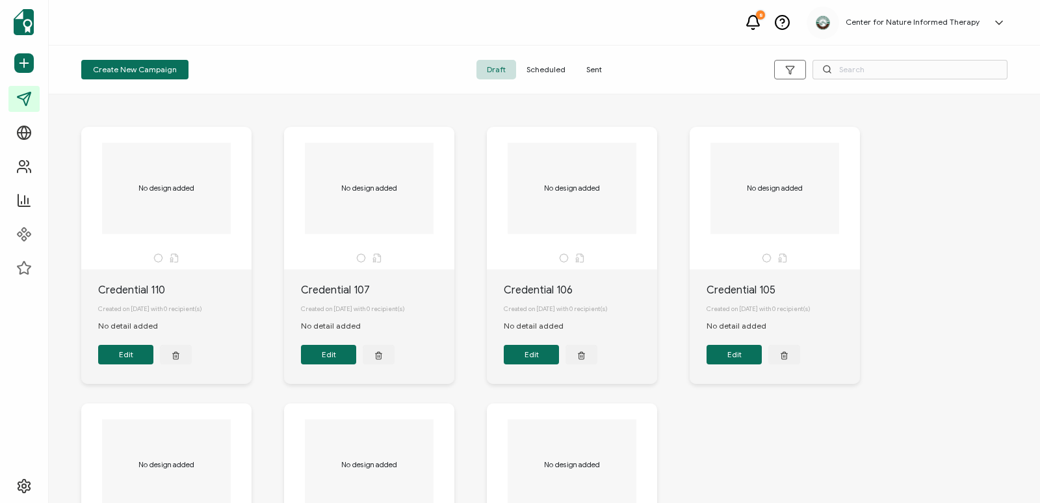
click at [595, 72] on span "Sent" at bounding box center [594, 70] width 36 height 20
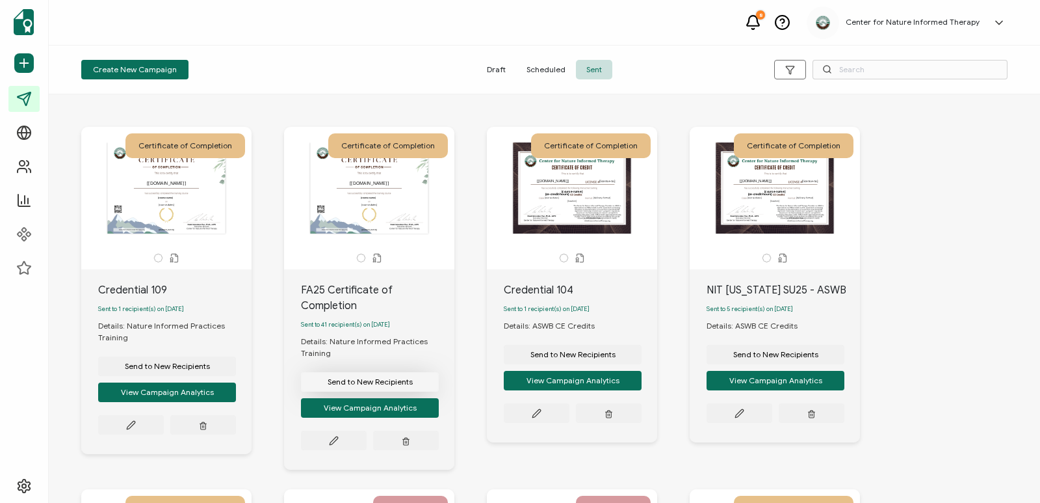
click at [375, 386] on span "Send to New Recipients" at bounding box center [370, 382] width 85 height 8
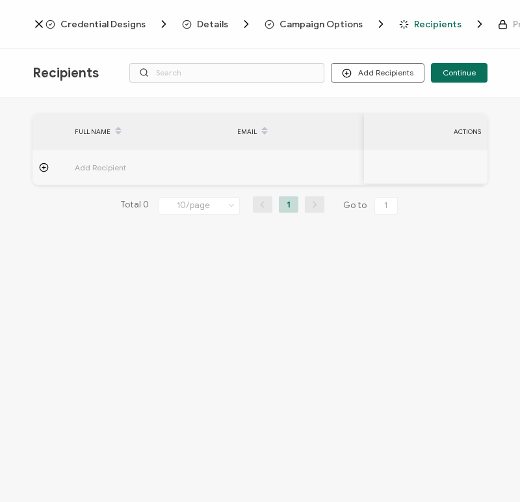
click at [514, 228] on div "FULL NAME EMAIL Expiration Date Issue Date Course Dates Course Name ACTIONS Add…" at bounding box center [260, 302] width 520 height 408
click at [43, 167] on icon at bounding box center [43, 167] width 3 height 0
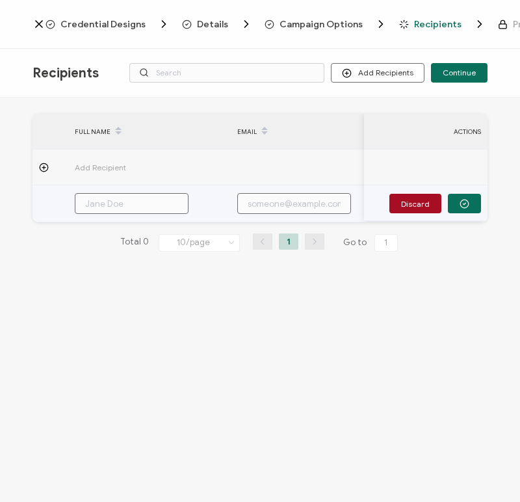
click at [135, 205] on input "text" at bounding box center [132, 203] width 114 height 21
paste input "[PERSON_NAME]"
type input "[PERSON_NAME]"
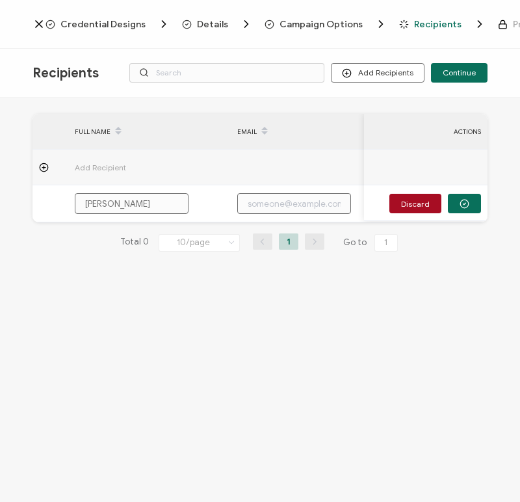
type input "[PERSON_NAME]"
click at [481, 307] on div "FULL NAME EMAIL Expiration Date Issue Date Course Dates Course Name ACTIONS Add…" at bounding box center [260, 302] width 520 height 408
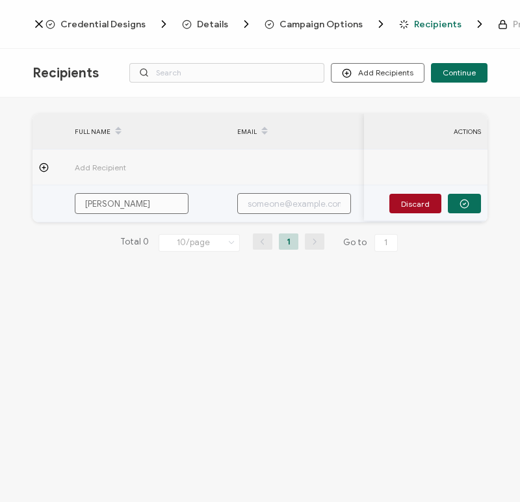
click at [305, 207] on input "text" at bounding box center [294, 203] width 114 height 21
paste input "[EMAIL_ADDRESS][PERSON_NAME][DOMAIN_NAME]"
type input "[EMAIL_ADDRESS][PERSON_NAME][DOMAIN_NAME]"
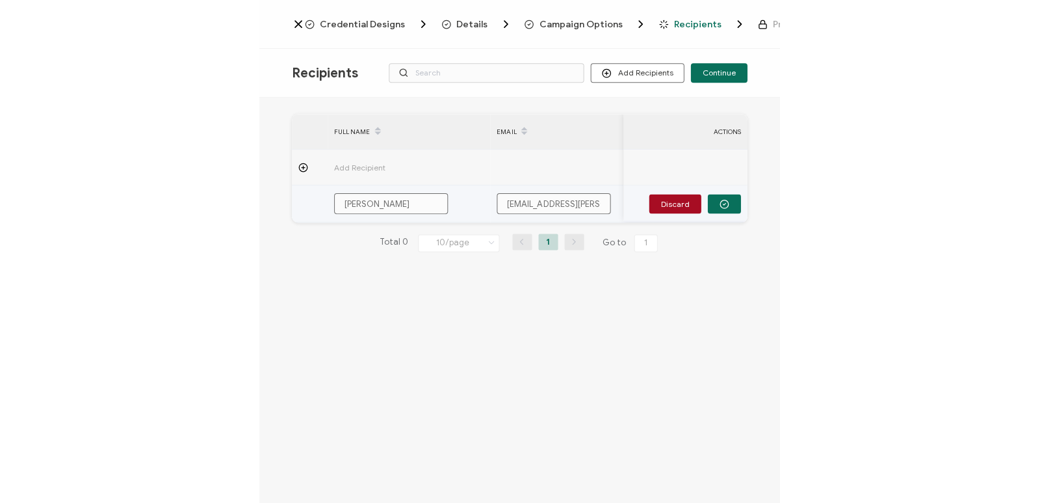
scroll to position [0, 3]
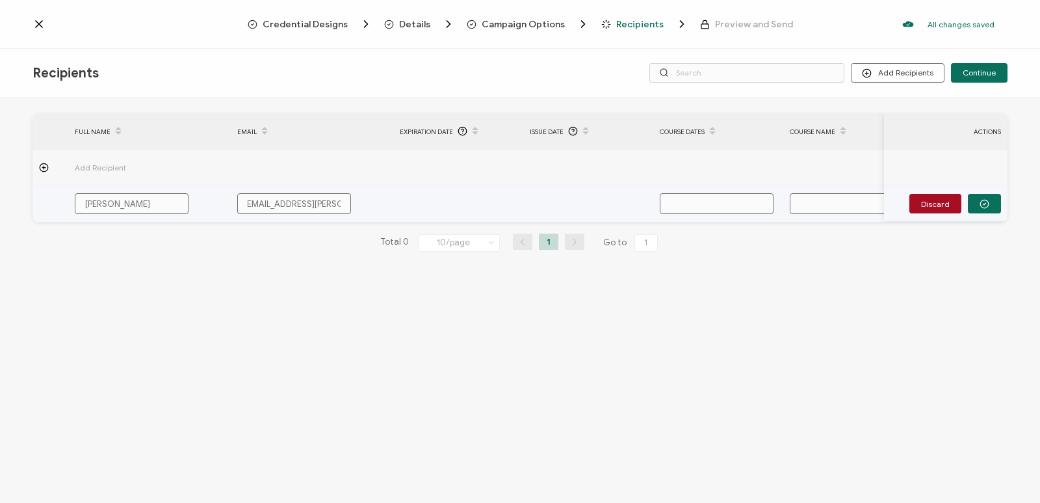
type input "[EMAIL_ADDRESS][PERSON_NAME][DOMAIN_NAME]"
click at [699, 200] on input "text" at bounding box center [717, 203] width 114 height 21
type input "S"
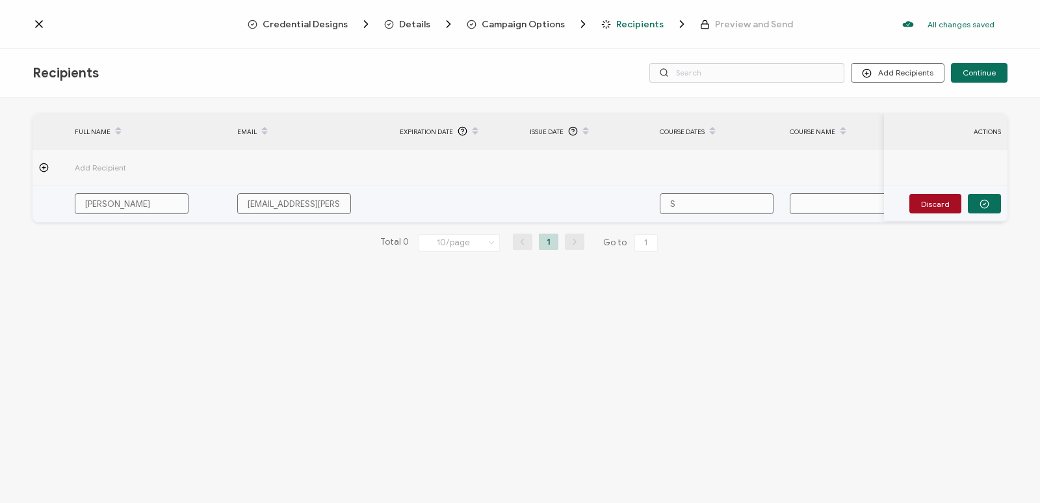
type input "Se"
type input "Sep"
type input "Sept"
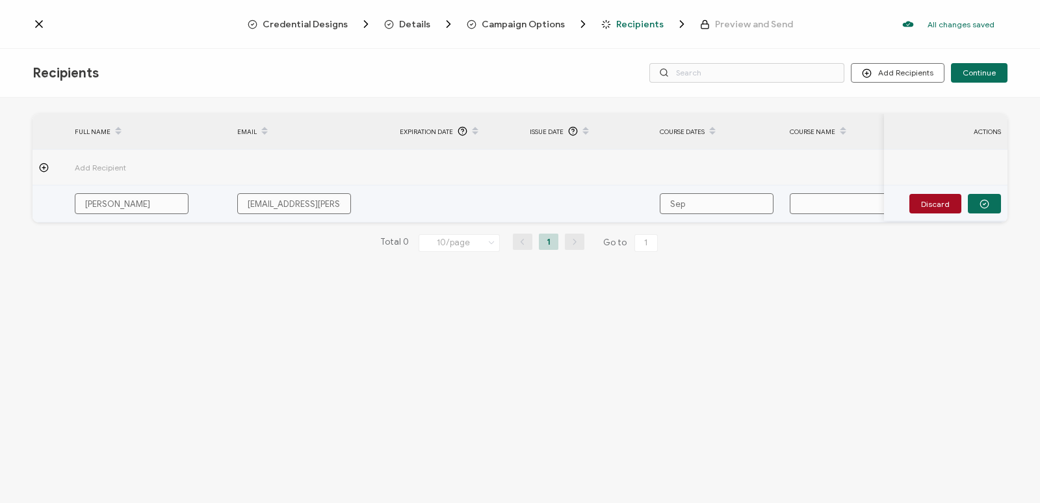
type input "Sept"
type input "Septe"
type input "Septem"
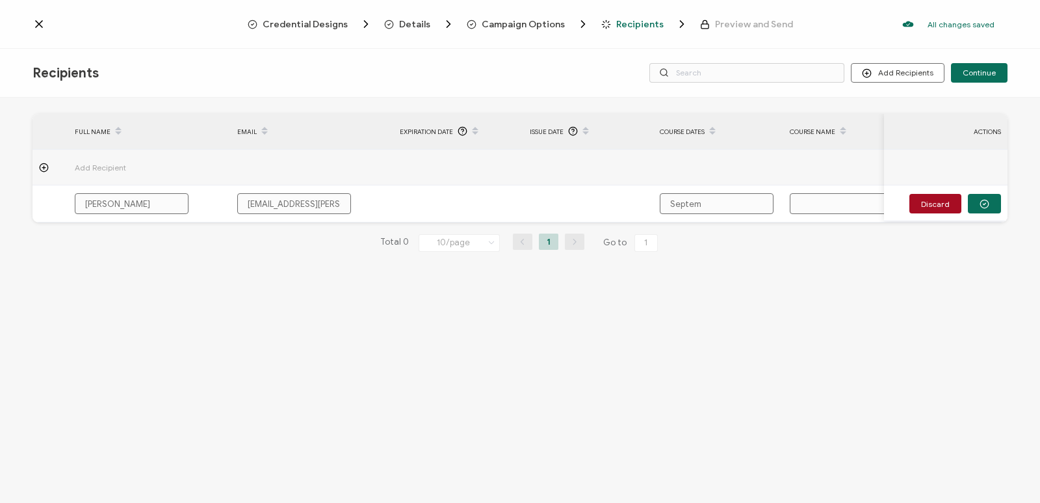
type input "Septemb"
type input "Septembe"
type input "September"
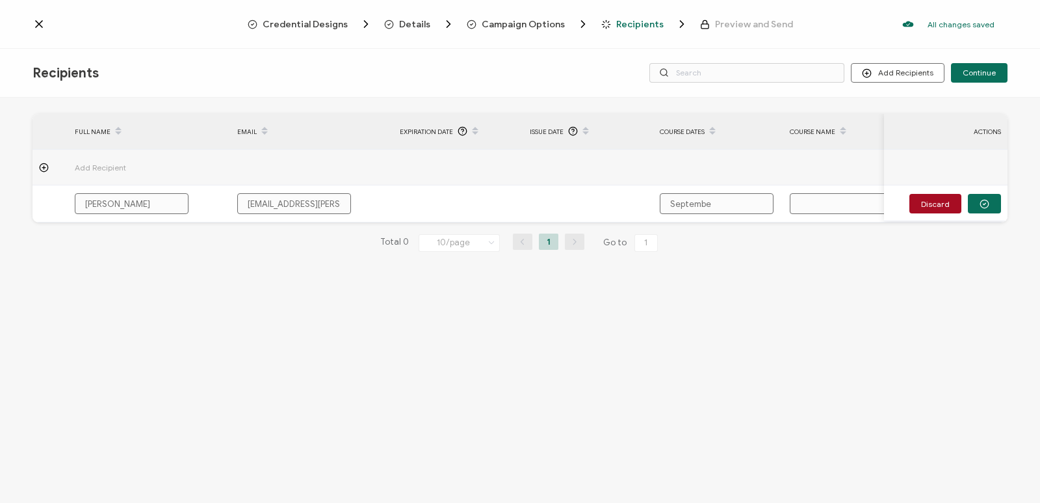
type input "September"
type input "[DATE]"
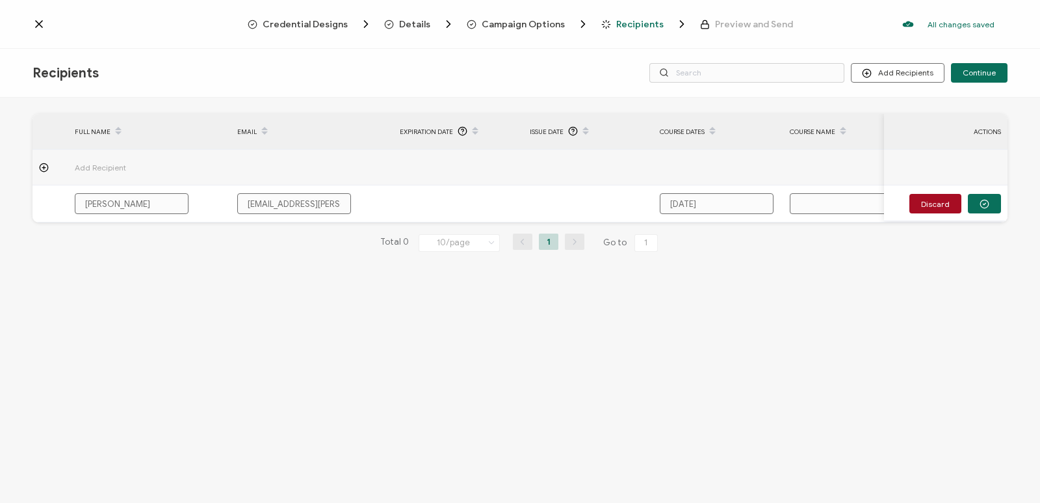
type input "[DATE]-"
type input "September 9-1"
type input "[DATE]-[DATE]"
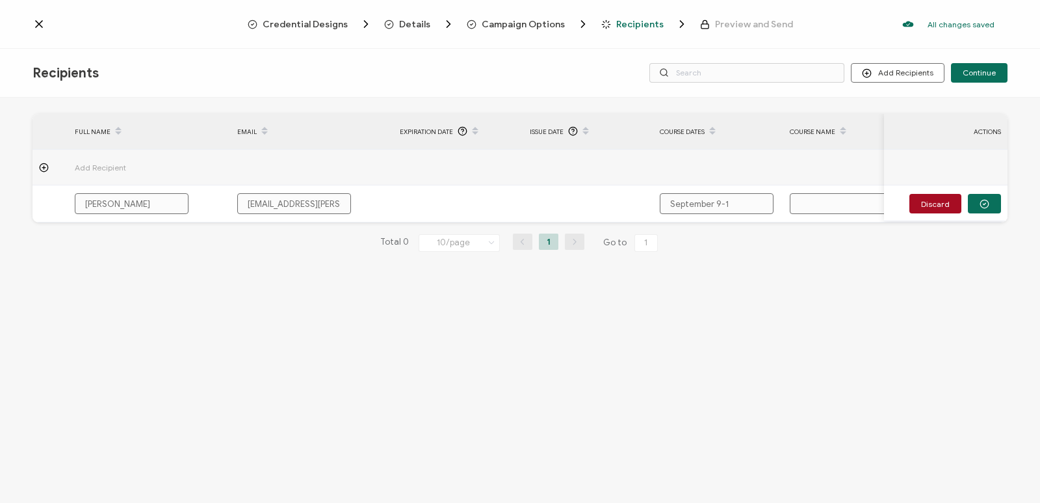
type input "[DATE]-[DATE]"
type input "[DATE]-[DATE],"
type input "[DATE]-[DATE], 2"
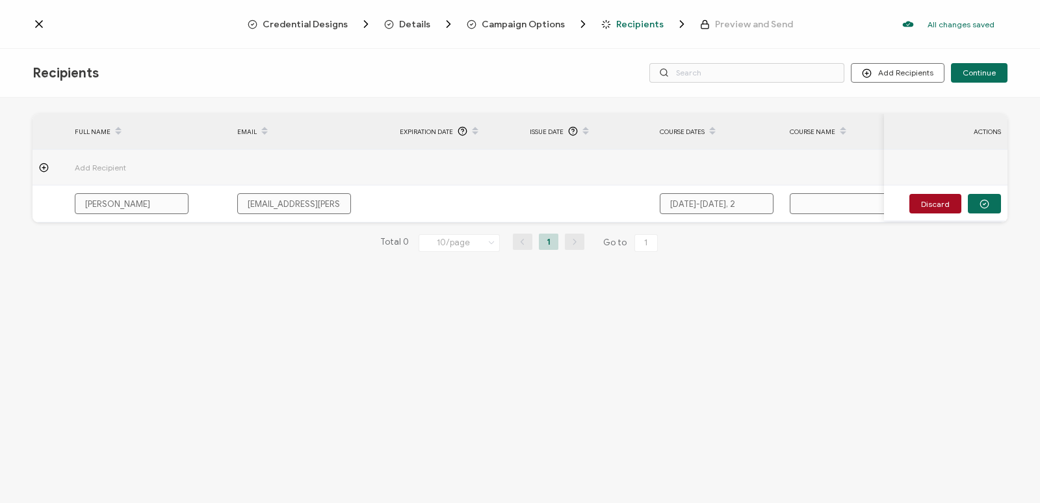
type input "[DATE]-[DATE], 20"
type input "[DATE]-[DATE], 202"
type input "[DATE]-[DATE]"
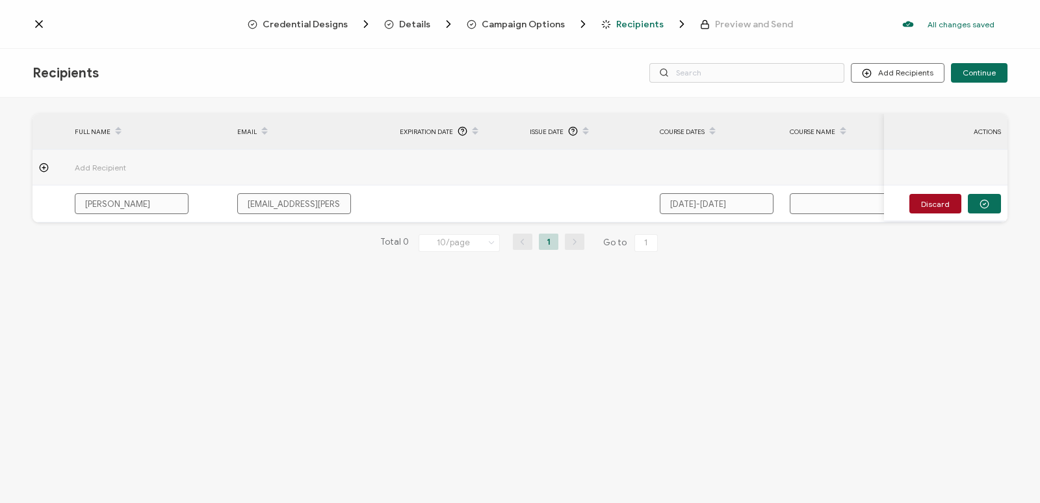
type input "[DATE]-[DATE]"
type input "N"
type input "Na"
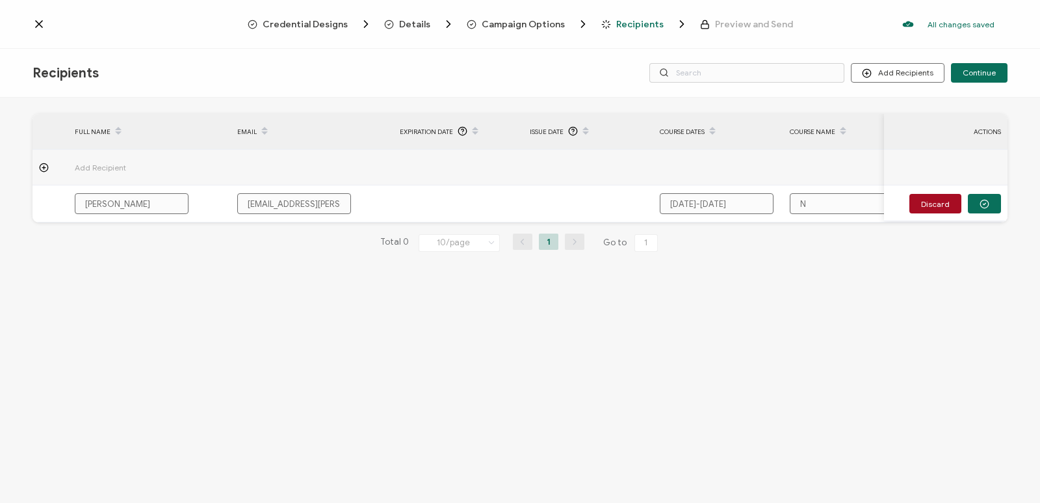
type input "Na"
type input "Nat"
type input "Natu"
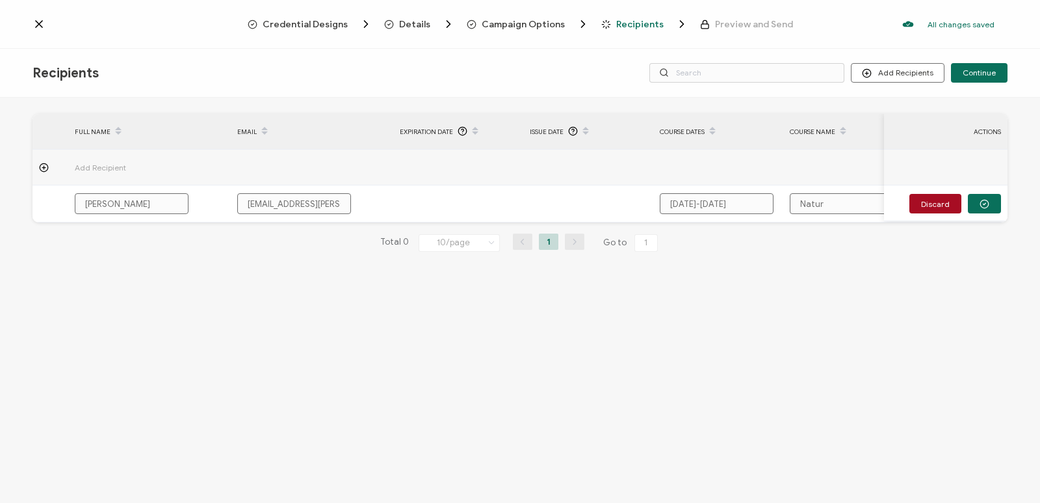
type input "Nature"
type input "Nature I"
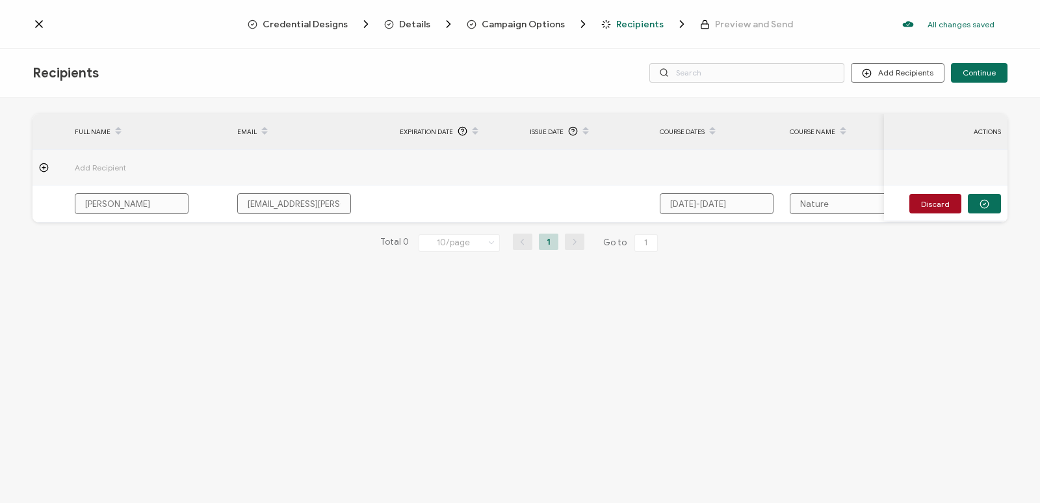
type input "Nature I"
type input "Nature In"
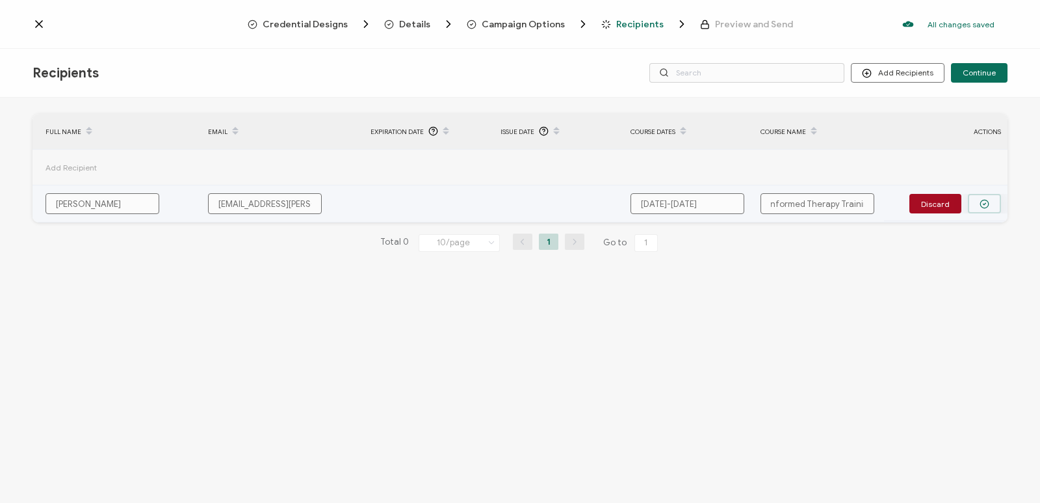
click at [988, 201] on circle "button" at bounding box center [985, 204] width 8 height 8
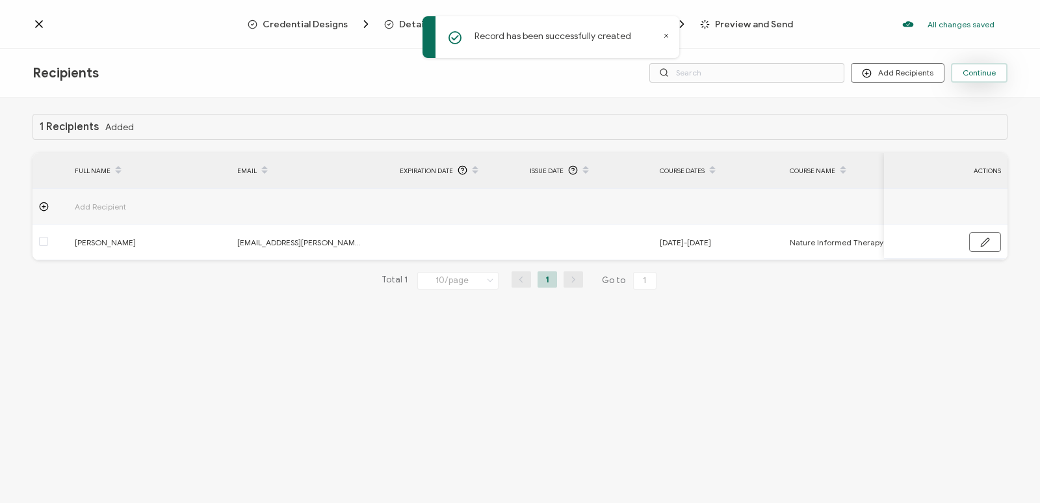
click at [989, 77] on button "Continue" at bounding box center [979, 73] width 57 height 20
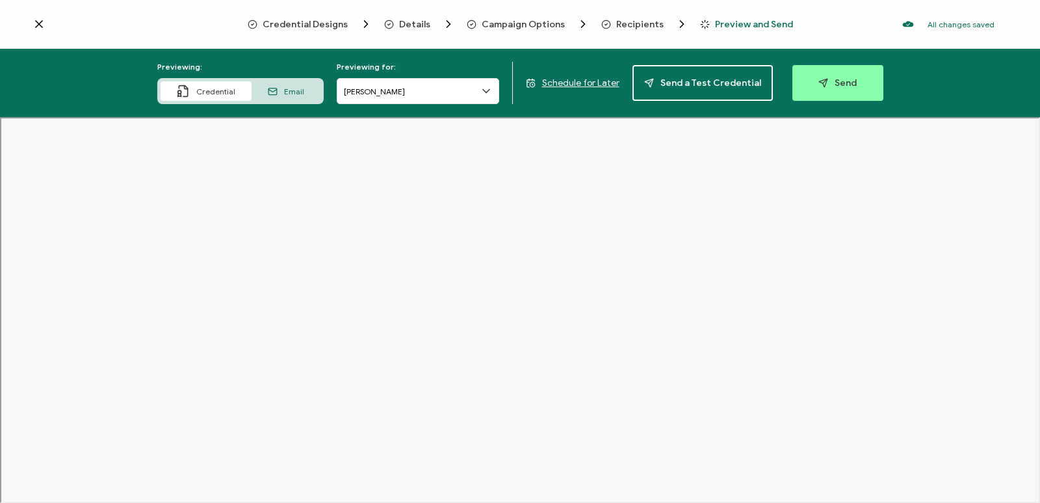
click at [298, 93] on span "Email" at bounding box center [294, 91] width 20 height 10
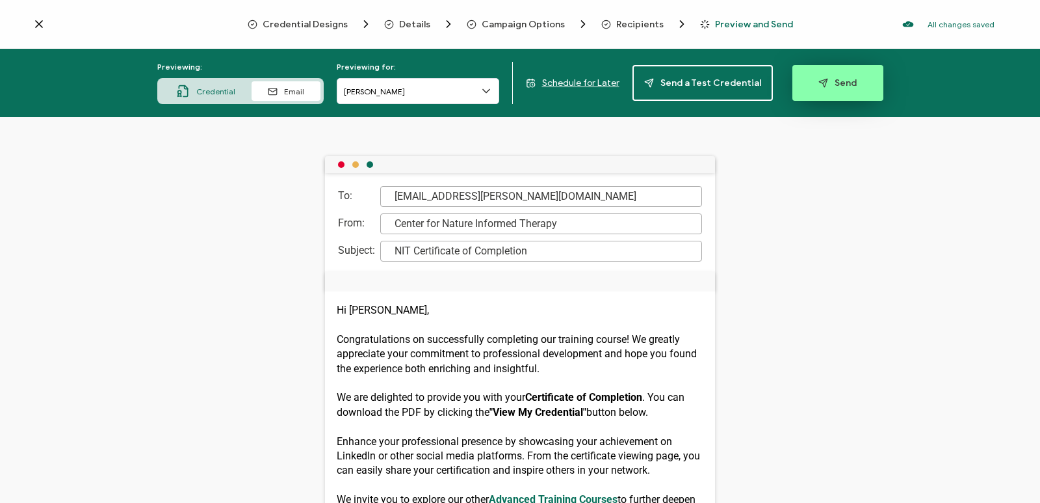
click at [823, 75] on button "Send" at bounding box center [838, 83] width 91 height 36
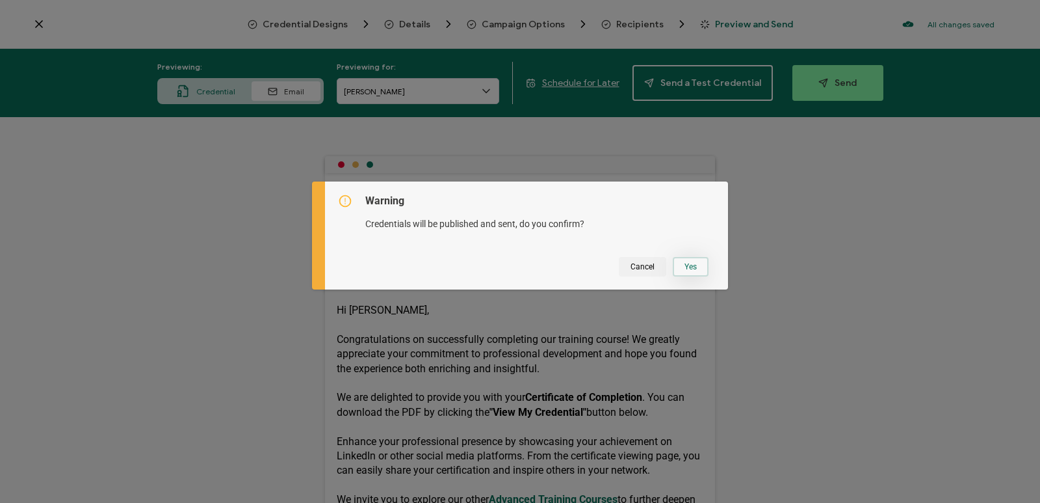
click at [681, 263] on button "Yes" at bounding box center [691, 267] width 36 height 20
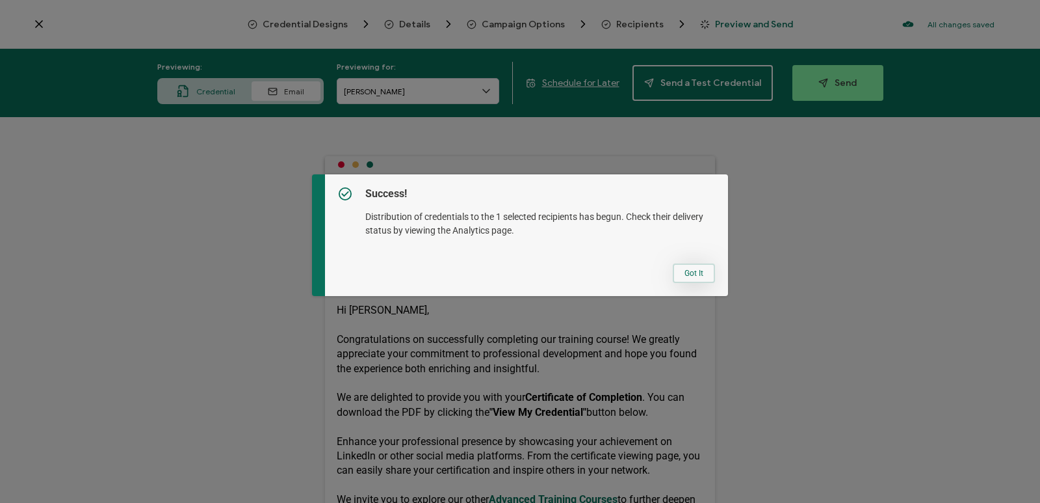
click at [702, 278] on button "Got It" at bounding box center [694, 273] width 42 height 20
